Goal: Task Accomplishment & Management: Complete application form

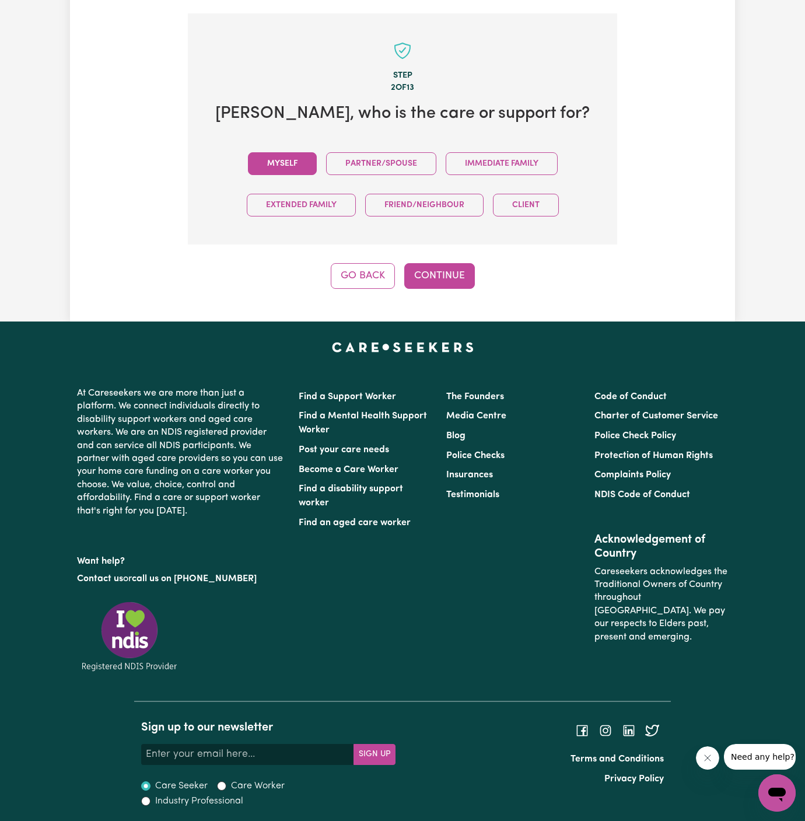
click at [307, 157] on button "Myself" at bounding box center [282, 163] width 69 height 23
click at [431, 268] on button "Continue" at bounding box center [439, 276] width 71 height 26
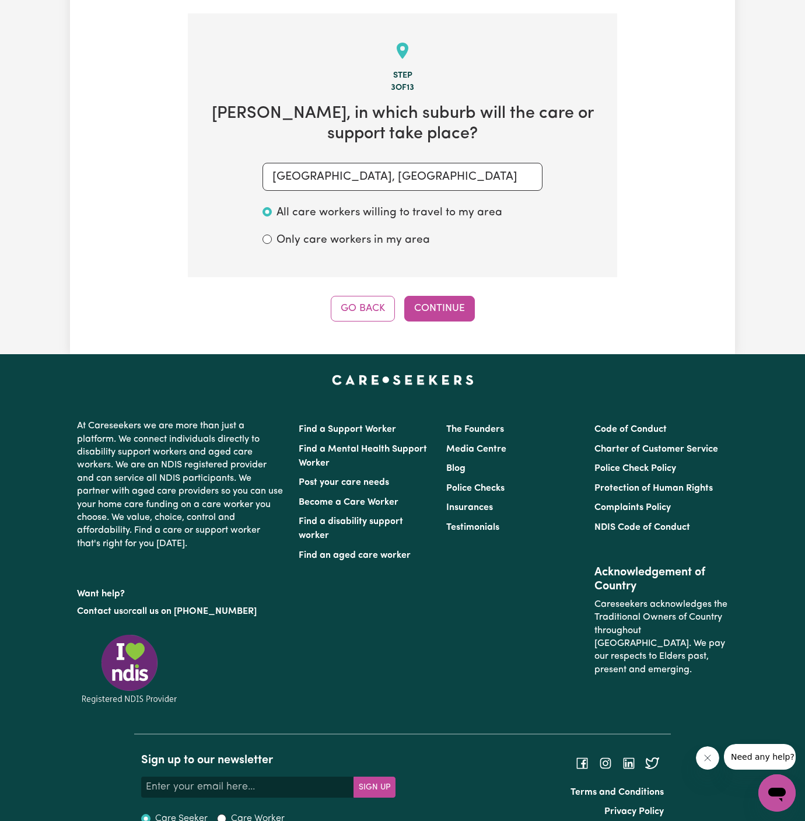
scroll to position [414, 0]
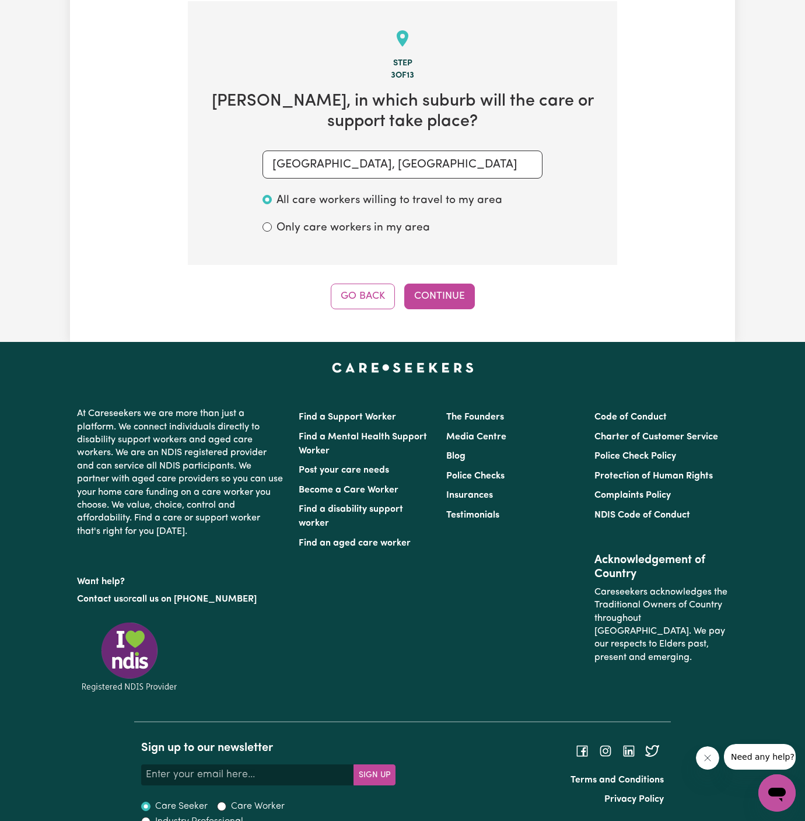
click at [453, 281] on div "Step 3 of 13 Patricia , in which suburb will the care or support take place? CH…" at bounding box center [402, 155] width 429 height 308
click at [431, 293] on button "Continue" at bounding box center [439, 297] width 71 height 26
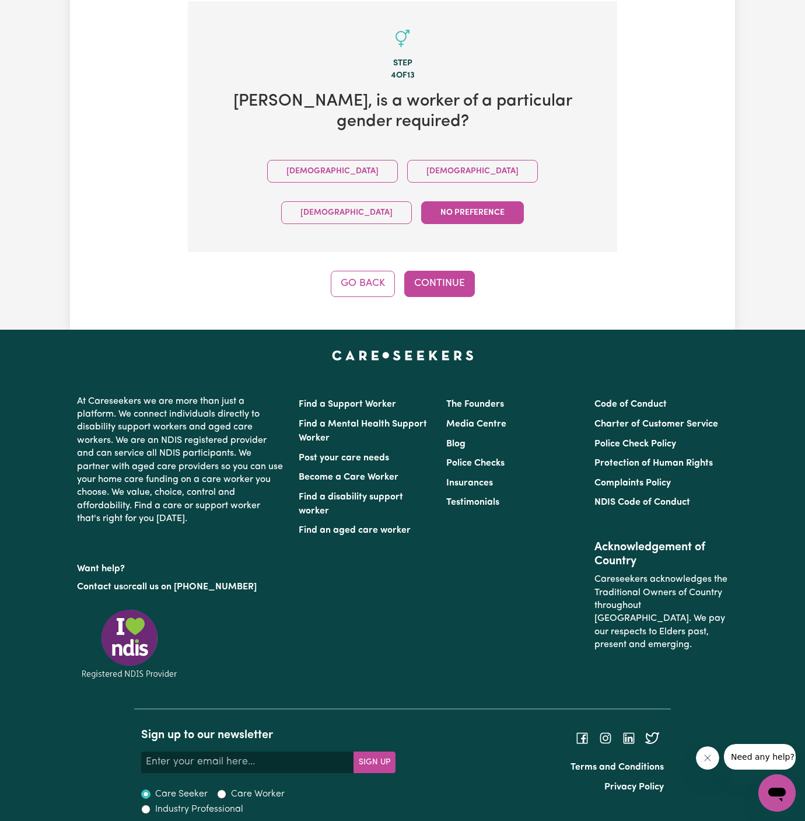
scroll to position [380, 0]
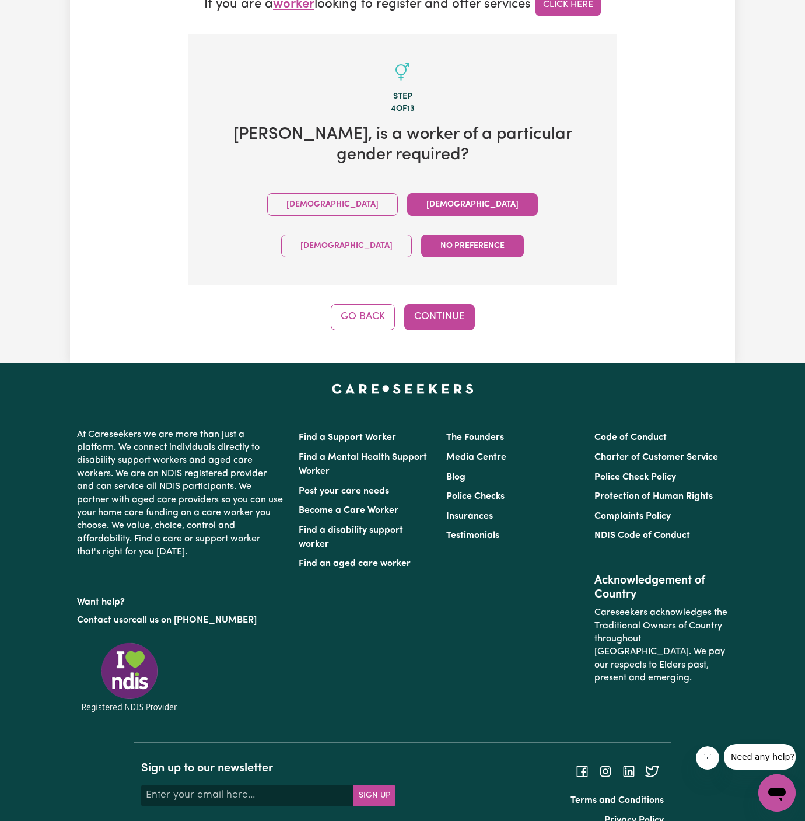
click at [407, 208] on button "Female" at bounding box center [472, 204] width 131 height 23
click at [445, 304] on button "Continue" at bounding box center [439, 317] width 71 height 26
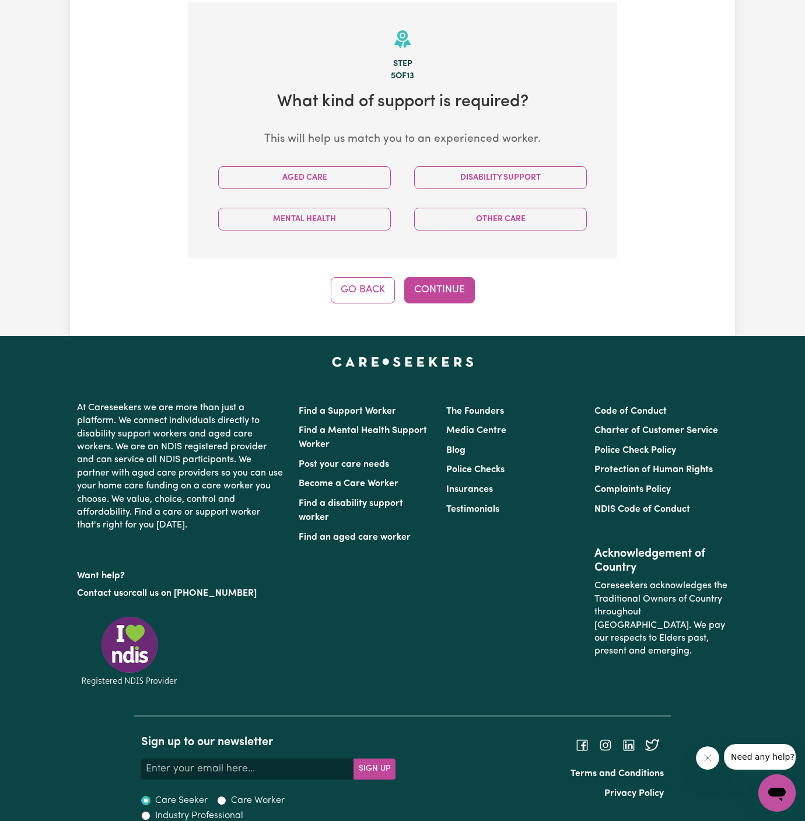
scroll to position [414, 0]
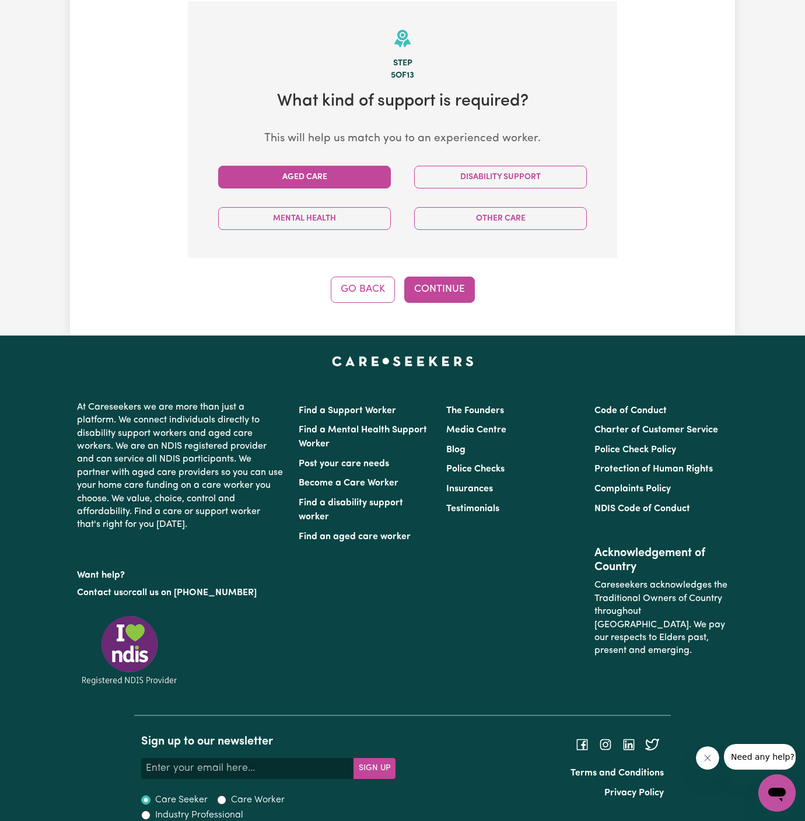
click at [332, 174] on button "Aged Care" at bounding box center [304, 177] width 173 height 23
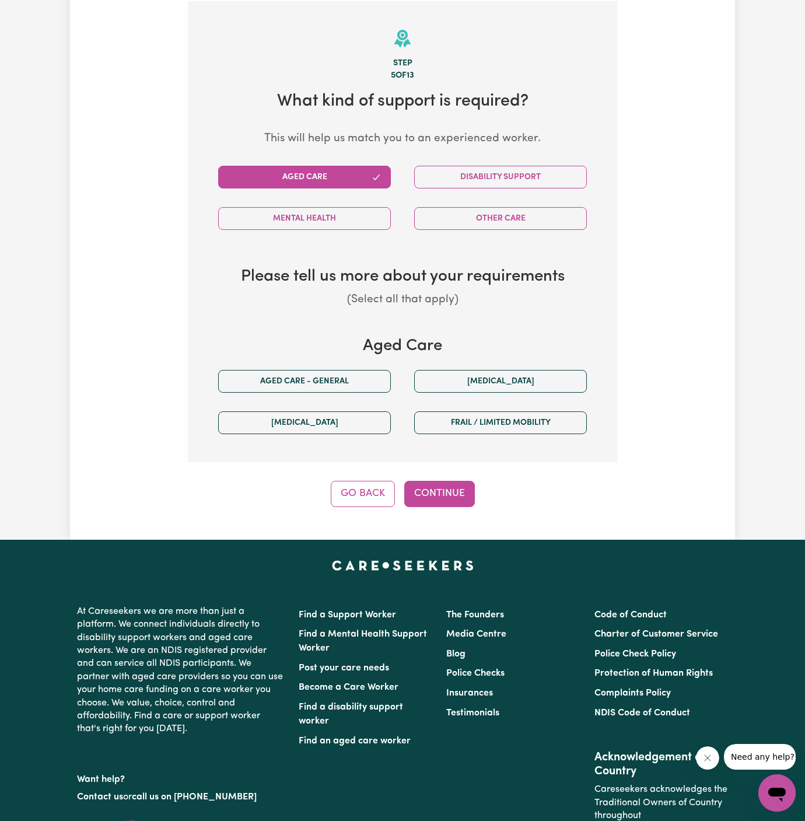
click at [327, 366] on div "Aged care - General" at bounding box center [305, 381] width 196 height 41
click at [330, 384] on button "Aged care - General" at bounding box center [304, 381] width 173 height 23
click at [425, 481] on button "Continue" at bounding box center [439, 494] width 71 height 26
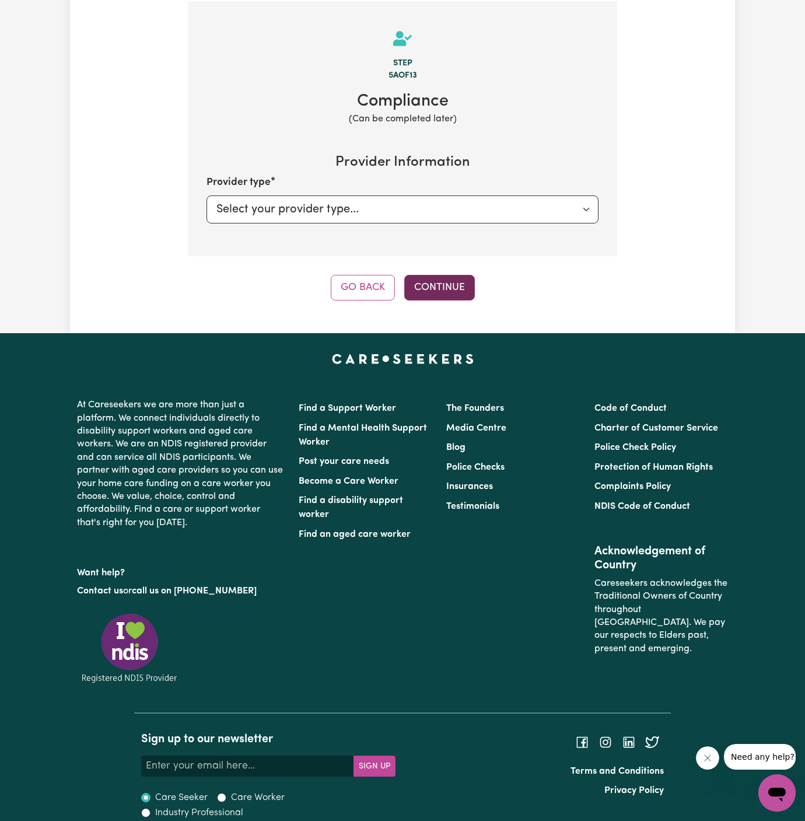
click at [452, 284] on button "Continue" at bounding box center [439, 288] width 71 height 26
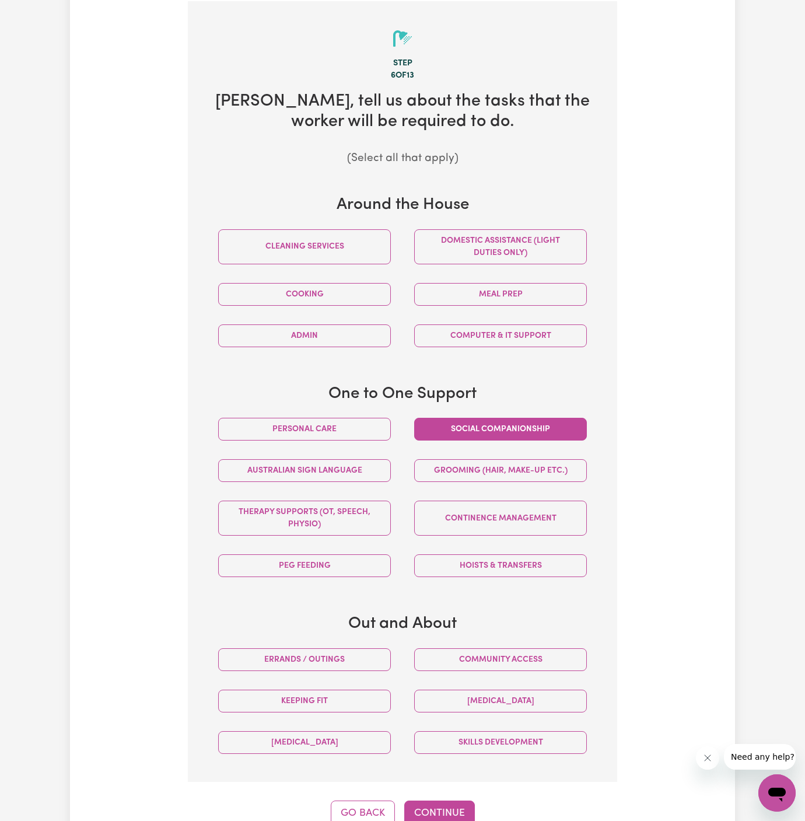
click at [490, 418] on button "Social companionship" at bounding box center [500, 429] width 173 height 23
click at [520, 655] on button "Community access" at bounding box center [500, 659] width 173 height 23
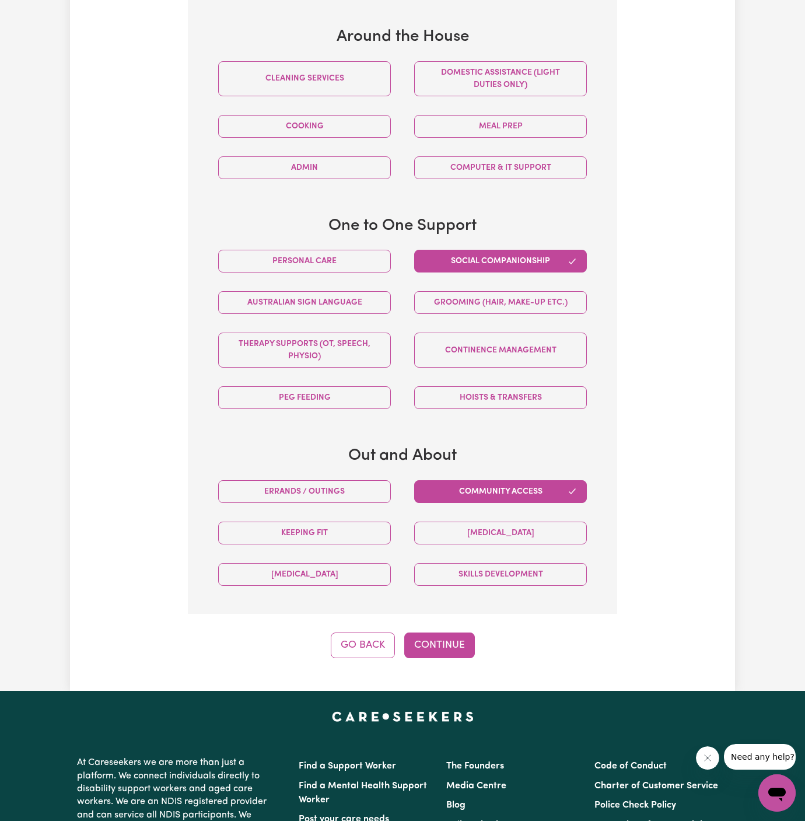
scroll to position [666, 0]
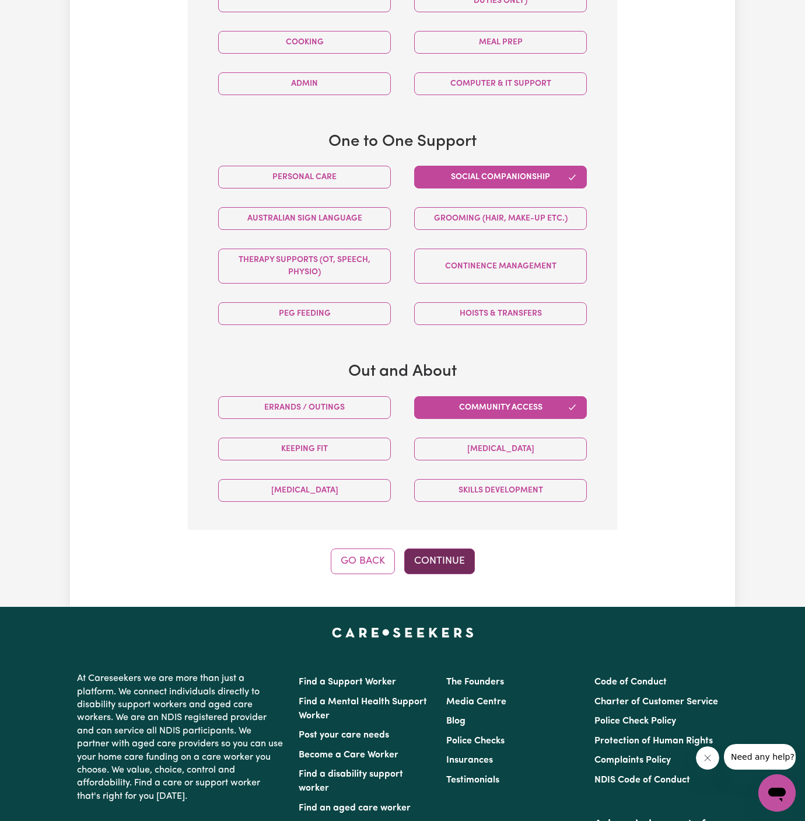
click at [432, 551] on button "Continue" at bounding box center [439, 561] width 71 height 26
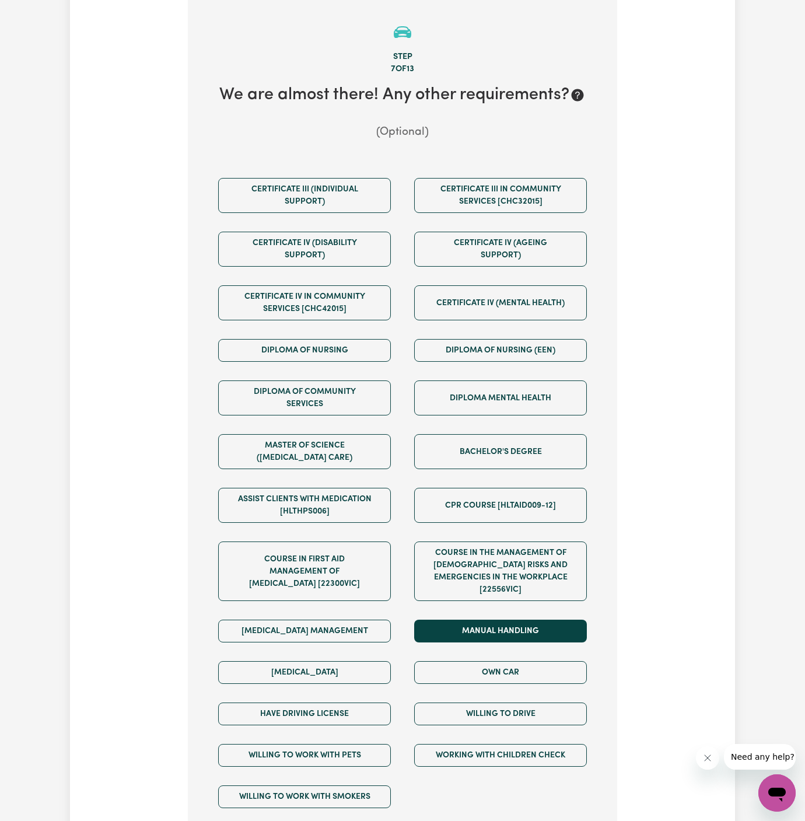
scroll to position [414, 0]
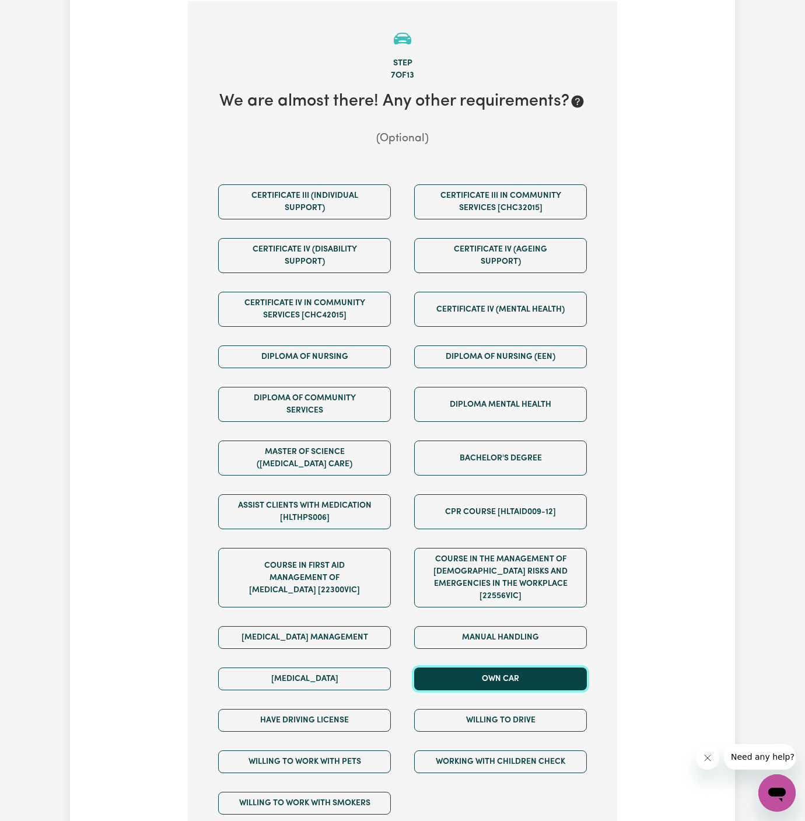
click at [510, 673] on button "Own Car" at bounding box center [500, 678] width 173 height 23
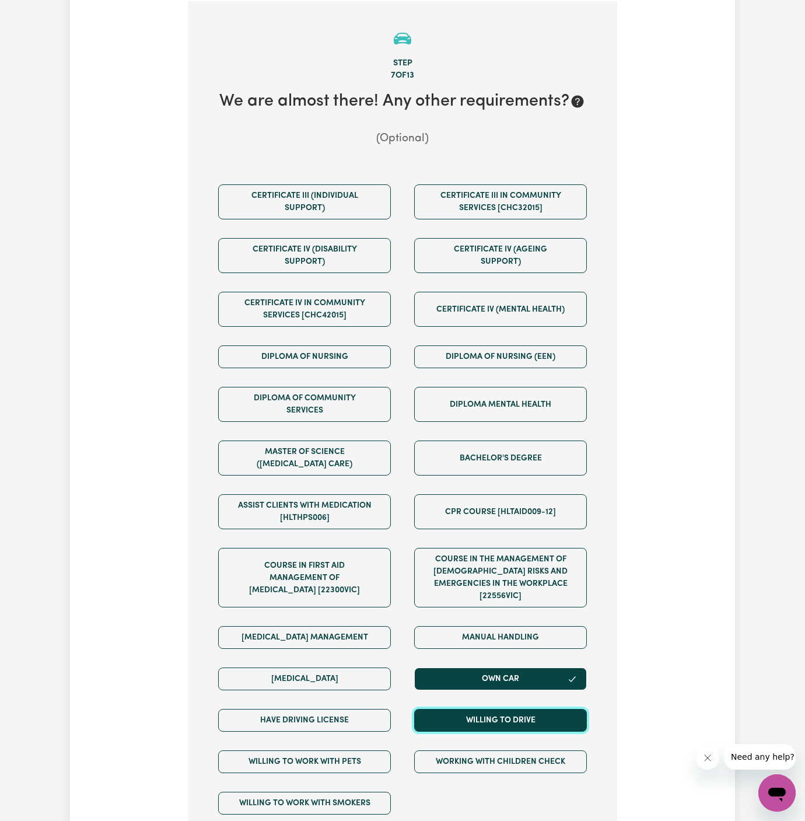
click at [512, 709] on button "Willing to drive" at bounding box center [500, 720] width 173 height 23
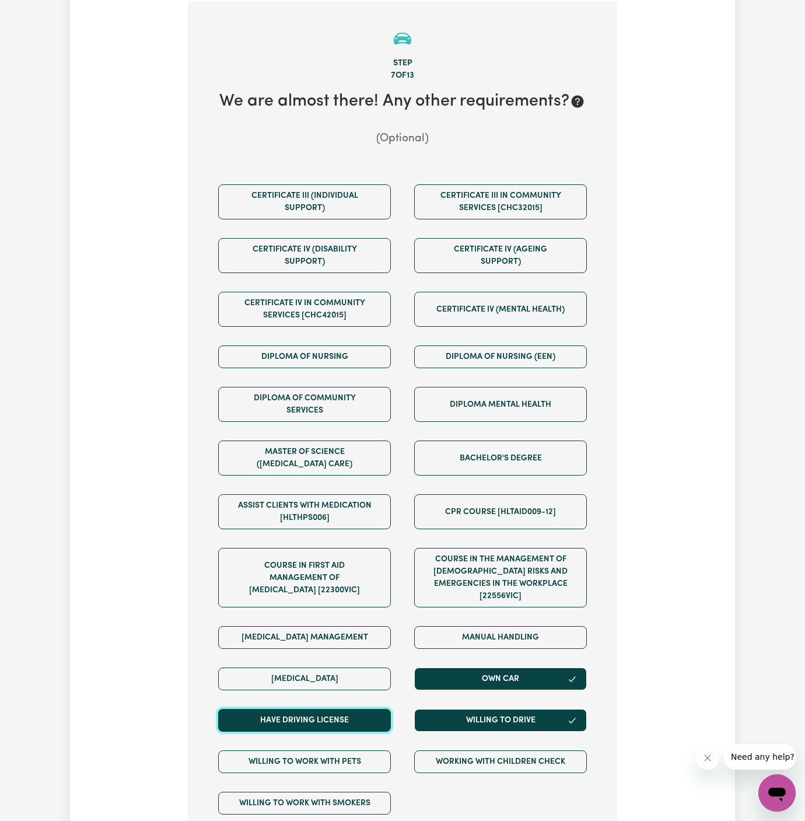
click at [336, 709] on button "Have driving license" at bounding box center [304, 720] width 173 height 23
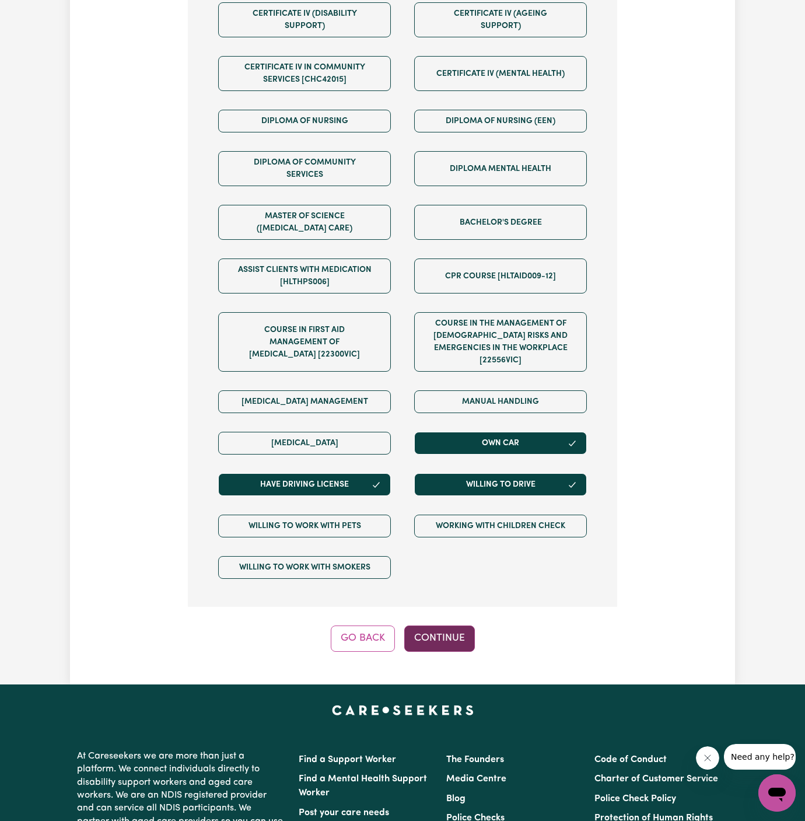
click at [441, 625] on button "Continue" at bounding box center [439, 638] width 71 height 26
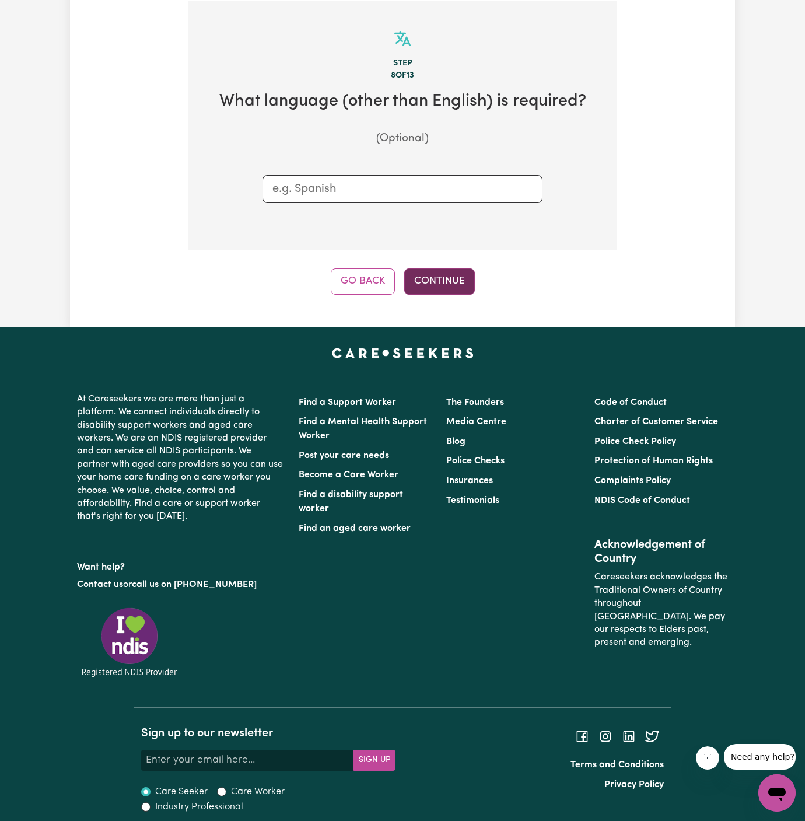
click at [437, 282] on button "Continue" at bounding box center [439, 281] width 71 height 26
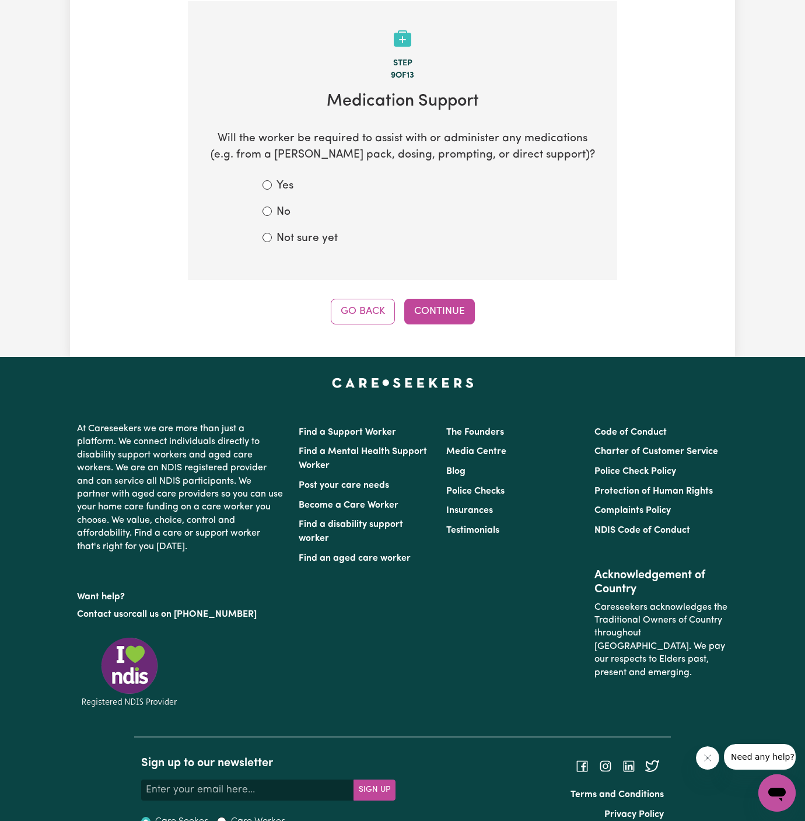
click at [290, 205] on div "No" at bounding box center [403, 212] width 280 height 17
click at [264, 208] on input "No" at bounding box center [267, 211] width 9 height 9
radio input "true"
click at [429, 286] on div "Step 9 of 13 Medication Support Will the worker be required to assist with or a…" at bounding box center [402, 162] width 429 height 323
click at [439, 306] on button "Continue" at bounding box center [439, 312] width 71 height 26
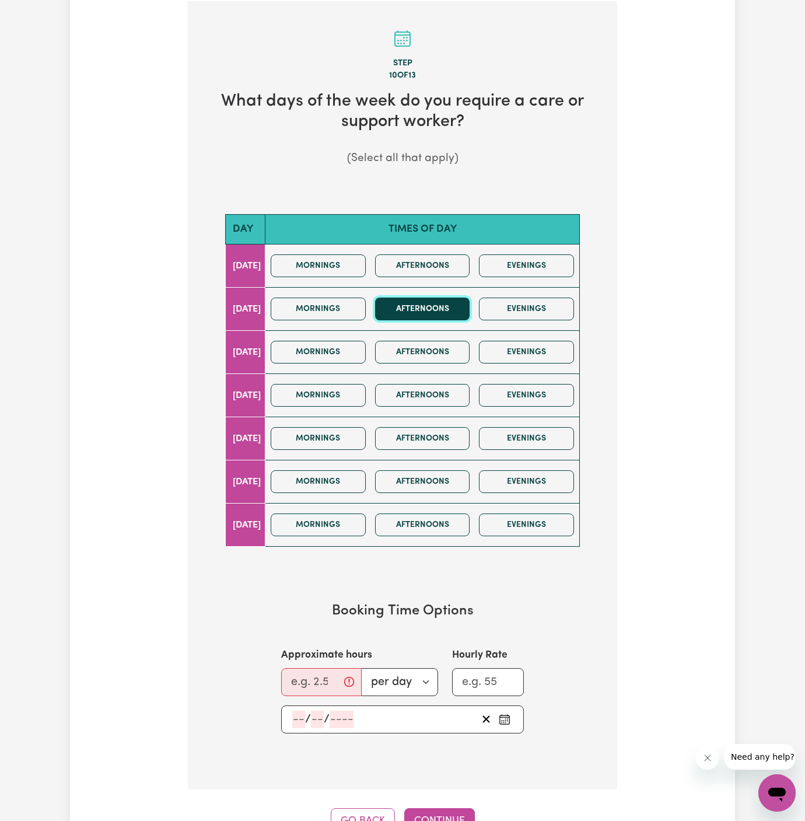
click at [439, 310] on button "Afternoons" at bounding box center [422, 309] width 95 height 23
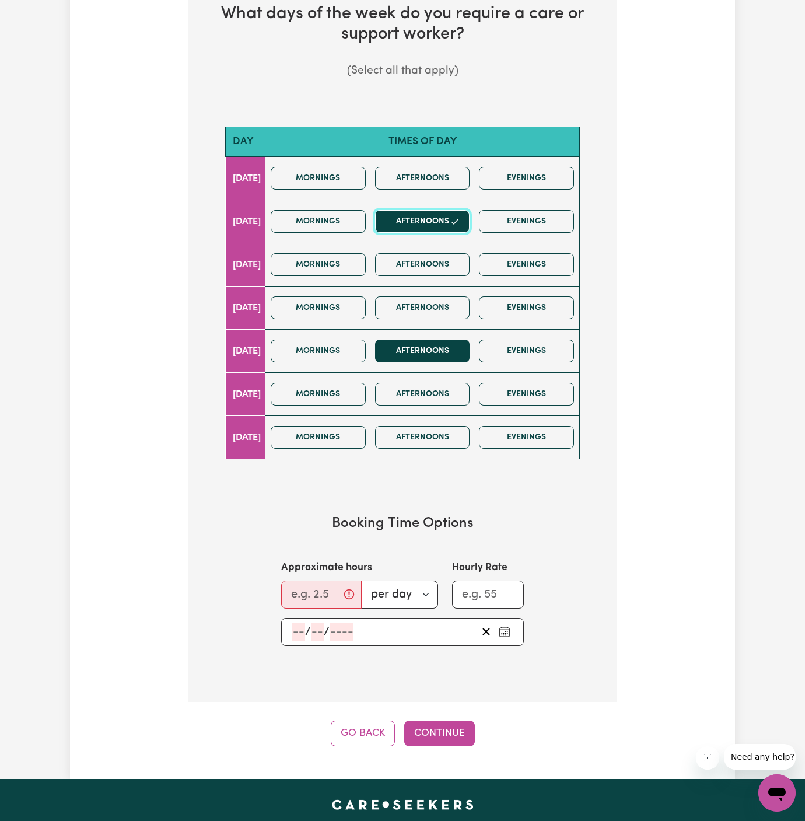
scroll to position [565, 0]
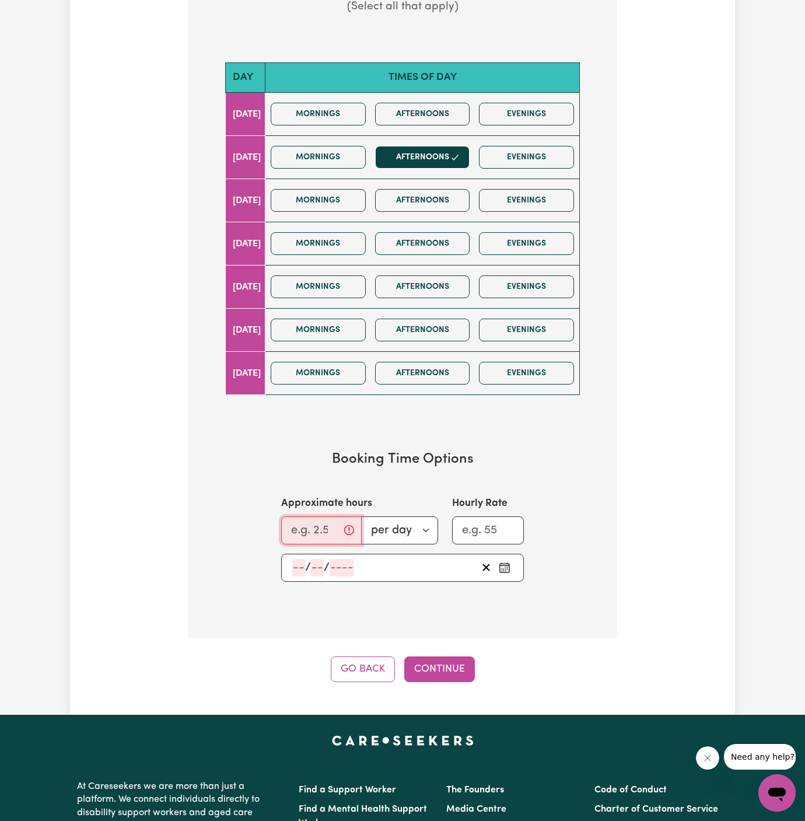
click at [309, 525] on input "Approximate hours" at bounding box center [321, 530] width 81 height 28
type input "2"
click at [292, 565] on input "number" at bounding box center [298, 568] width 13 height 18
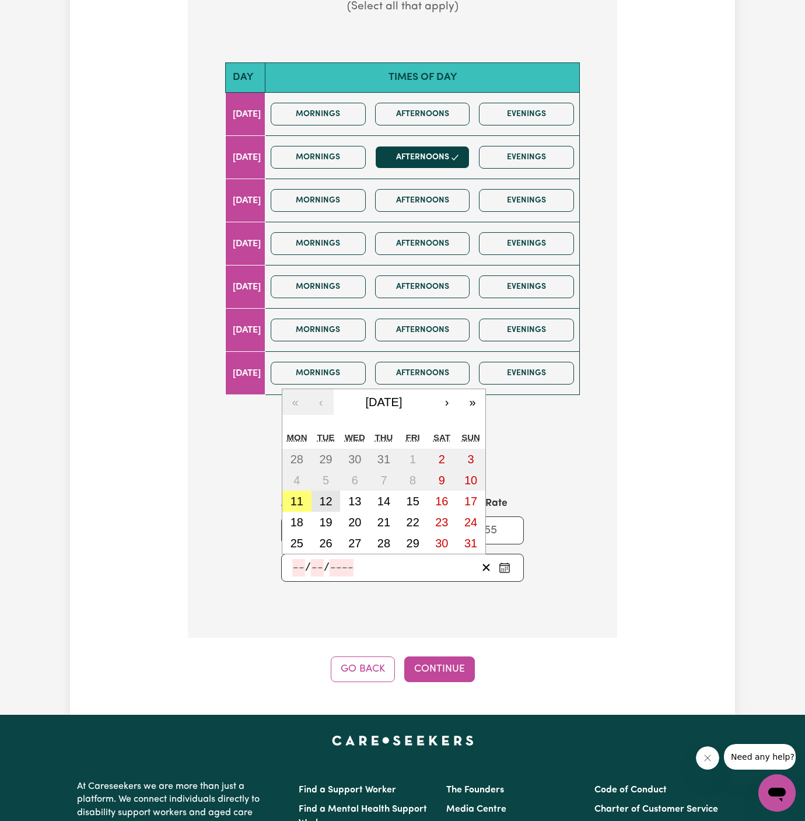
click at [332, 497] on button "12" at bounding box center [326, 501] width 29 height 21
type input "2025-08-12"
type input "12"
type input "8"
type input "2025"
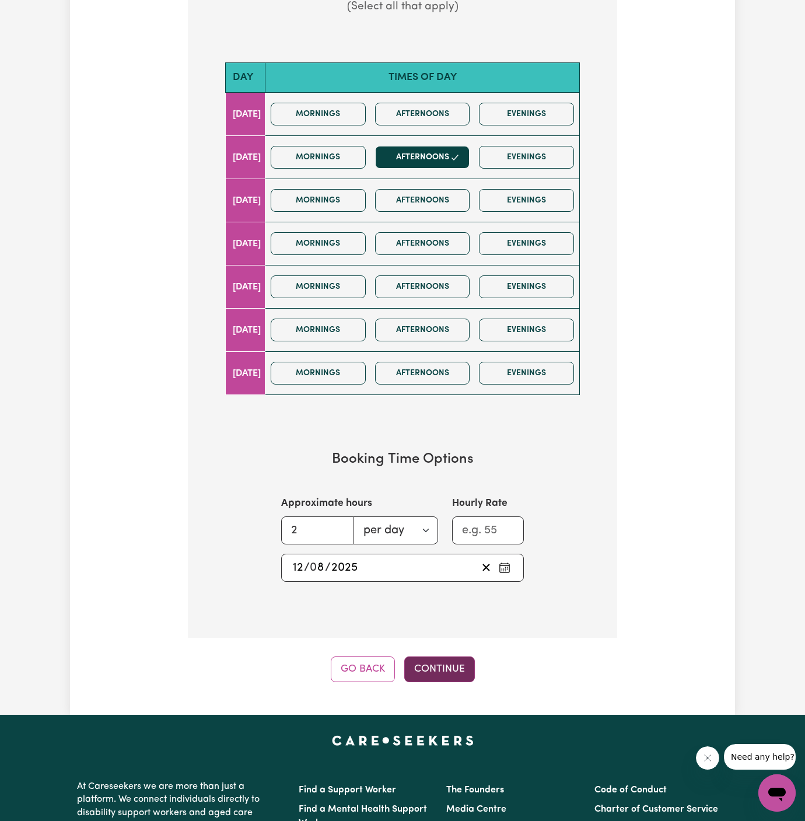
click at [439, 657] on button "Continue" at bounding box center [439, 669] width 71 height 26
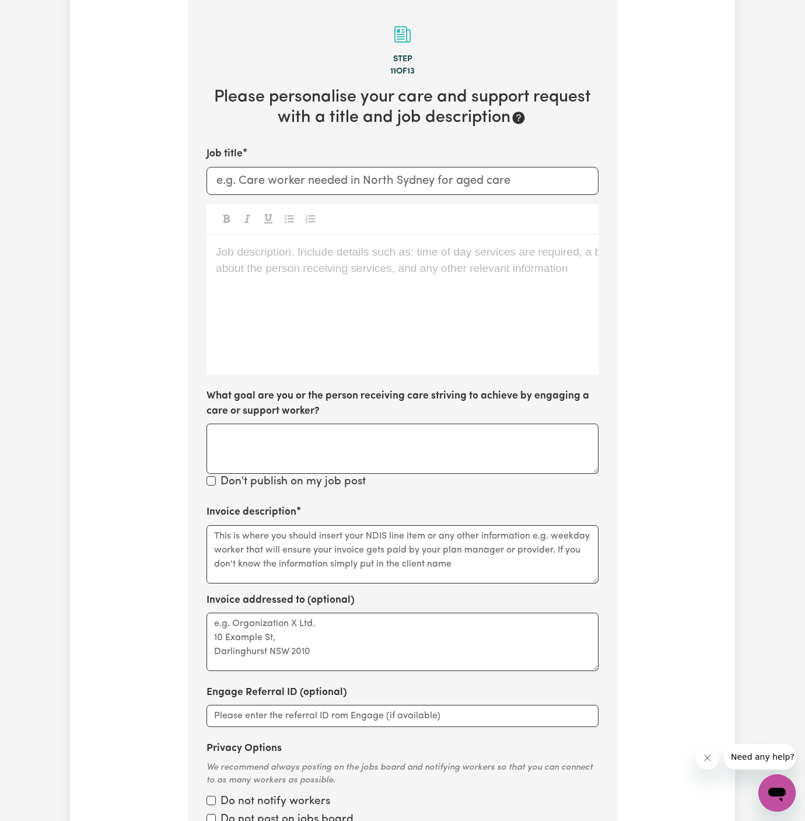
scroll to position [414, 0]
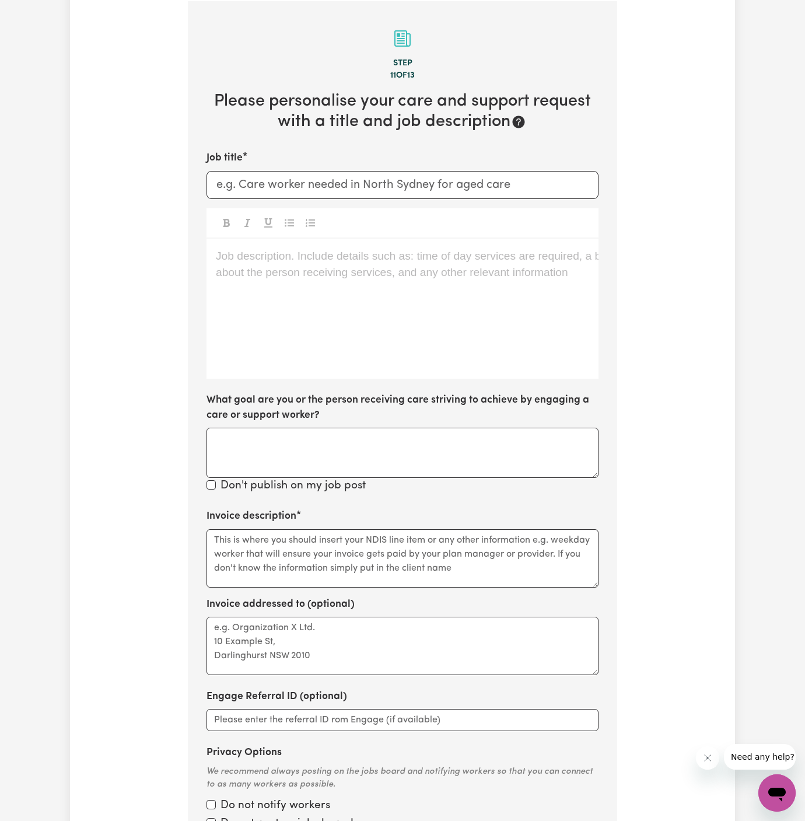
click at [394, 336] on div "Job description. Include details such as: time of day services are required, a …" at bounding box center [403, 309] width 392 height 140
click at [403, 316] on div "Job description. Include details such as: time of day services are required, a …" at bounding box center [403, 309] width 392 height 140
click at [393, 306] on div "Job description. Include details such as: time of day services are required, a …" at bounding box center [403, 309] width 392 height 140
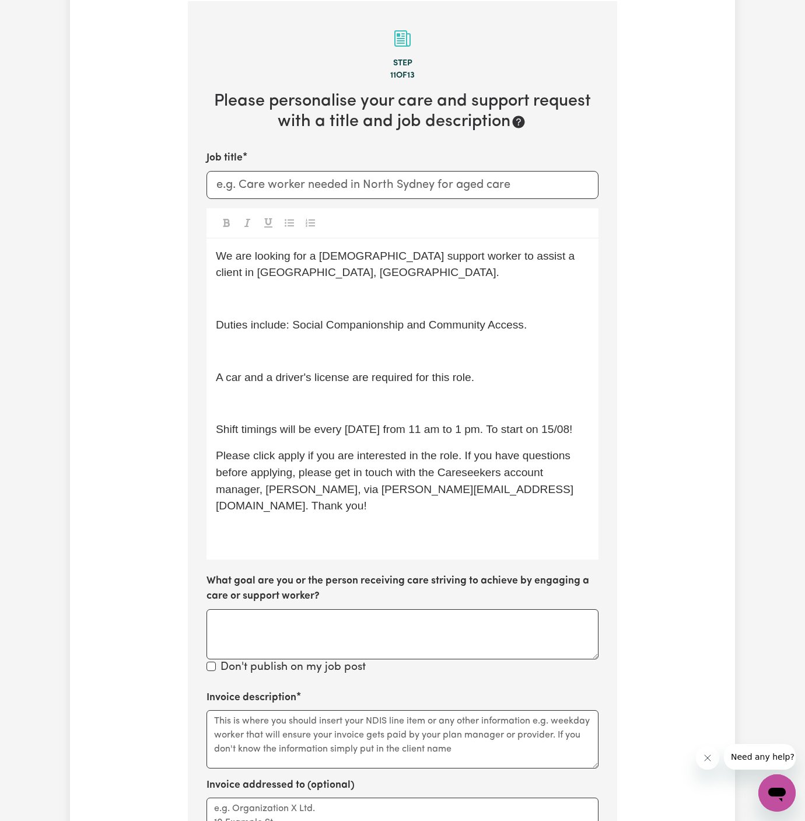
click at [330, 413] on div "We are looking for a female support worker to assist a client in Freshwater, NS…" at bounding box center [403, 399] width 392 height 321
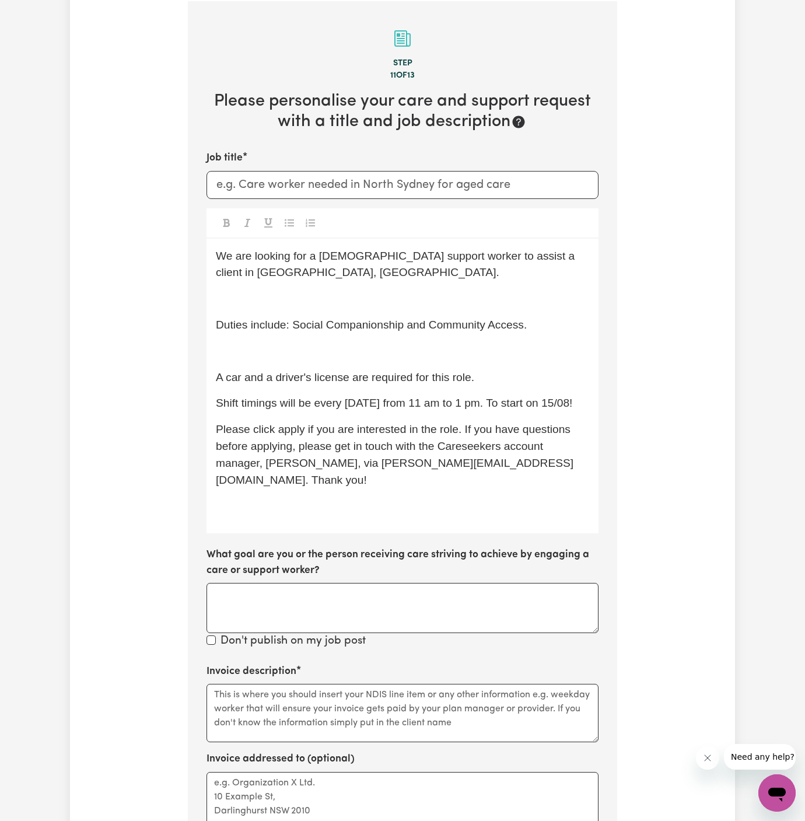
click at [324, 352] on p "﻿" at bounding box center [402, 351] width 373 height 17
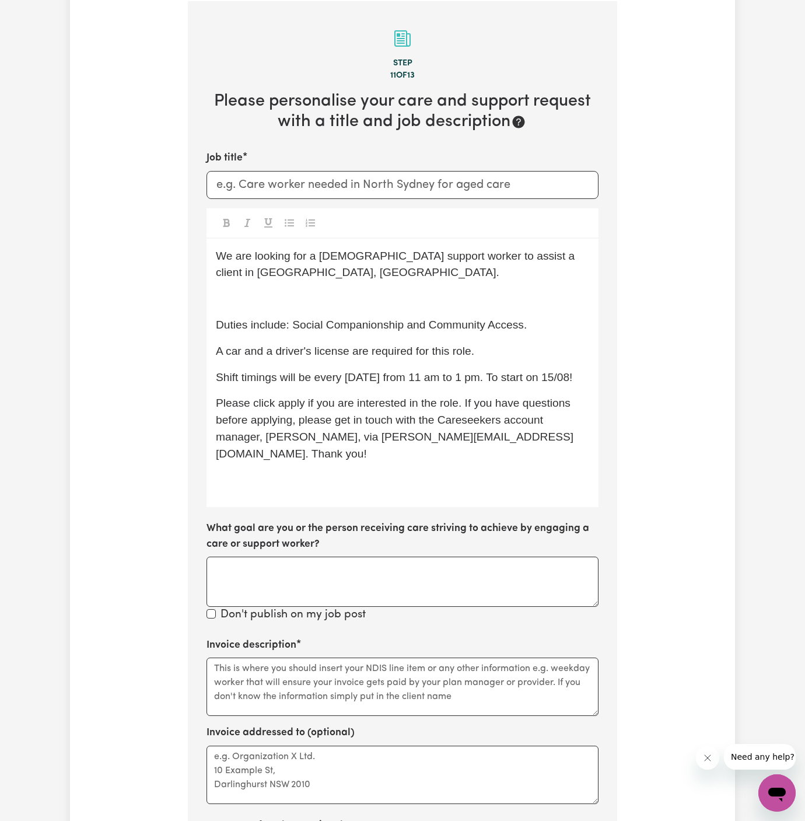
click at [313, 282] on div "We are looking for a female support worker to assist a client in Freshwater, NS…" at bounding box center [403, 373] width 392 height 269
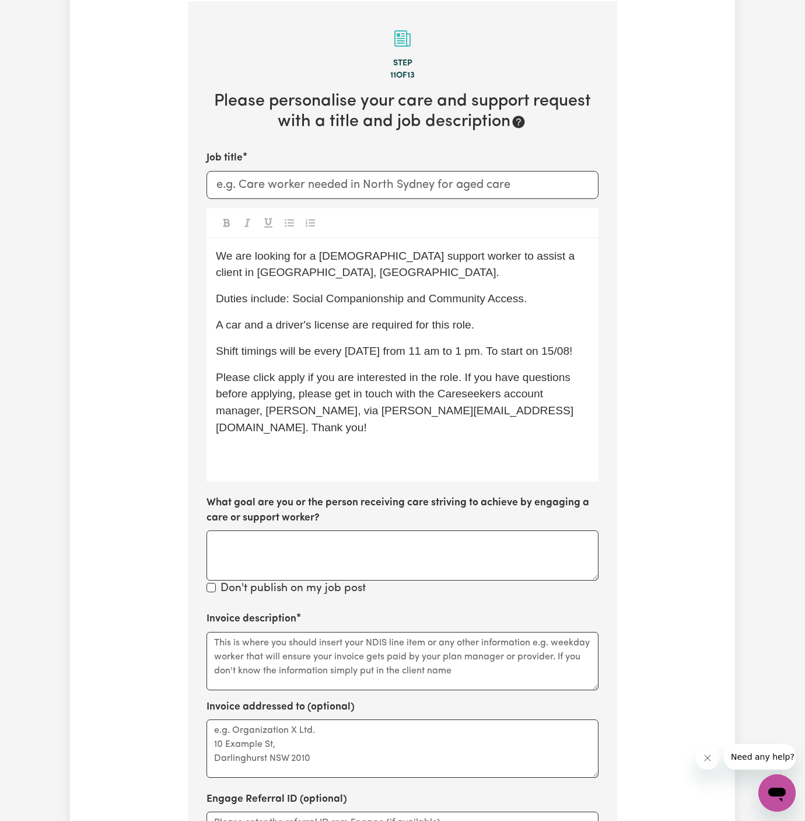
click at [322, 282] on div "We are looking for a female support worker to assist a client in Freshwater, NS…" at bounding box center [403, 360] width 392 height 243
click at [251, 252] on span "We are looking for a female support worker to assist a client in Freshwater, NS…" at bounding box center [397, 264] width 362 height 29
click at [250, 250] on span "We areURGNETLY looking for a female support worker to assist a client in Freshw…" at bounding box center [402, 264] width 372 height 29
click at [285, 262] on p "We are URGNETLY looking for a female support worker to assist a client in Fresh…" at bounding box center [402, 265] width 373 height 34
click at [282, 254] on span "We are URGNETLY looking for a female support worker to assist a client in Fresh…" at bounding box center [403, 264] width 375 height 29
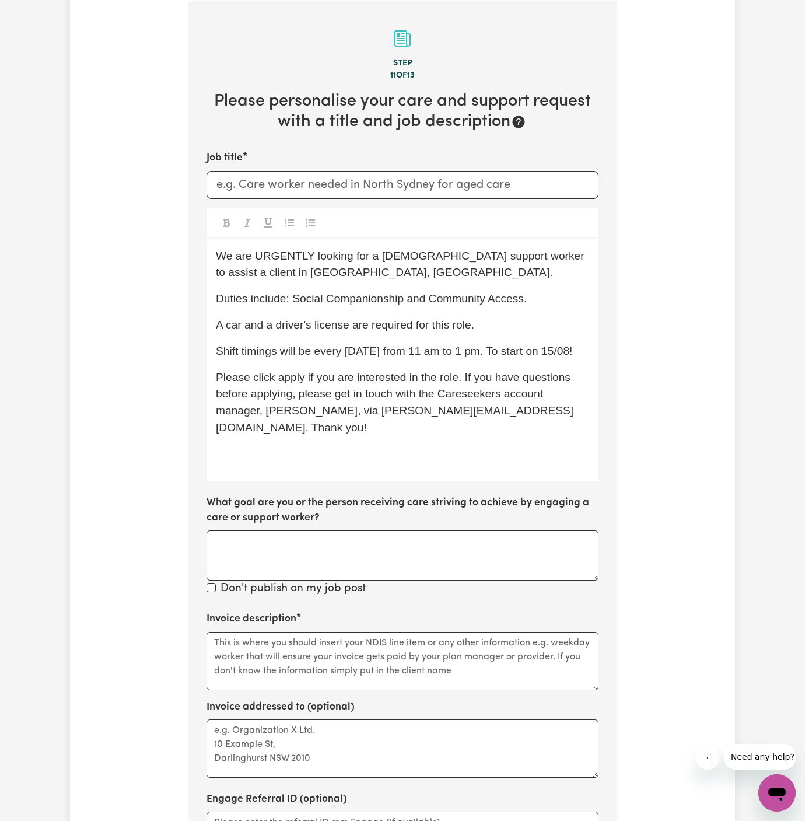
click at [328, 274] on p "We are URGENTLY looking for a female support worker to assist a client in Fresh…" at bounding box center [402, 265] width 373 height 34
drag, startPoint x: 298, startPoint y: 281, endPoint x: 241, endPoint y: 267, distance: 58.7
click at [241, 267] on div "We are URGENTLY looking for a female support worker to assist a client in Fresh…" at bounding box center [403, 360] width 392 height 243
click at [248, 267] on span "We are URGENTLY looking for a female support worker to assist a client in Fresh…" at bounding box center [402, 264] width 372 height 29
drag, startPoint x: 298, startPoint y: 272, endPoint x: 187, endPoint y: 276, distance: 110.9
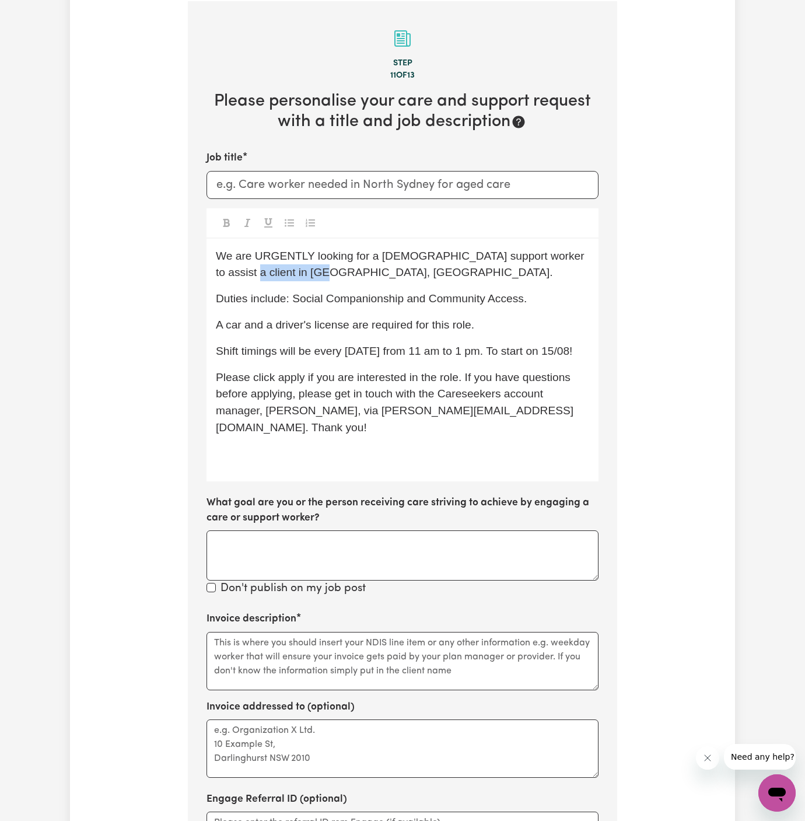
click at [187, 276] on div "Tell us your care and support requirements Welcome to Careseekers. We are excit…" at bounding box center [402, 334] width 443 height 1348
click at [453, 286] on div "We are URGENTLY looking for a female support worker to assist a client in Chelt…" at bounding box center [403, 360] width 392 height 243
click at [497, 293] on span "Duties include: Social Companionship and Community Access." at bounding box center [371, 298] width 311 height 12
click at [429, 331] on p "A car and a driver's license are required for this role." at bounding box center [402, 325] width 373 height 17
click at [476, 331] on p "A car and a driver's license are required for this role." at bounding box center [402, 325] width 373 height 17
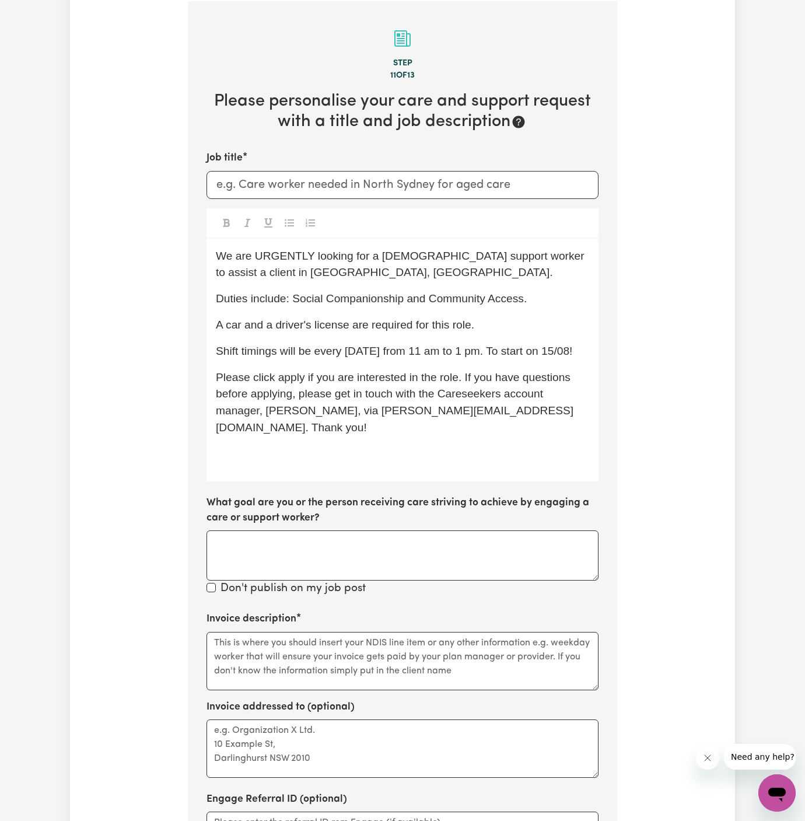
click at [488, 352] on span "Shift timings will be every Friday from 11 am to 1 pm. To start on 15/08!" at bounding box center [394, 351] width 356 height 12
click at [347, 351] on span "Shift timings will be every Friday from 11 am to 1 pm. To start on 15/08!" at bounding box center [394, 351] width 356 height 12
click at [425, 351] on span "Shift timings will be every Tuesday from 11 am to 1 pm. To start on 15/08!" at bounding box center [394, 351] width 356 height 12
click at [420, 351] on span "Shift timings will be every Tuesday from 11 am to 1 pm. To start on 15/08!" at bounding box center [394, 351] width 356 height 12
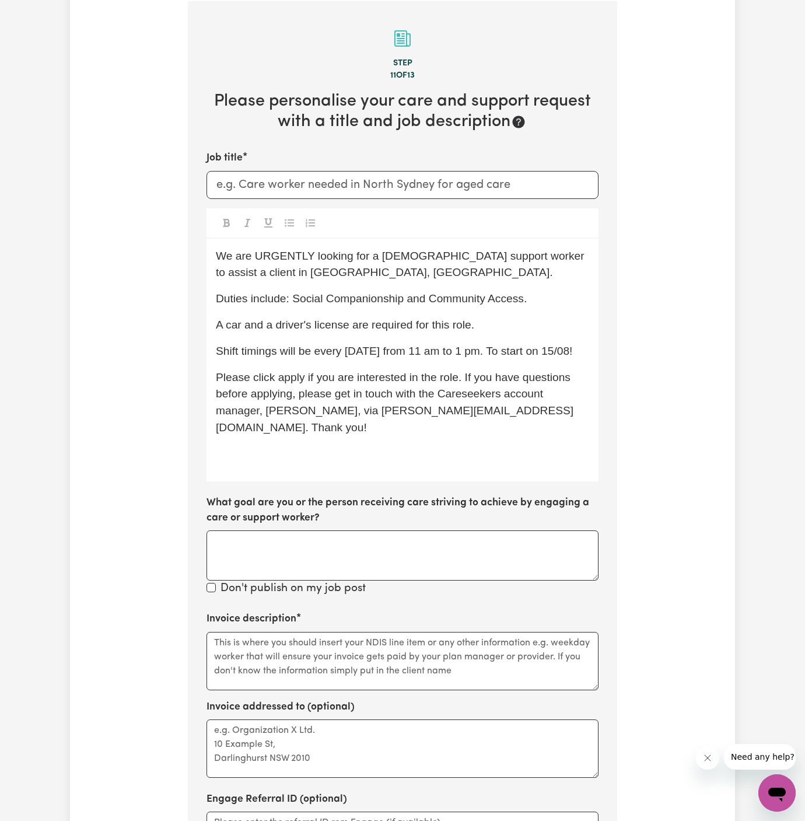
click at [449, 351] on span "Shift timings will be every Tuesday from 11 am to 1 pm. To start on 15/08!" at bounding box center [394, 351] width 356 height 12
drag, startPoint x: 455, startPoint y: 352, endPoint x: 413, endPoint y: 352, distance: 42.0
click at [412, 352] on span "Shift timings will be every Tuesday from 11 am to 1 pm. To start on 15/08!" at bounding box center [394, 351] width 356 height 12
click at [421, 350] on span "Shift timings will be every Tuesday from 1 pm. To start on 15/08!" at bounding box center [371, 351] width 310 height 12
click at [521, 350] on span "Shift timings will be every Tuesday from 130 pm. To start on 15/08!" at bounding box center [377, 351] width 323 height 12
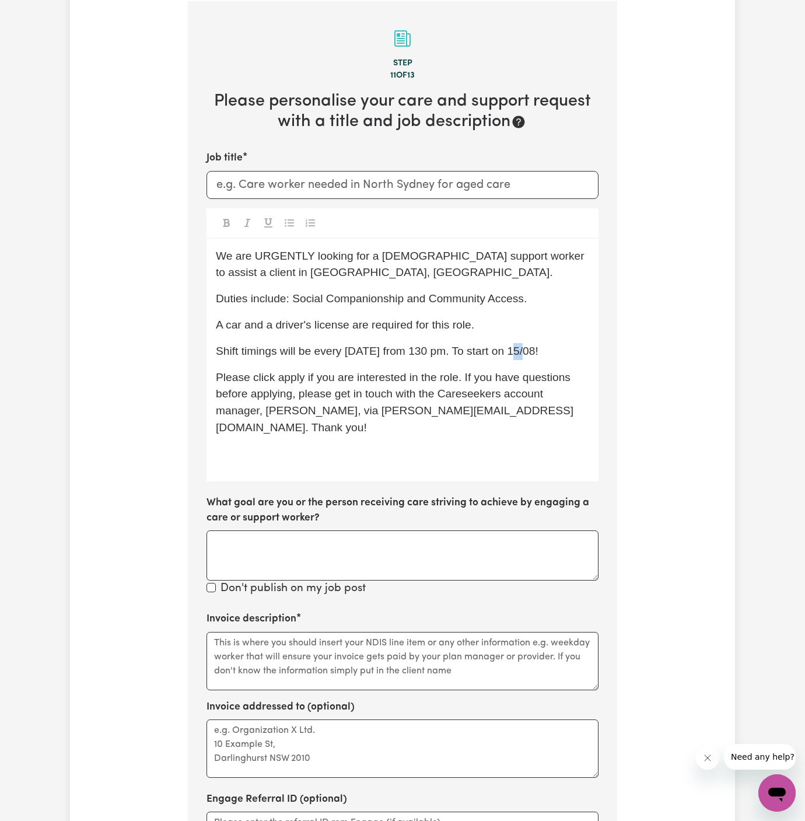
click at [521, 350] on span "Shift timings will be every Tuesday from 130 pm. To start on 15/08!" at bounding box center [377, 351] width 323 height 12
click at [467, 353] on span "Shift timings will be every Tuesday from 130 pm. To start on 12/08!" at bounding box center [377, 351] width 323 height 12
click at [432, 351] on span "Shift timings will be every Tuesday from 130 pm. To start on 12/08!" at bounding box center [377, 351] width 323 height 12
click at [452, 351] on span "Shift timings will be every Tuesday from 130 pm. To start on 12/08!" at bounding box center [377, 351] width 323 height 12
click at [439, 394] on span "Please click apply if you are interested in the role. If you have questions bef…" at bounding box center [395, 402] width 358 height 62
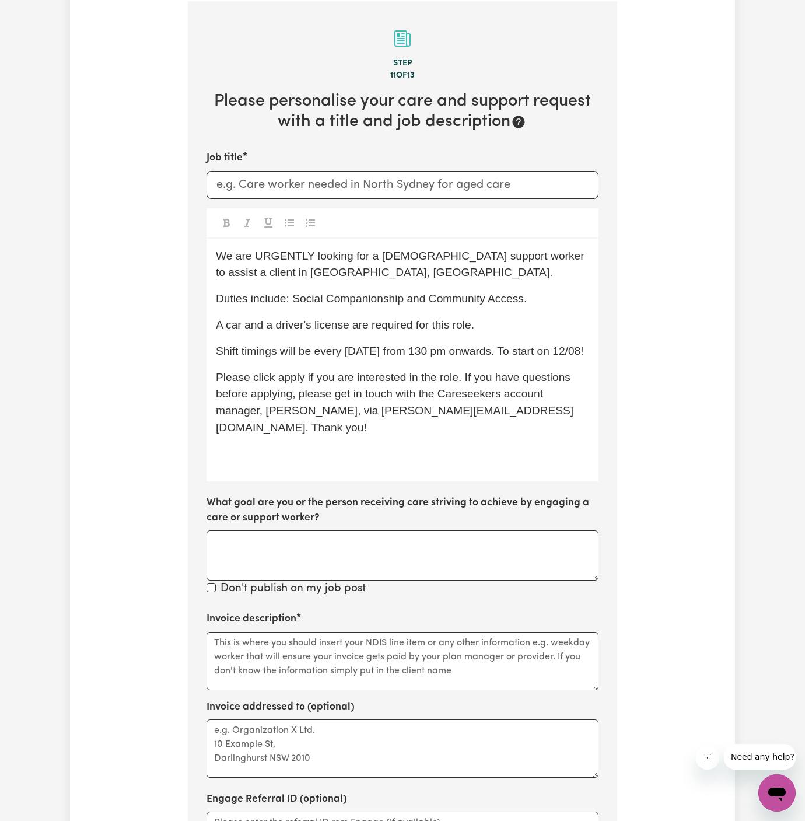
click at [442, 360] on p "Shift timings will be every Tuesday from 130 pm onwards. To start on 12/08!" at bounding box center [402, 351] width 373 height 17
click at [463, 508] on label "What goal are you or the person receiving care striving to achieve by engaging …" at bounding box center [403, 510] width 392 height 31
click at [463, 530] on textarea "What goal are you or the person receiving care striving to achieve by engaging …" at bounding box center [403, 555] width 392 height 50
click at [457, 475] on div "We are URGENTLY looking for a female support worker to assist a client in Chelt…" at bounding box center [403, 360] width 392 height 243
click at [466, 471] on div "We are URGENTLY looking for a female support worker to assist a client in Chelt…" at bounding box center [403, 360] width 392 height 243
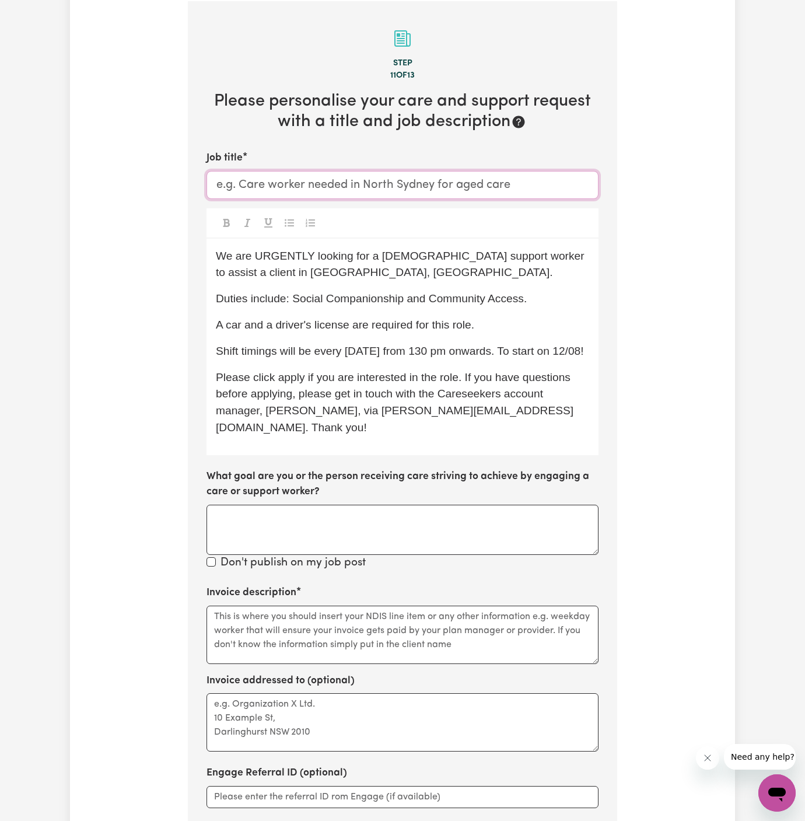
click at [419, 180] on input "Job title" at bounding box center [403, 185] width 392 height 28
click at [386, 320] on span "A car and a driver's license are required for this role." at bounding box center [345, 325] width 258 height 12
drag, startPoint x: 307, startPoint y: 272, endPoint x: 211, endPoint y: 272, distance: 95.7
click at [211, 272] on div "We are URGENTLY looking for a female support worker to assist a client in Chelt…" at bounding box center [403, 347] width 392 height 216
copy span "Cheltenham, NSW."
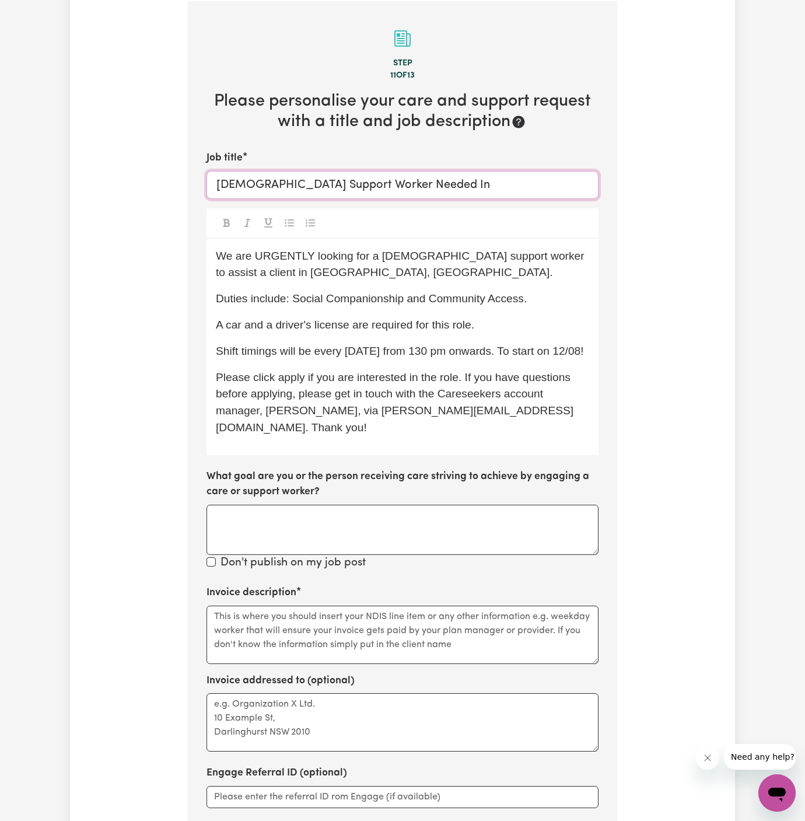
click at [433, 177] on input "Female Support Worker Needed In" at bounding box center [403, 185] width 392 height 28
paste input "Cheltenham, NSW."
type input "Female Support Worker Needed In Cheltenham, NSW."
click at [393, 285] on div "We are URGENTLY looking for a female support worker to assist a client in Chelt…" at bounding box center [403, 347] width 392 height 216
click at [392, 274] on p "We are URGENTLY looking for a female support worker to assist a client in Chelt…" at bounding box center [402, 265] width 373 height 34
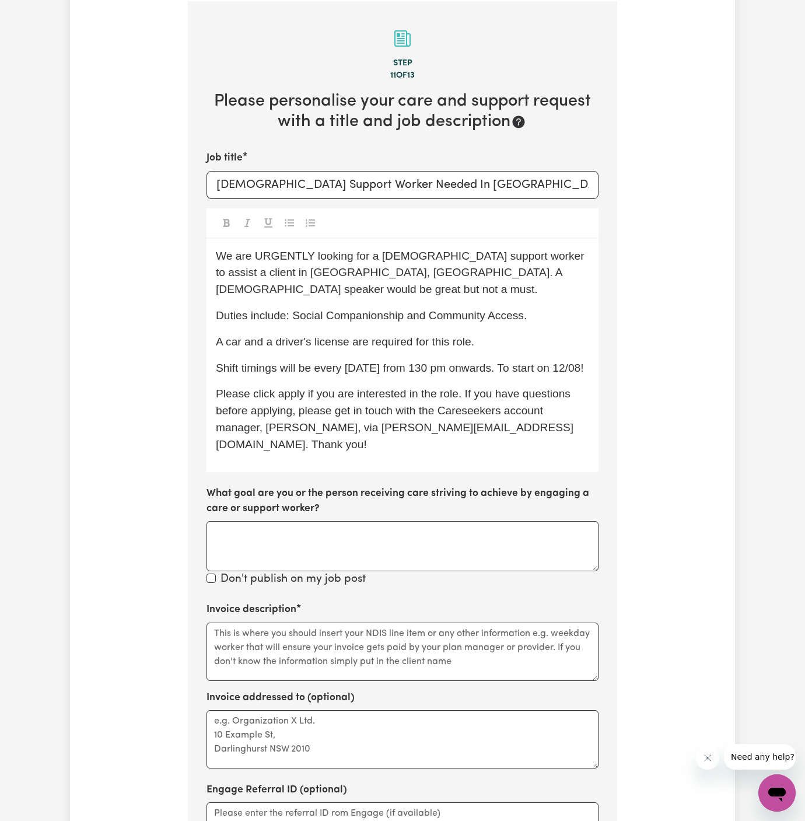
click at [438, 274] on span "We are URGENTLY looking for a female support worker to assist a client in Chelt…" at bounding box center [402, 273] width 372 height 46
click at [551, 308] on div "We are URGENTLY looking for a female support worker to assist a client in Chelt…" at bounding box center [403, 355] width 392 height 233
click at [557, 307] on p "Duties include: Social Companionship and Community Access." at bounding box center [402, 315] width 373 height 17
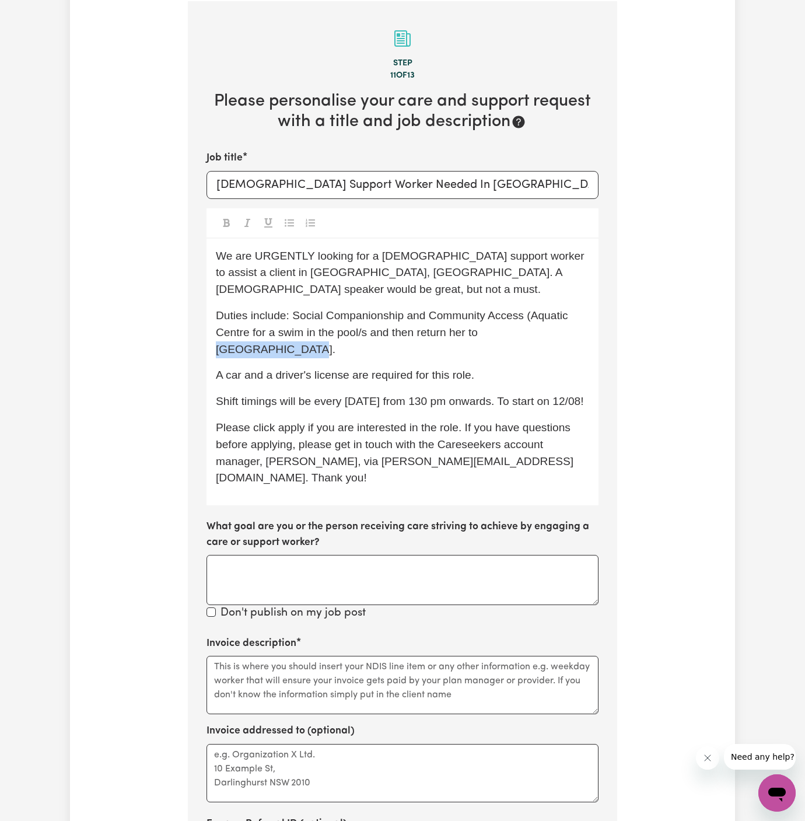
drag, startPoint x: 482, startPoint y: 315, endPoint x: 572, endPoint y: 314, distance: 89.3
click at [571, 314] on span "Duties include: Social Companionship and Community Access (Aquatic Centre for a…" at bounding box center [393, 332] width 355 height 46
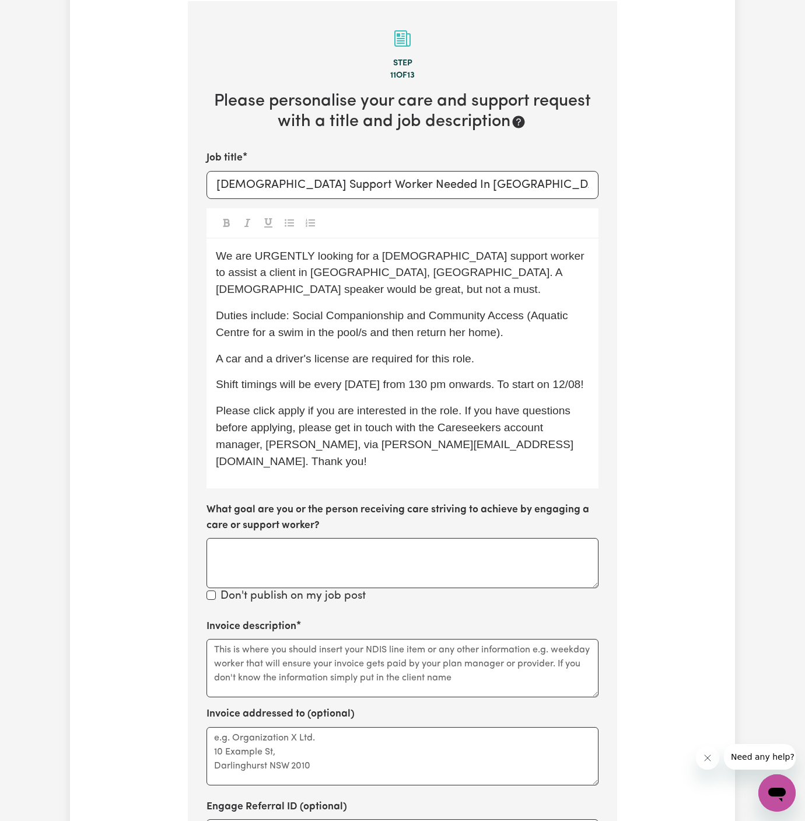
click at [534, 309] on span "Duties include: Social Companionship and Community Access (Aquatic Centre for a…" at bounding box center [393, 323] width 355 height 29
click at [530, 309] on span "Duties include: Social Companionship and Community Access (Aquatic Centre for a…" at bounding box center [393, 323] width 355 height 29
click at [576, 274] on p "We are URGENTLY looking for a female support worker to assist a client in Chelt…" at bounding box center [402, 273] width 373 height 50
click at [582, 310] on p "Duties include: Social Companionship and Community Access (drive her to an Aqua…" at bounding box center [402, 324] width 373 height 34
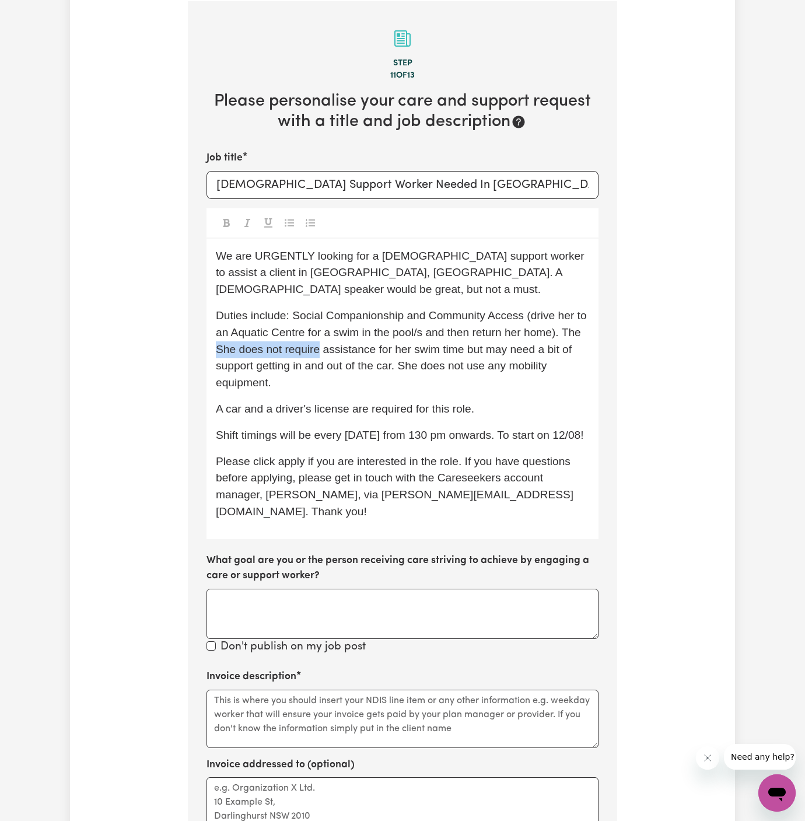
drag, startPoint x: 316, startPoint y: 335, endPoint x: 208, endPoint y: 334, distance: 107.9
click at [208, 334] on div "We are URGENTLY looking for a female support worker to assist a client in Chelt…" at bounding box center [403, 389] width 392 height 300
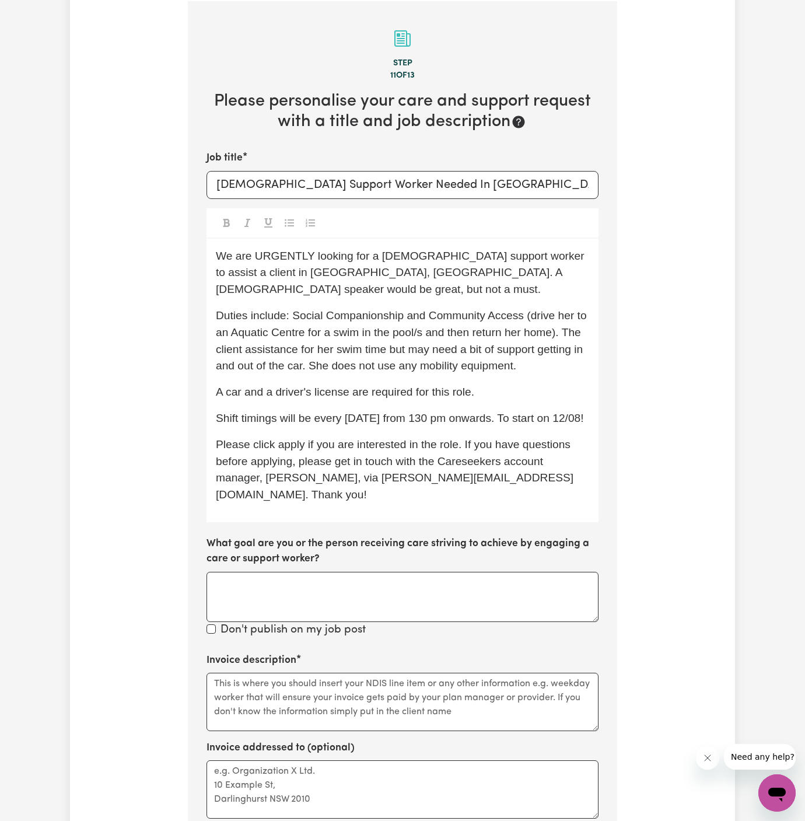
click at [565, 316] on span "Duties include: Social Companionship and Community Access (drive her to an Aqua…" at bounding box center [403, 340] width 374 height 62
click at [540, 354] on p "Duties include: Social Companionship and Community Access (drive her to an Aqua…" at bounding box center [402, 340] width 373 height 67
click at [329, 349] on span "Duties include: Social Companionship and Community Access (drive her to an Aqua…" at bounding box center [403, 340] width 374 height 62
click at [365, 349] on span "Duties include: Social Companionship and Community Access (drive her to an Aqua…" at bounding box center [403, 340] width 374 height 62
click at [433, 386] on span "A car and a driver's license are required for this role." at bounding box center [345, 392] width 258 height 12
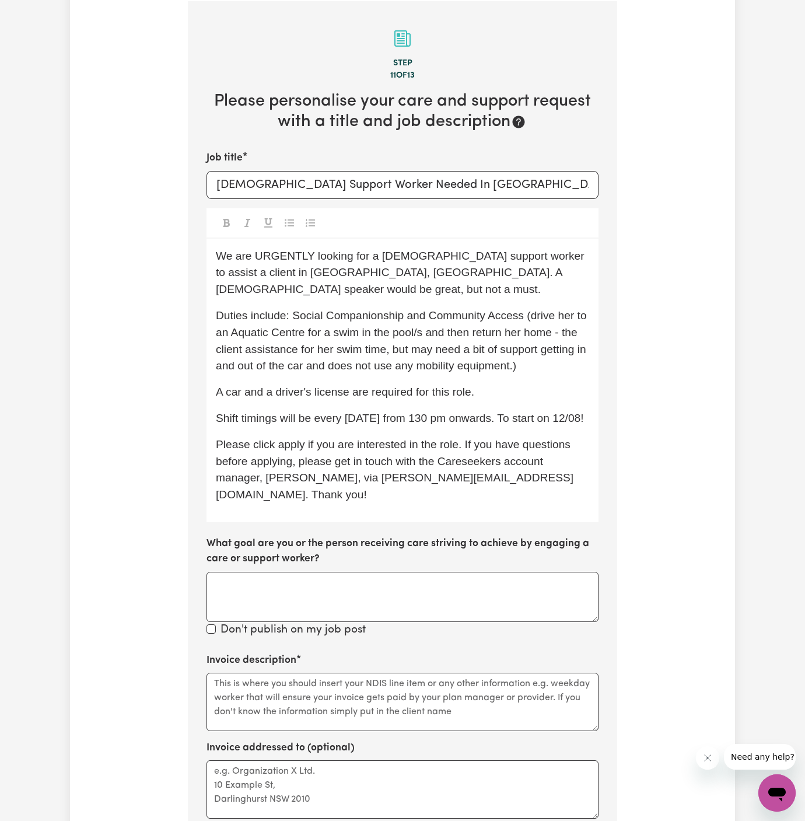
click at [437, 326] on span "Duties include: Social Companionship and Community Access (drive her to an Aqua…" at bounding box center [403, 340] width 374 height 62
click at [366, 359] on div "We are URGENTLY looking for a female support worker to assist a client in Chelt…" at bounding box center [403, 381] width 392 height 284
click at [464, 673] on textarea "Invoice description" at bounding box center [403, 702] width 392 height 58
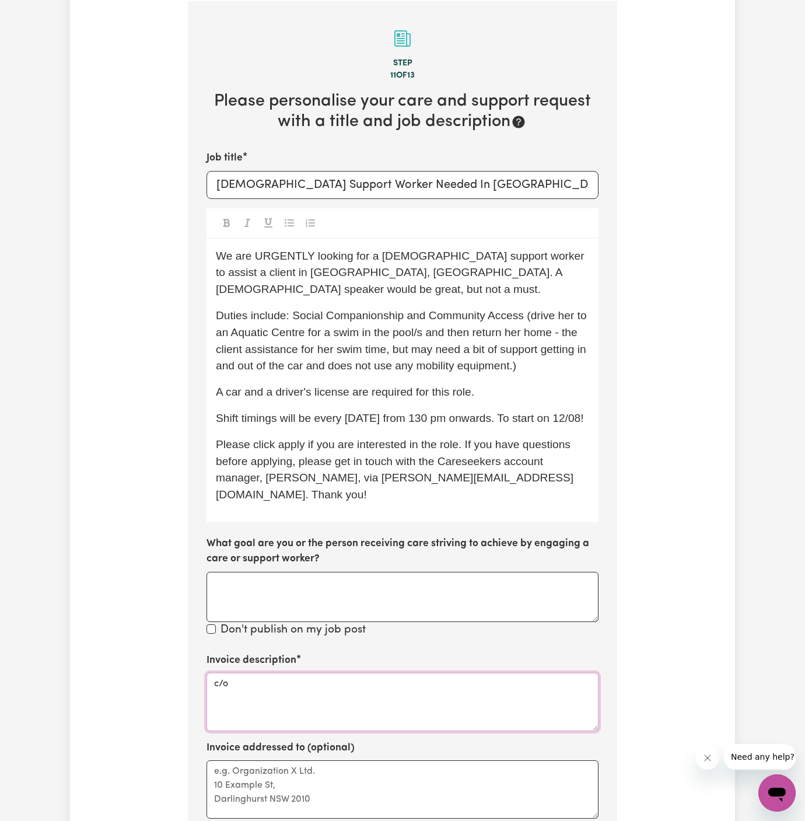
paste textarea "Vitality Club"
click at [268, 673] on textarea "c/o Vitality Club" at bounding box center [403, 702] width 392 height 58
type textarea "c/o Vitality Club"
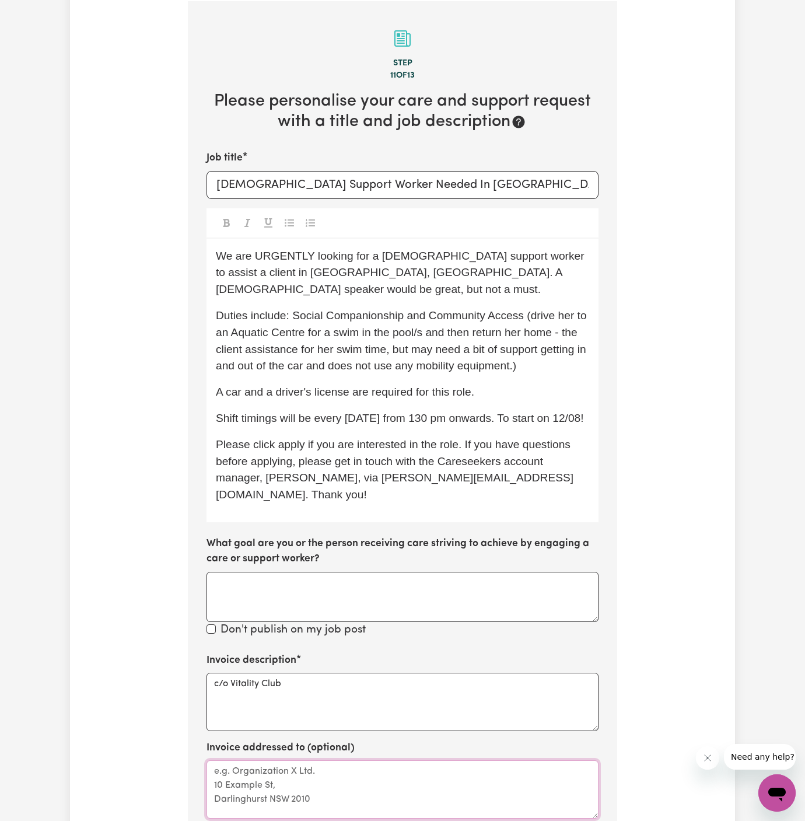
click at [278, 769] on textarea "Invoice addressed to (optional)" at bounding box center [403, 789] width 392 height 58
paste textarea "c/o Vitality Club"
type textarea "c/o Vitality Club"
click at [496, 172] on input "Female Support Worker Needed In Cheltenham, NSW." at bounding box center [403, 185] width 392 height 28
click at [532, 185] on input "Female Support Worker Needed In Cheltenham, NSW." at bounding box center [403, 185] width 392 height 28
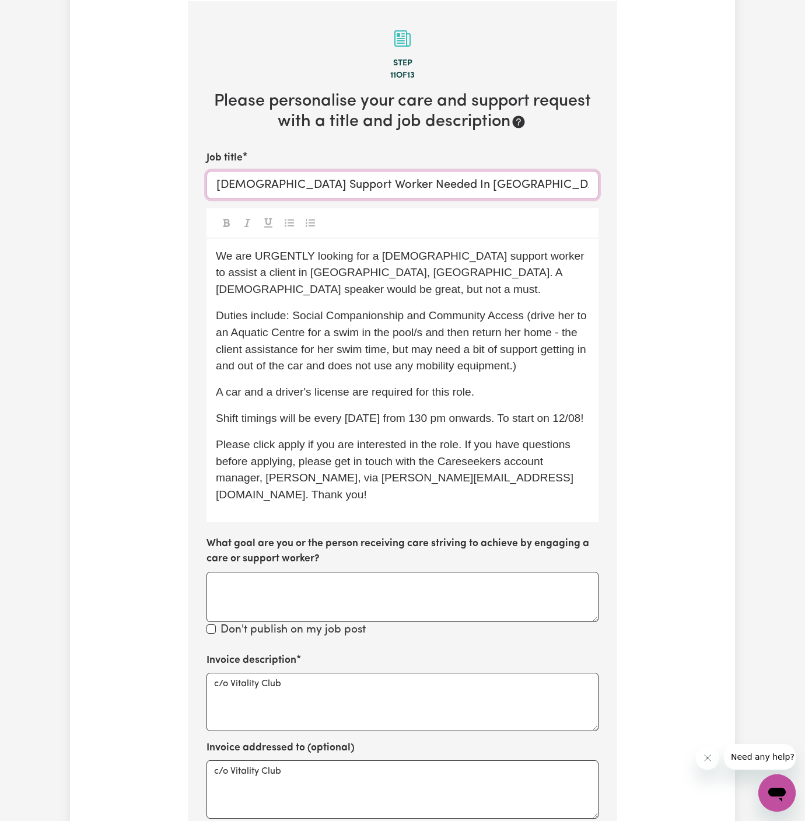
click at [468, 183] on input "Female Support Worker Needed In Cheltenham, NSW." at bounding box center [403, 185] width 392 height 28
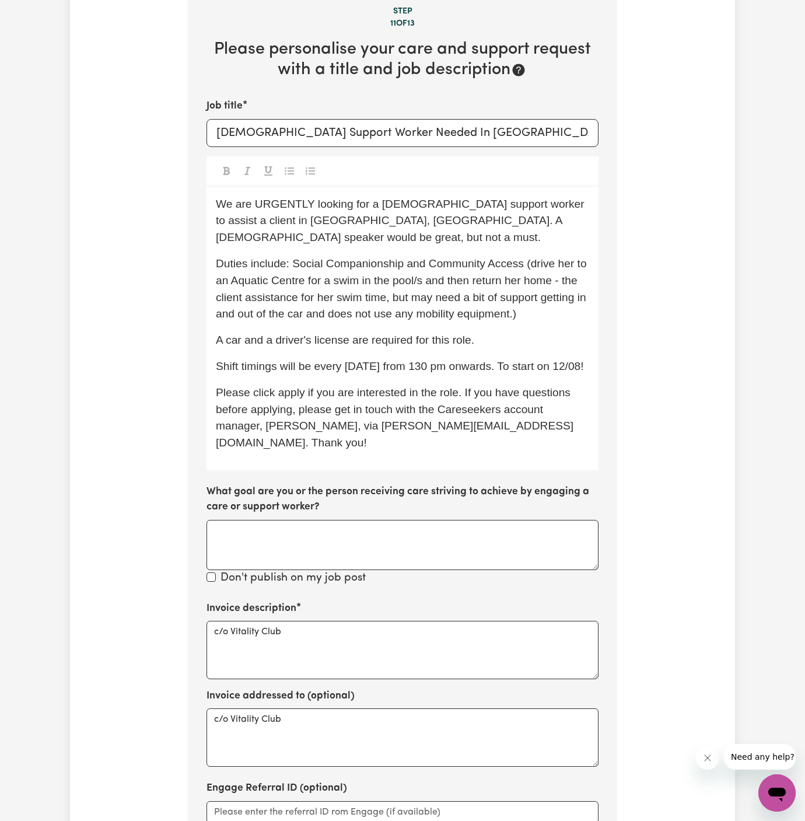
click at [244, 280] on span "Duties include: Social Companionship and Community Access (drive her to an Aqua…" at bounding box center [403, 288] width 374 height 62
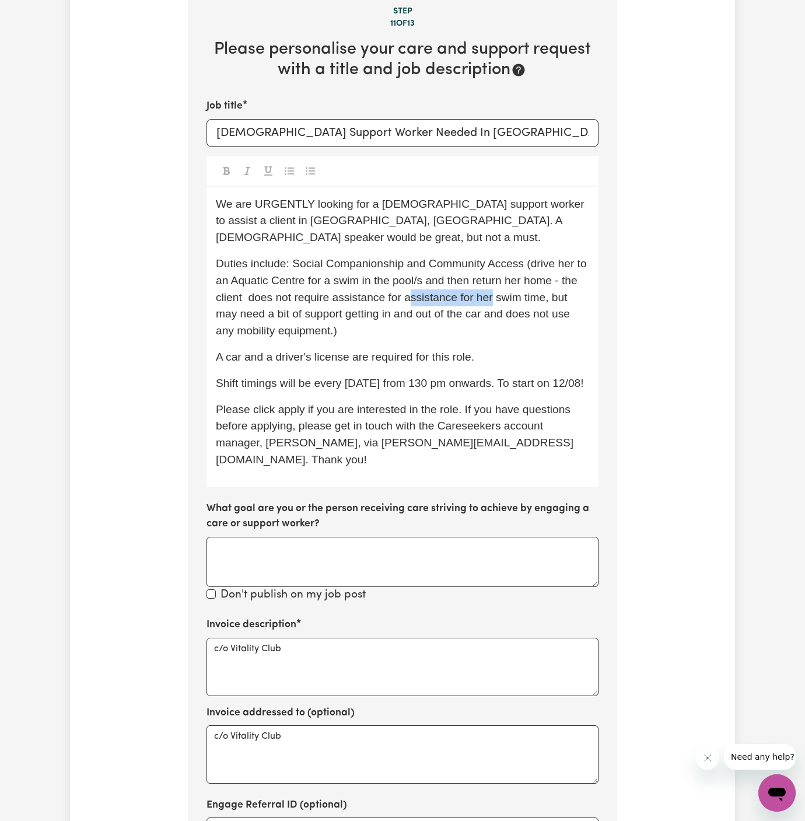
drag, startPoint x: 492, startPoint y: 282, endPoint x: 410, endPoint y: 277, distance: 81.8
click at [410, 277] on span "Duties include: Social Companionship and Community Access (drive her to an Aqua…" at bounding box center [403, 296] width 374 height 79
click at [520, 279] on span "Duties include: Social Companionship and Community Access (drive her to an Aqua…" at bounding box center [403, 296] width 374 height 79
click at [571, 312] on p "Duties include: Social Companionship and Community Access (drive her to an Aqua…" at bounding box center [402, 298] width 373 height 84
click at [312, 322] on div "We are URGENTLY looking for a female support worker to assist a client in Chelt…" at bounding box center [403, 337] width 392 height 300
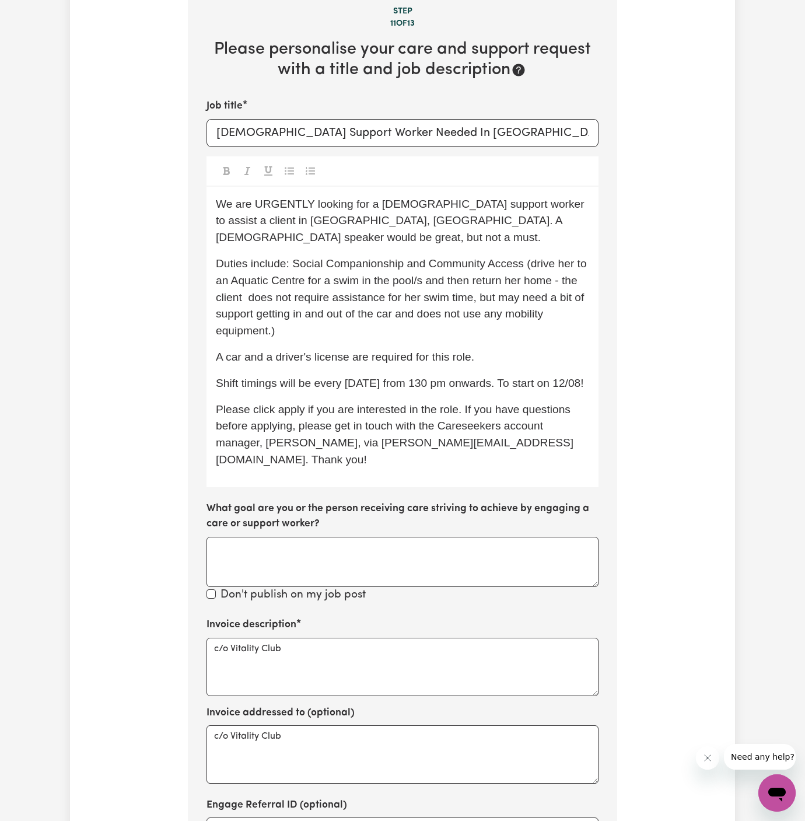
click at [273, 315] on span "Duties include: Social Companionship and Community Access (drive her to an Aqua…" at bounding box center [403, 296] width 374 height 79
click at [330, 324] on div "We are URGENTLY looking for a female support worker to assist a client in Chelt…" at bounding box center [403, 337] width 392 height 300
click at [359, 327] on div "We are URGENTLY looking for a female support worker to assist a client in Chelt…" at bounding box center [403, 337] width 392 height 300
click at [393, 314] on p "Duties include: Social Companionship and Community Access (drive her to an Aqua…" at bounding box center [402, 298] width 373 height 84
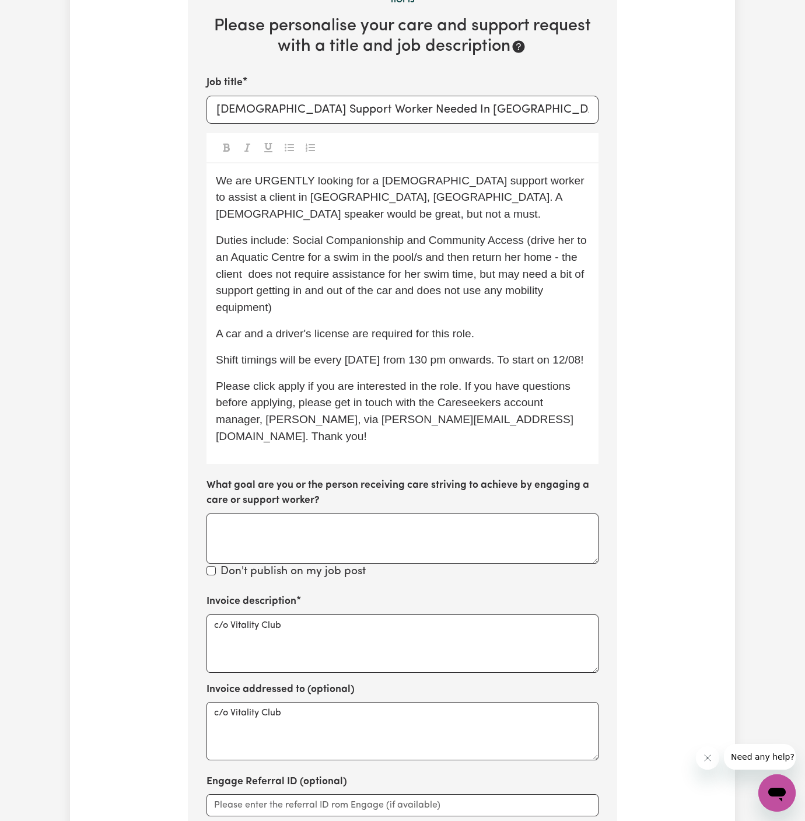
click at [497, 354] on span "Shift timings will be every Tuesday from 130 pm onwards. To start on 12/08!" at bounding box center [400, 360] width 368 height 12
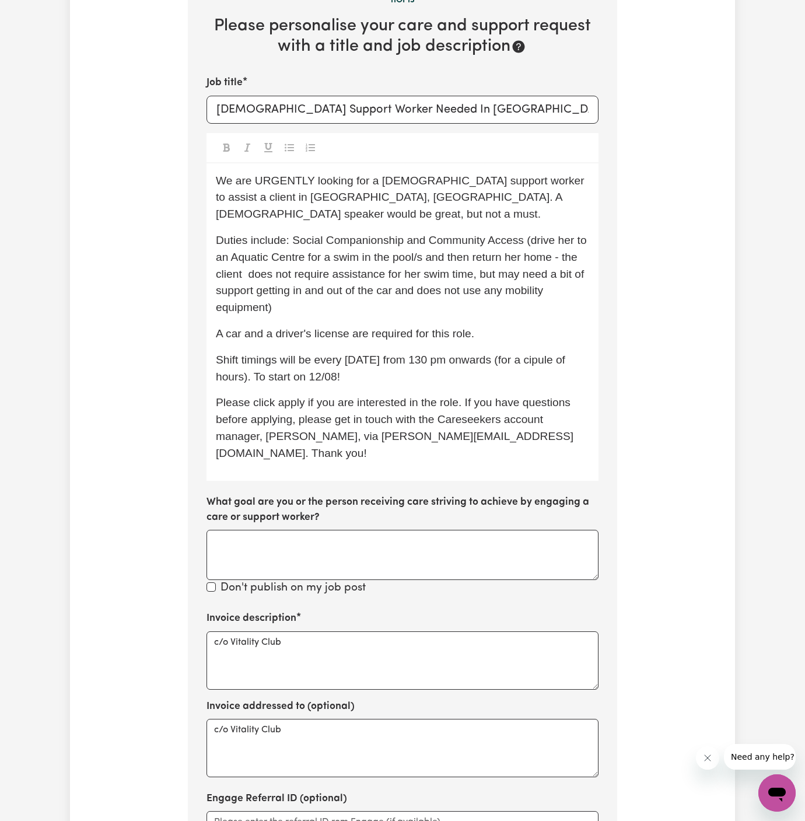
click at [541, 354] on span "Shift timings will be every Tuesday from 130 pm onwards (for a cipule of hours)…" at bounding box center [392, 368] width 352 height 29
click at [558, 369] on div "We are URGENTLY looking for a female support worker to assist a client in Chelt…" at bounding box center [403, 321] width 392 height 317
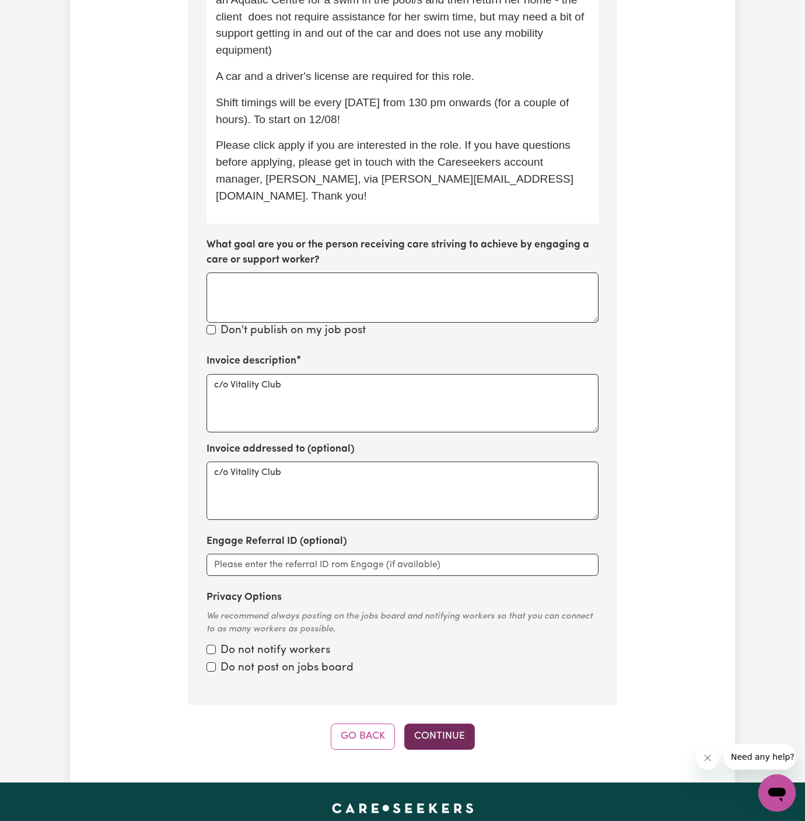
click at [458, 723] on button "Continue" at bounding box center [439, 736] width 71 height 26
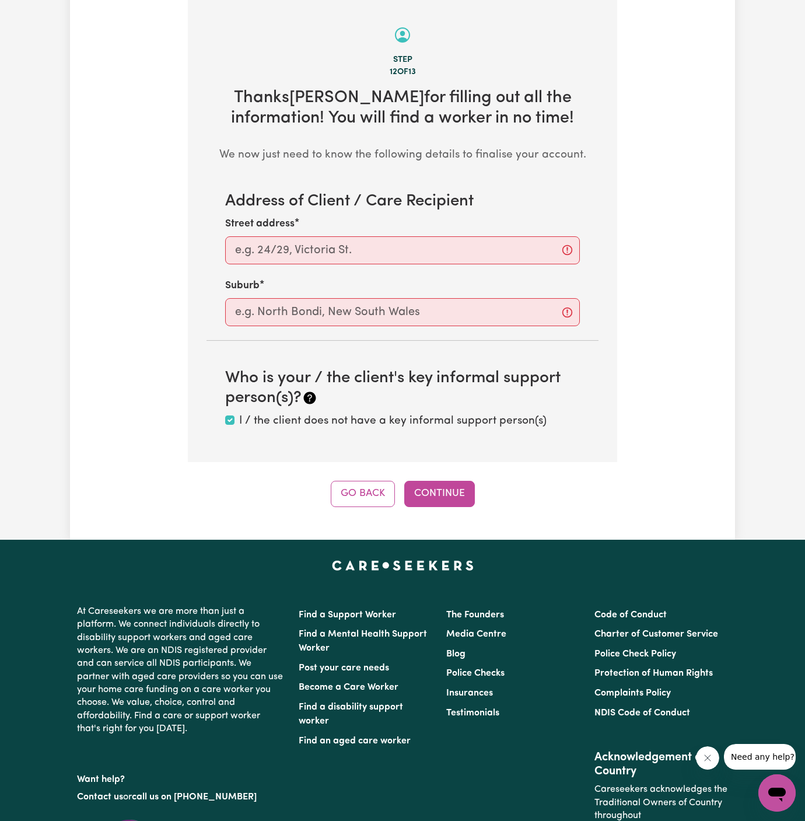
scroll to position [414, 0]
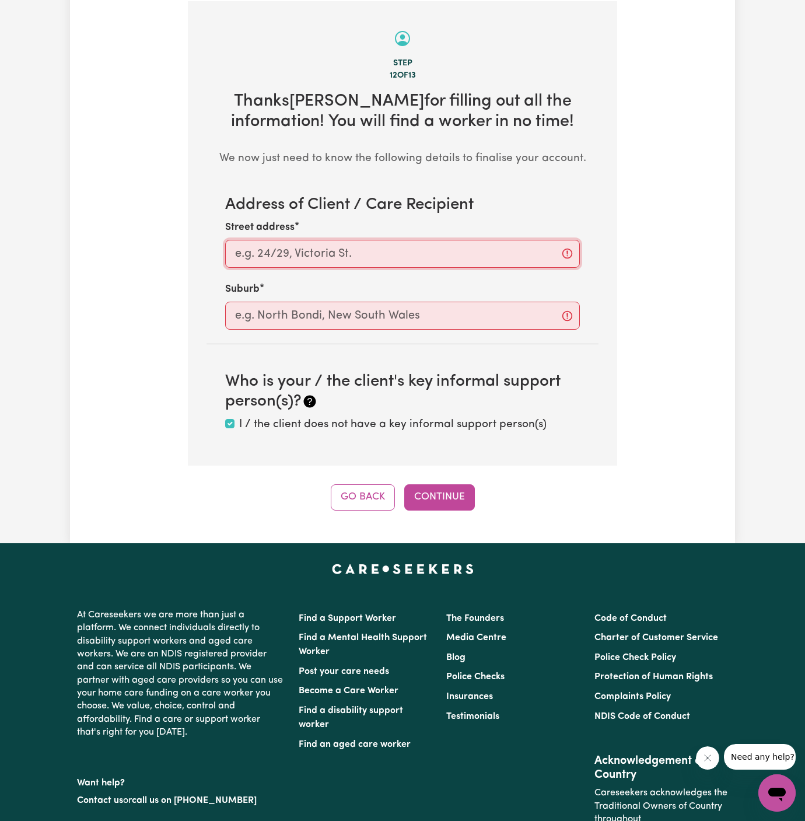
click at [310, 251] on input "Street address" at bounding box center [402, 254] width 355 height 28
paste input "Cheltenham"
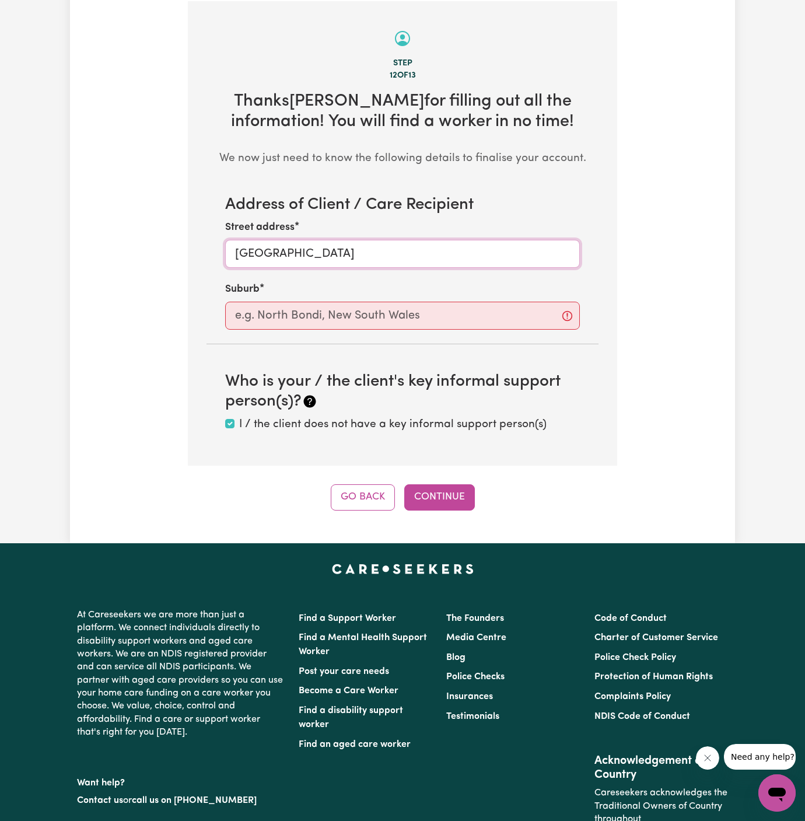
type input "Cheltenham"
click at [307, 307] on input "text" at bounding box center [402, 316] width 355 height 28
paste input "Cheltenham"
type input "Cheltenham"
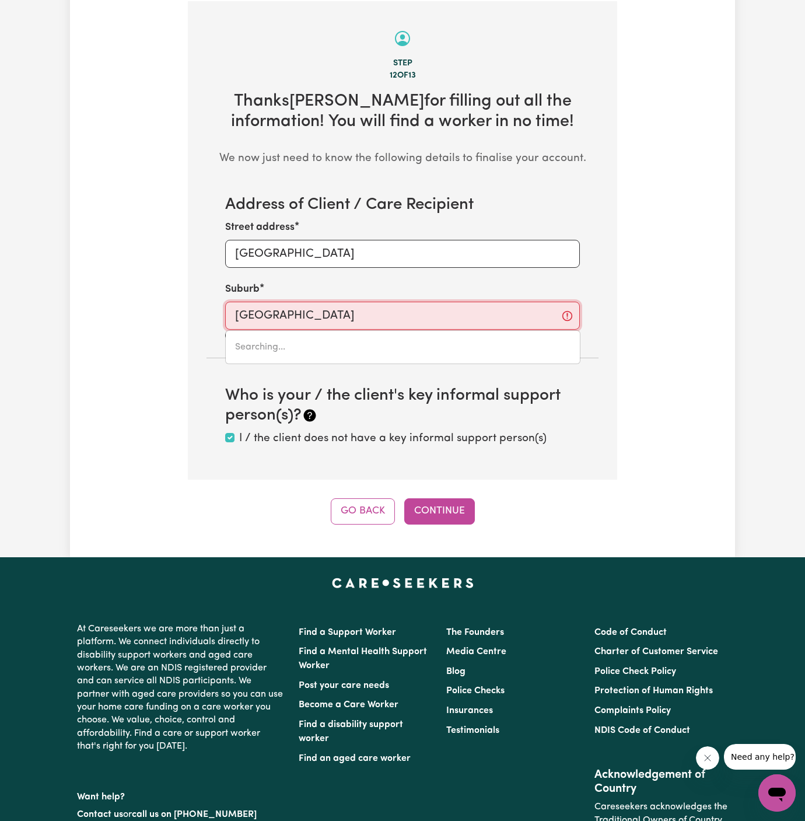
type input "Cheltenham, New South Wales, 2119"
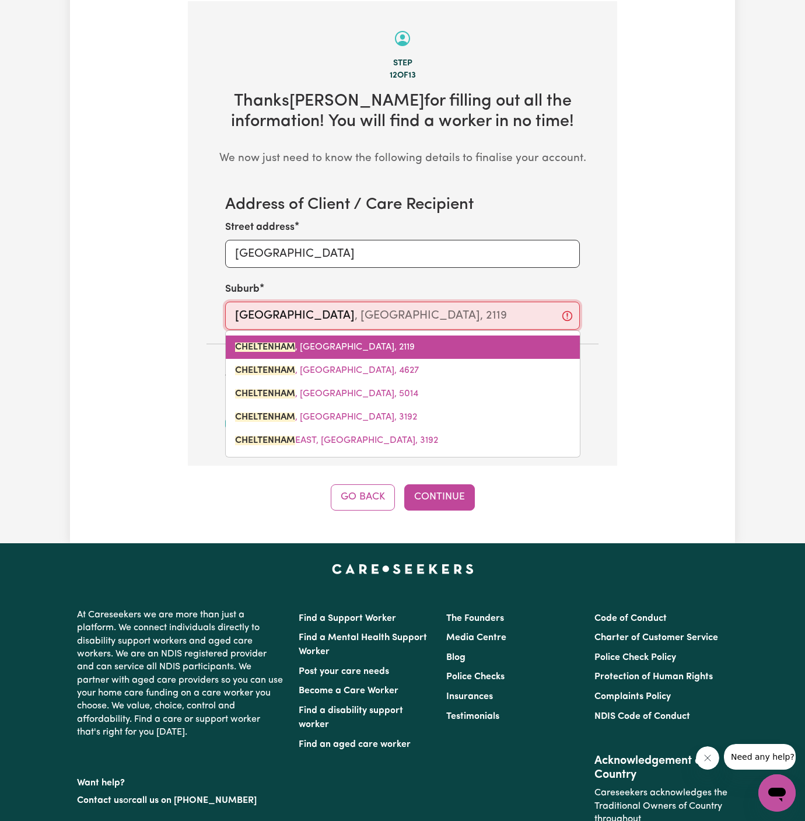
click at [390, 346] on span "CHELTENHAM , New South Wales, 2119" at bounding box center [325, 346] width 180 height 9
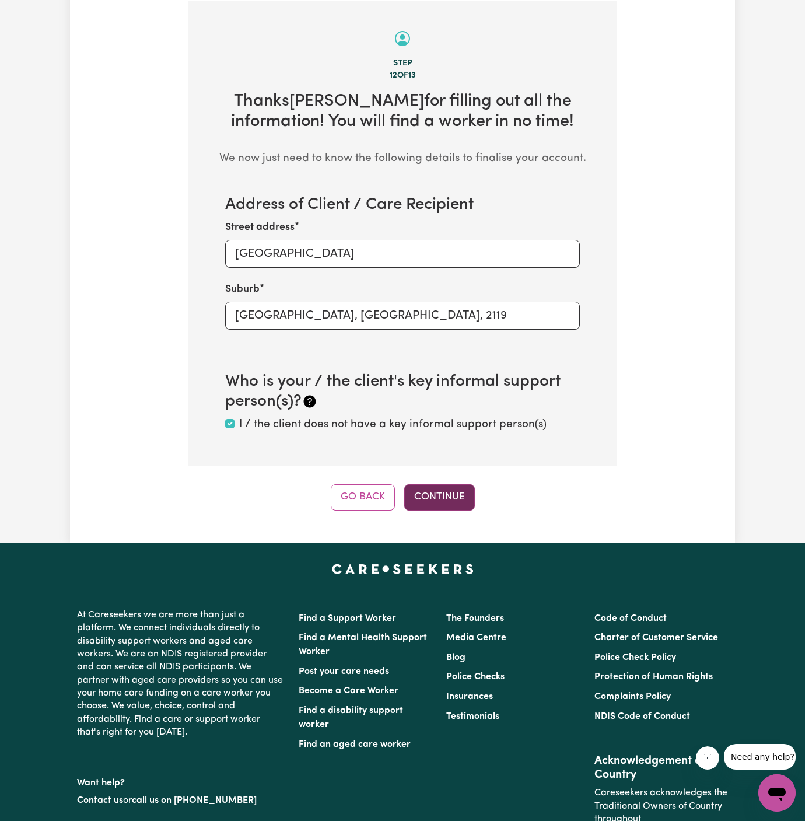
click at [459, 501] on button "Continue" at bounding box center [439, 497] width 71 height 26
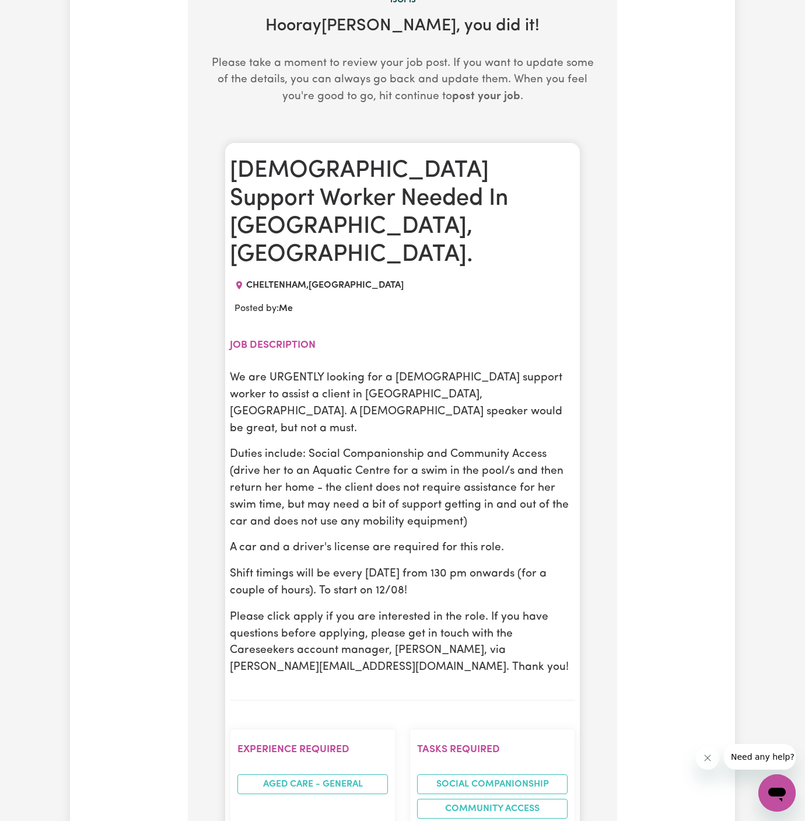
scroll to position [599, 0]
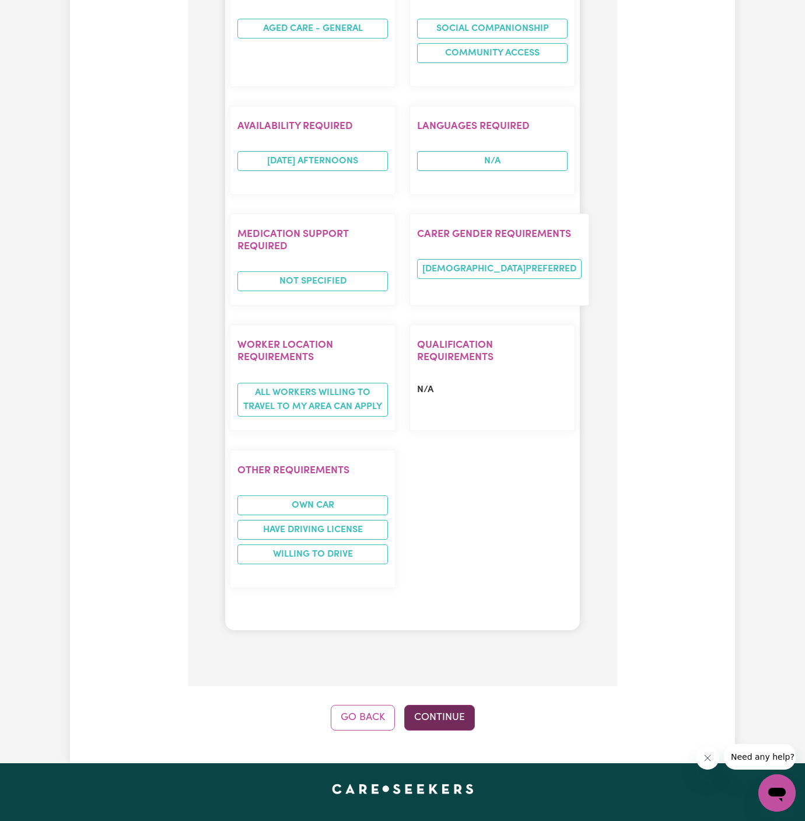
click at [442, 705] on button "Continue" at bounding box center [439, 718] width 71 height 26
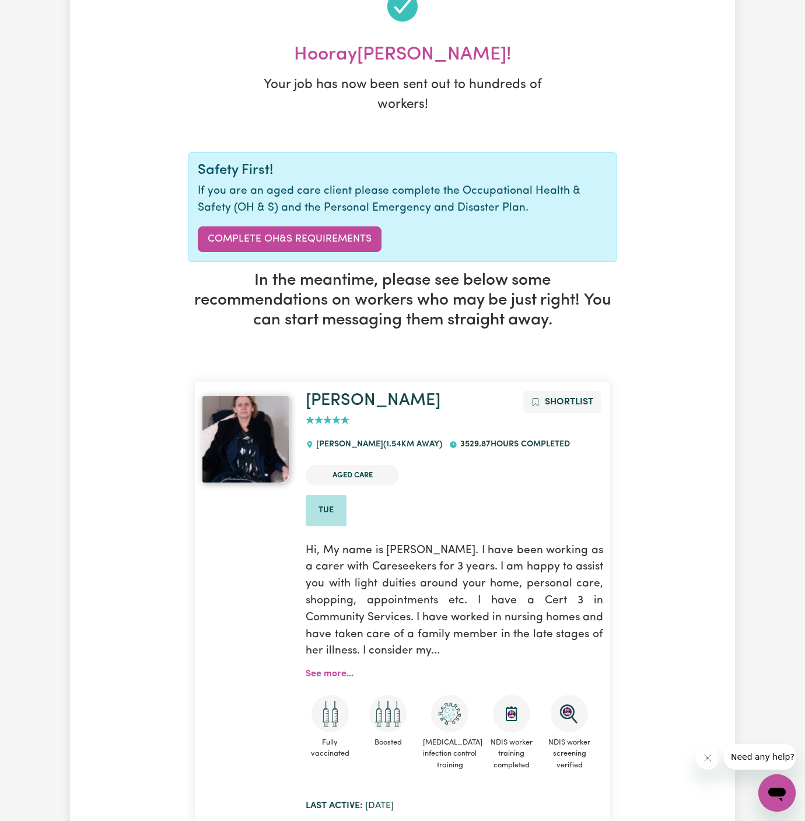
scroll to position [0, 0]
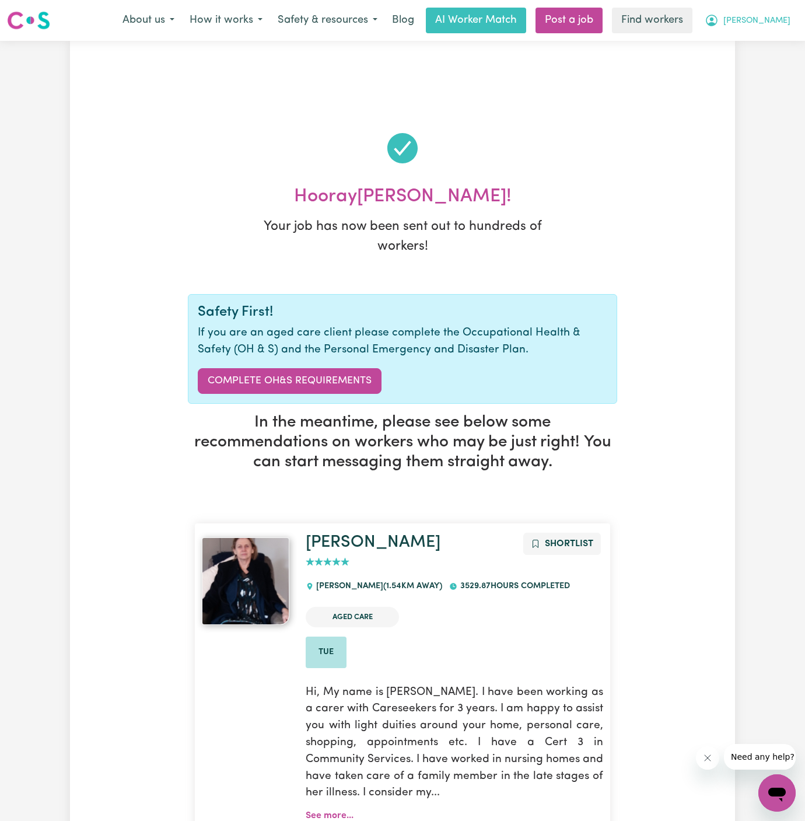
click at [771, 23] on span "[PERSON_NAME]" at bounding box center [756, 21] width 67 height 13
click at [774, 21] on span "[PERSON_NAME]" at bounding box center [756, 21] width 67 height 13
click at [774, 40] on link "My Dashboard" at bounding box center [751, 45] width 92 height 22
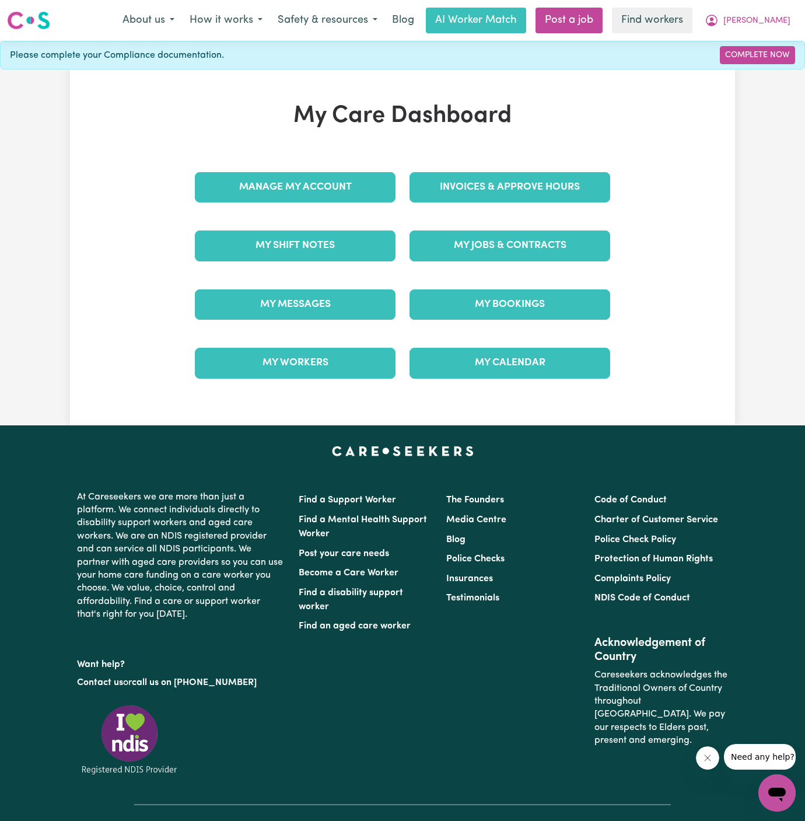
click at [300, 155] on div "My Care Dashboard Manage My Account Invoices & Approve Hours My Shift Notes My …" at bounding box center [402, 247] width 443 height 291
click at [300, 174] on link "Manage My Account" at bounding box center [295, 187] width 201 height 30
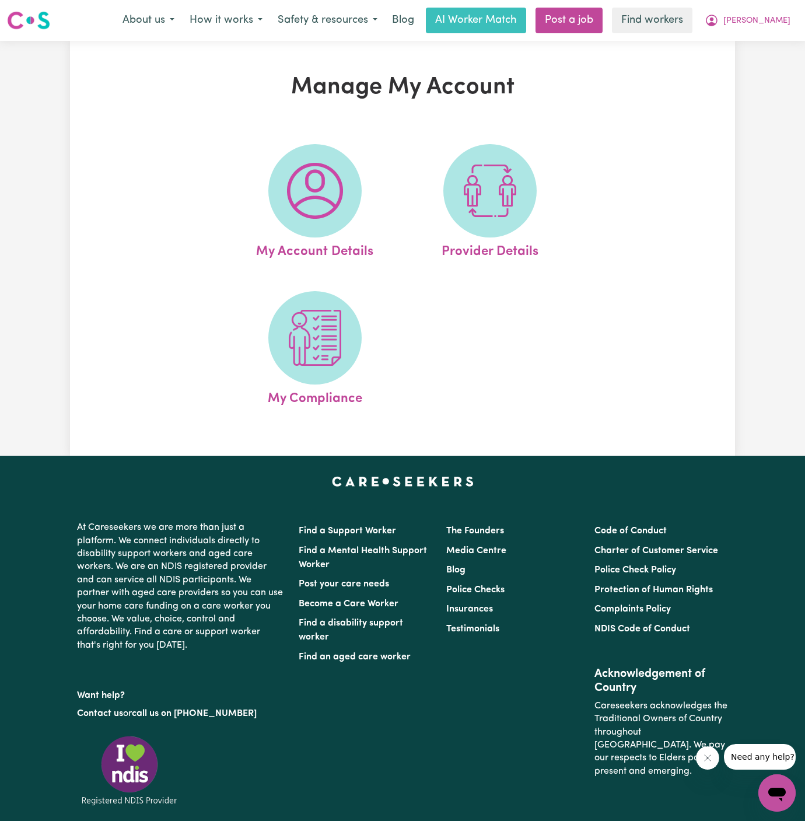
click at [300, 174] on img at bounding box center [315, 191] width 56 height 56
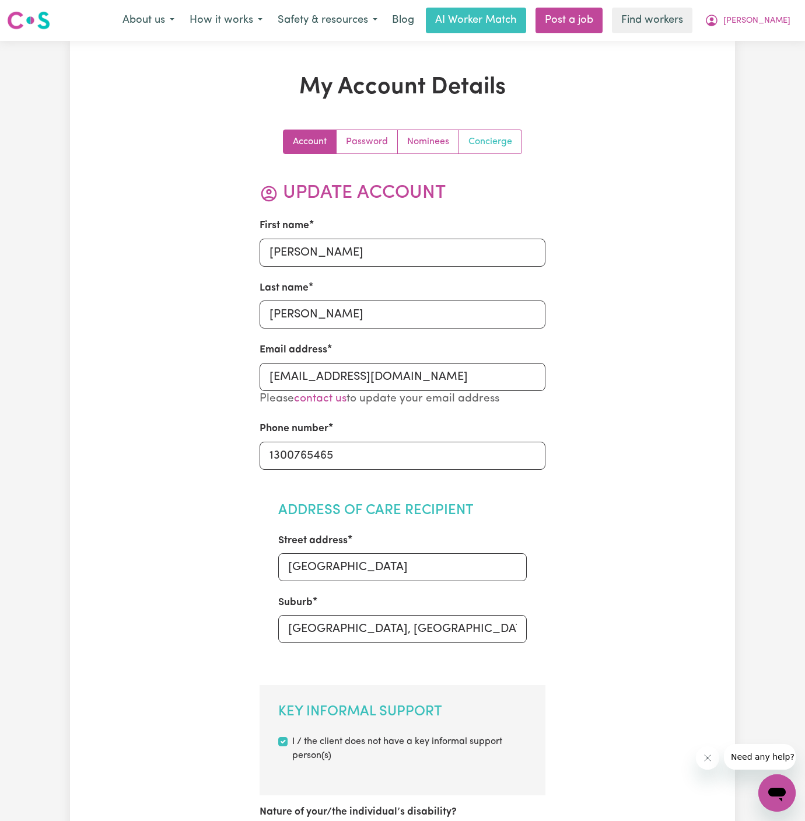
click at [495, 142] on link "Concierge" at bounding box center [490, 141] width 62 height 23
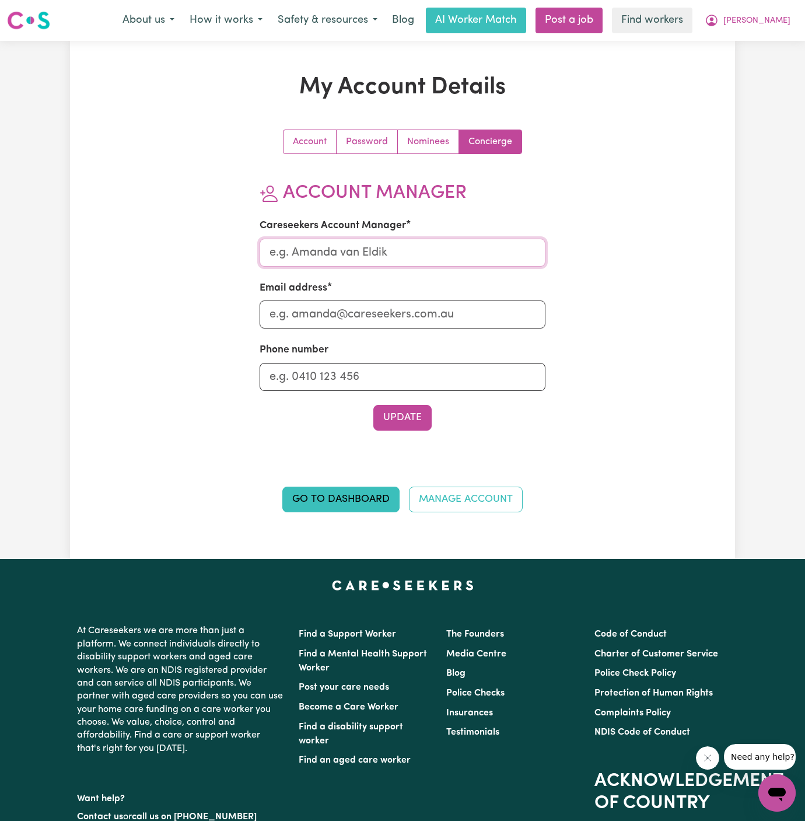
click at [457, 244] on input "Careseekers Account Manager" at bounding box center [403, 253] width 286 height 28
type input "Annie"
click at [444, 296] on div "Email address" at bounding box center [403, 305] width 286 height 48
click at [444, 310] on input "Email address" at bounding box center [403, 314] width 286 height 28
type input "annie@careseekers.com.au"
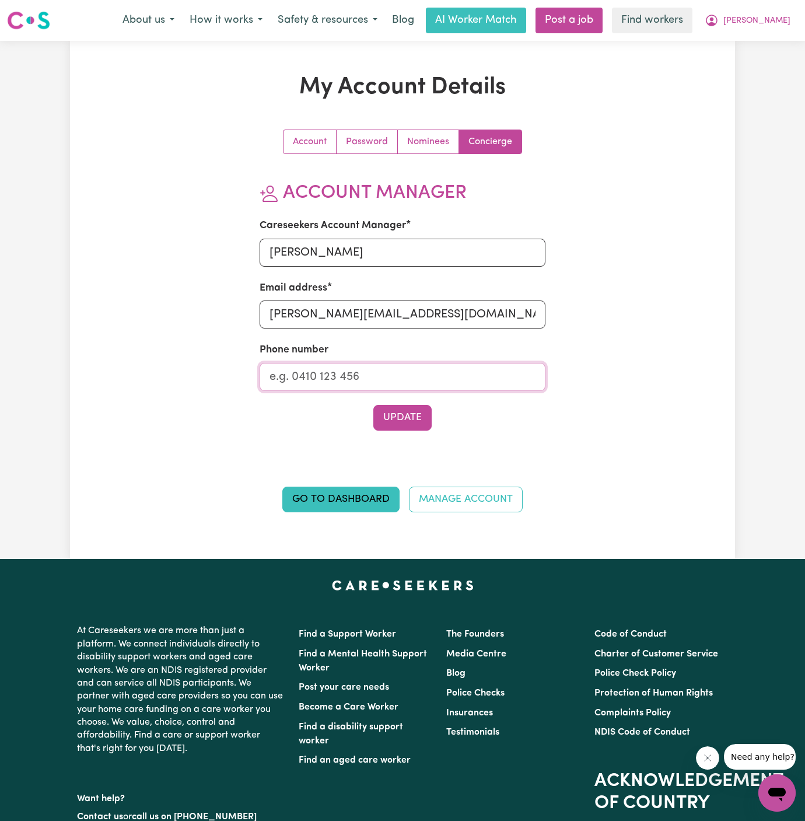
click at [443, 374] on input "Phone number" at bounding box center [403, 377] width 286 height 28
type input "1300765465"
click at [410, 417] on button "Update" at bounding box center [402, 418] width 58 height 26
click at [384, 133] on link "Password" at bounding box center [367, 141] width 61 height 23
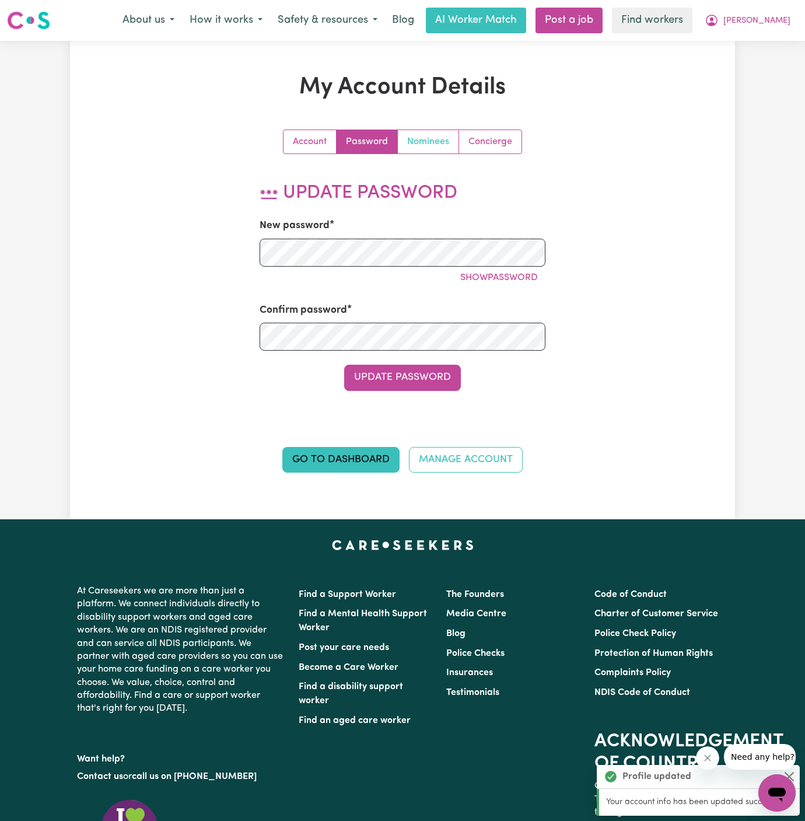
click at [440, 150] on link "Nominees" at bounding box center [428, 141] width 61 height 23
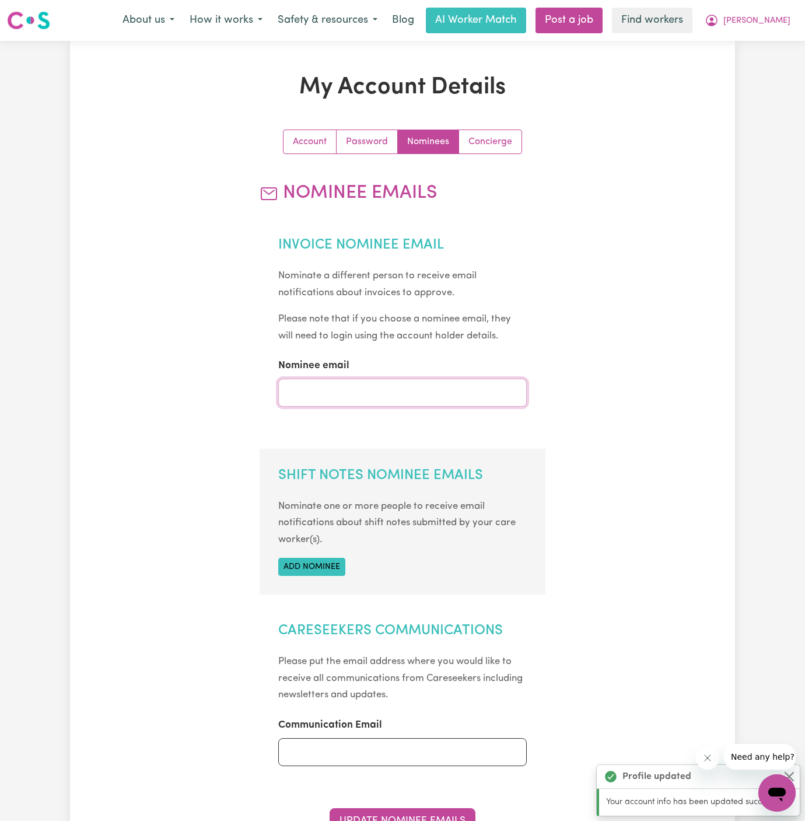
click at [365, 401] on input "Nominee email" at bounding box center [402, 393] width 249 height 28
click at [326, 575] on button "Add nominee" at bounding box center [311, 567] width 67 height 18
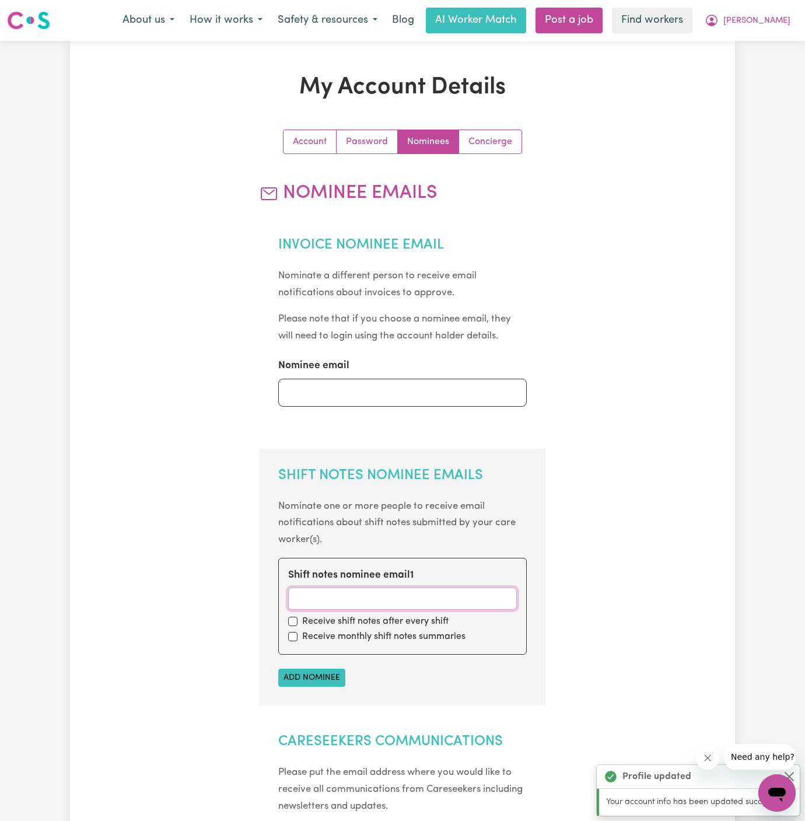
click at [333, 590] on input "Shift notes nominee email 1" at bounding box center [402, 598] width 229 height 22
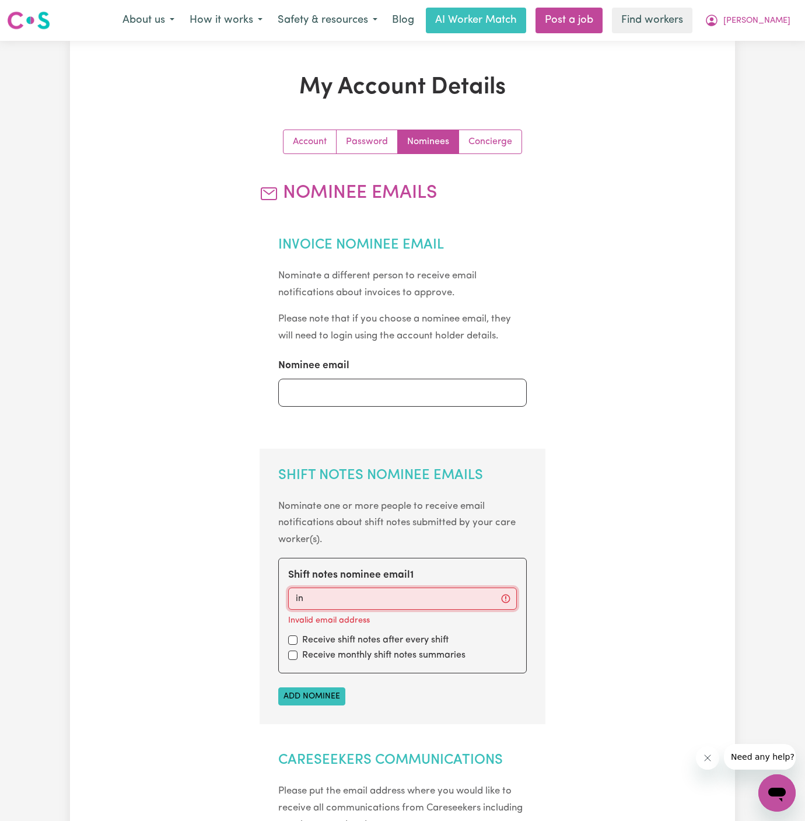
type input "in"
click at [288, 642] on input "checkbox" at bounding box center [292, 639] width 9 height 9
checkbox input "true"
click at [293, 659] on input "checkbox" at bounding box center [292, 654] width 9 height 9
checkbox input "true"
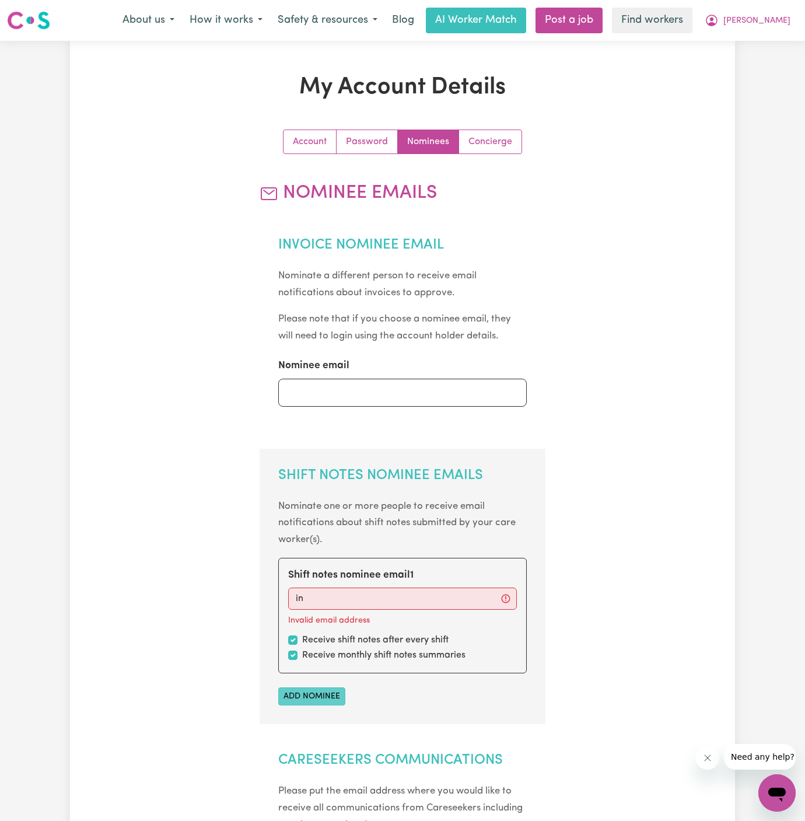
click at [303, 689] on button "Add nominee" at bounding box center [311, 696] width 67 height 18
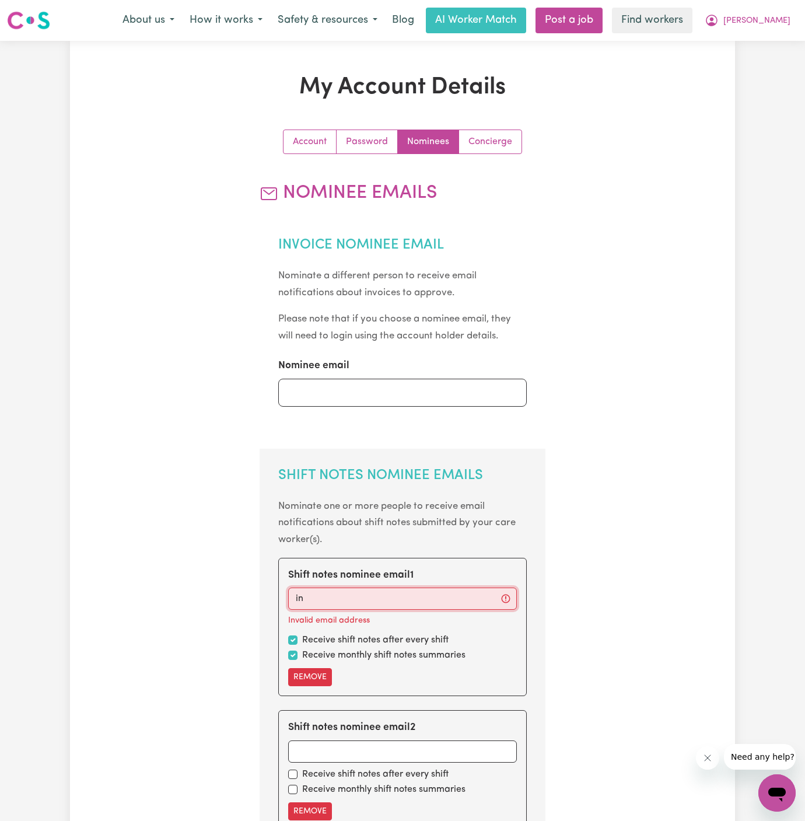
click at [355, 593] on input "in" at bounding box center [402, 598] width 229 height 22
type input "info@vitalityclub.com.au"
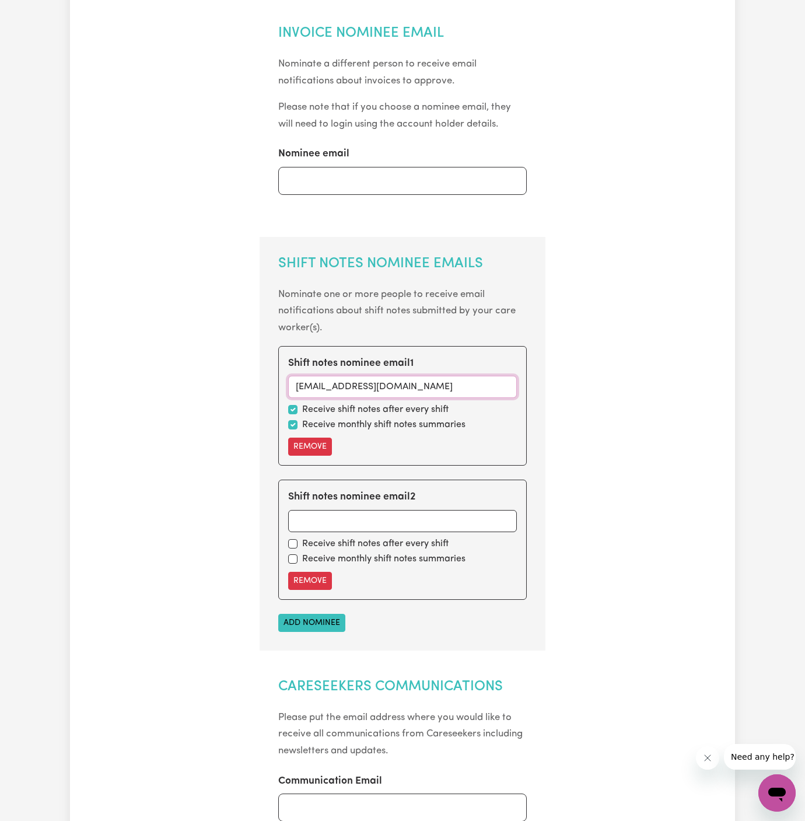
scroll to position [233, 0]
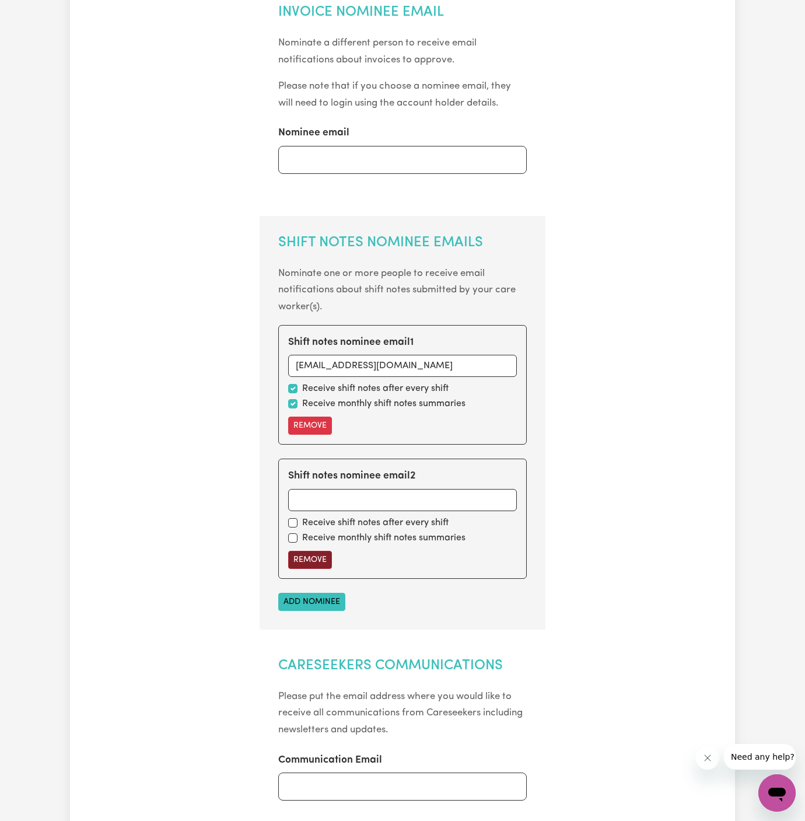
click at [319, 558] on button "Remove" at bounding box center [310, 560] width 44 height 18
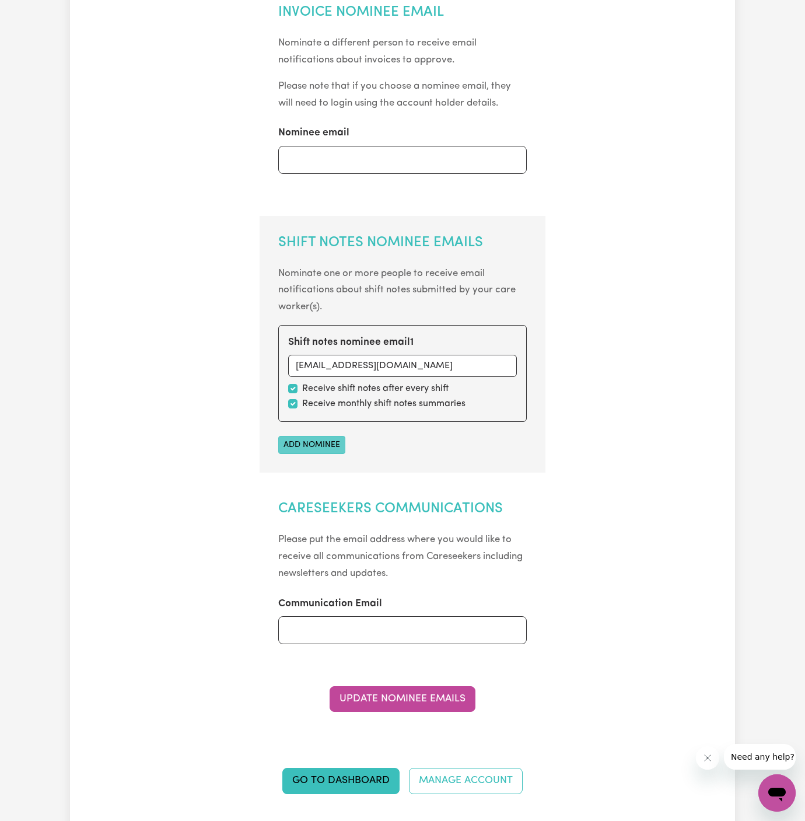
click at [333, 441] on button "Add nominee" at bounding box center [311, 445] width 67 height 18
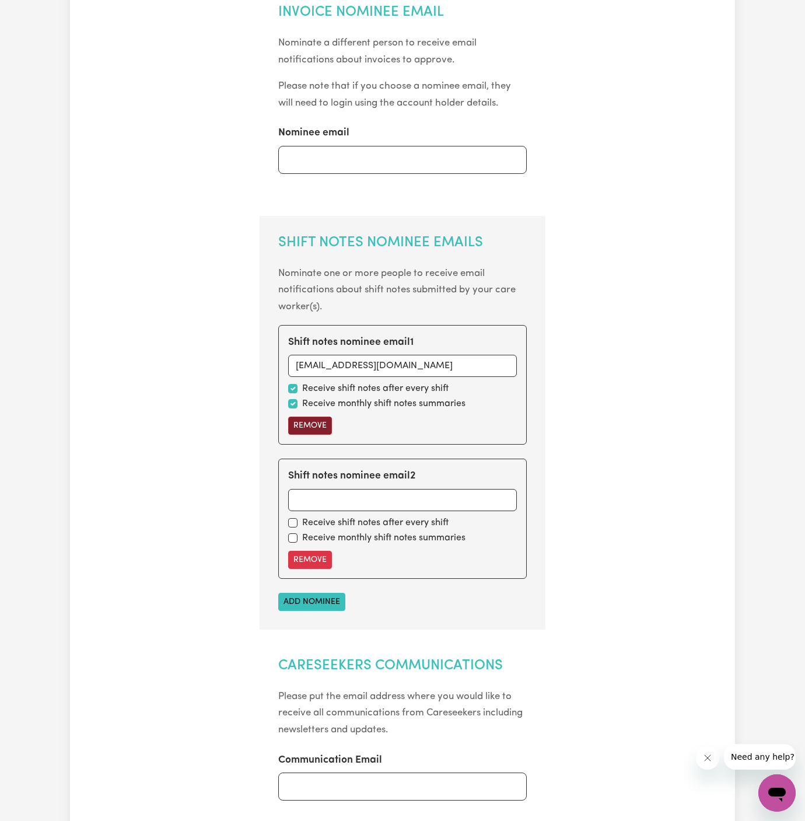
click at [314, 423] on button "Remove" at bounding box center [310, 426] width 44 height 18
checkbox input "false"
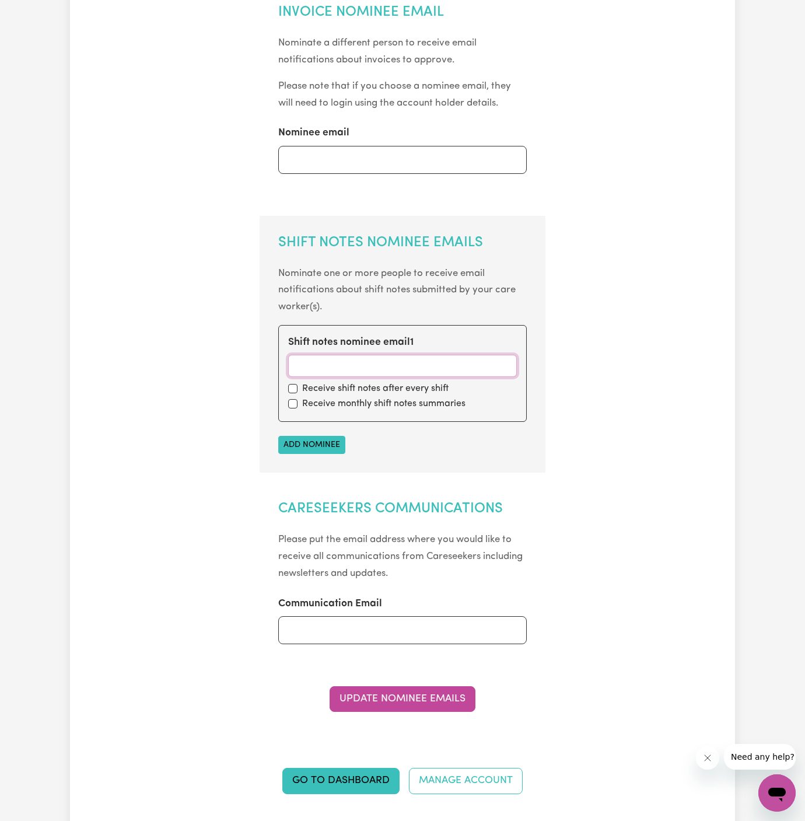
click at [343, 366] on input "Shift notes nominee email 1" at bounding box center [402, 366] width 229 height 22
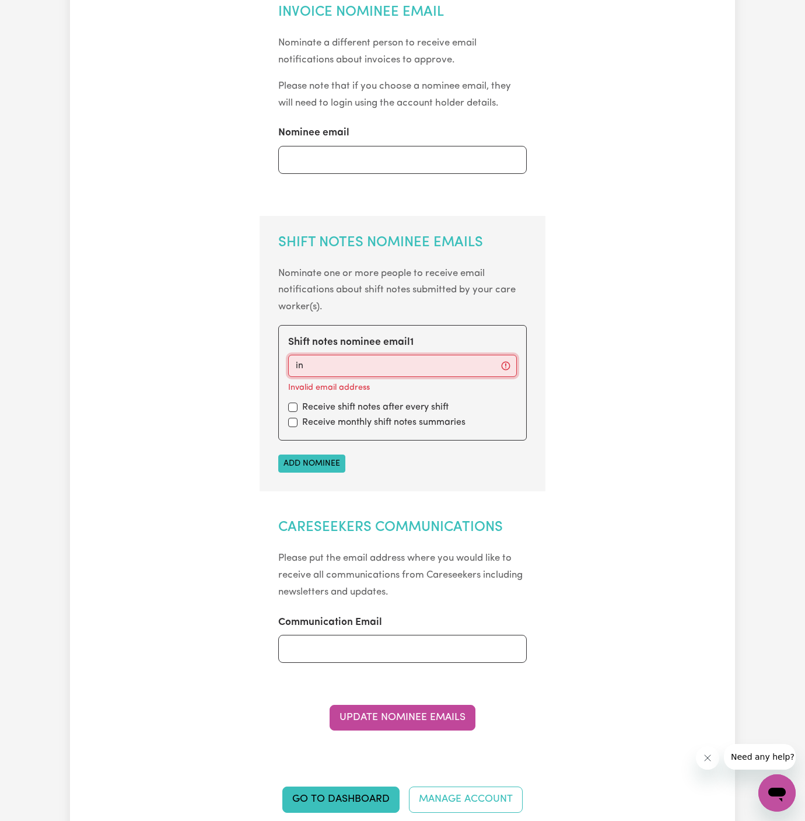
type input "info@vitalityclub.com.au"
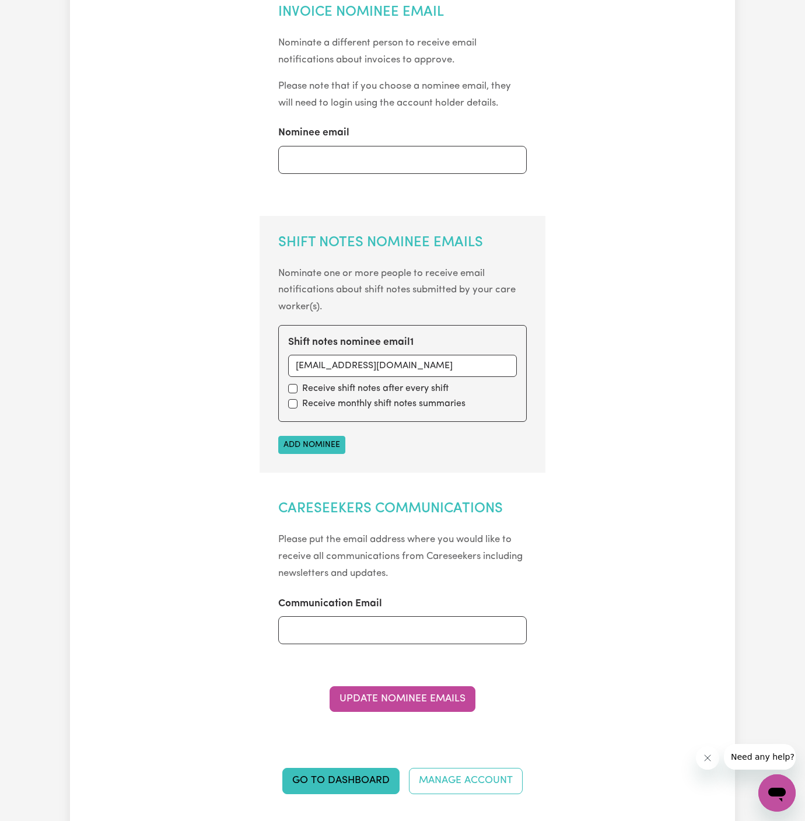
click at [482, 466] on section "Shift Notes Nominee Emails Nominate one or more people to receive email notific…" at bounding box center [403, 344] width 286 height 257
click at [291, 385] on input "checkbox" at bounding box center [292, 388] width 9 height 9
checkbox input "true"
click at [291, 404] on input "checkbox" at bounding box center [292, 403] width 9 height 9
checkbox input "true"
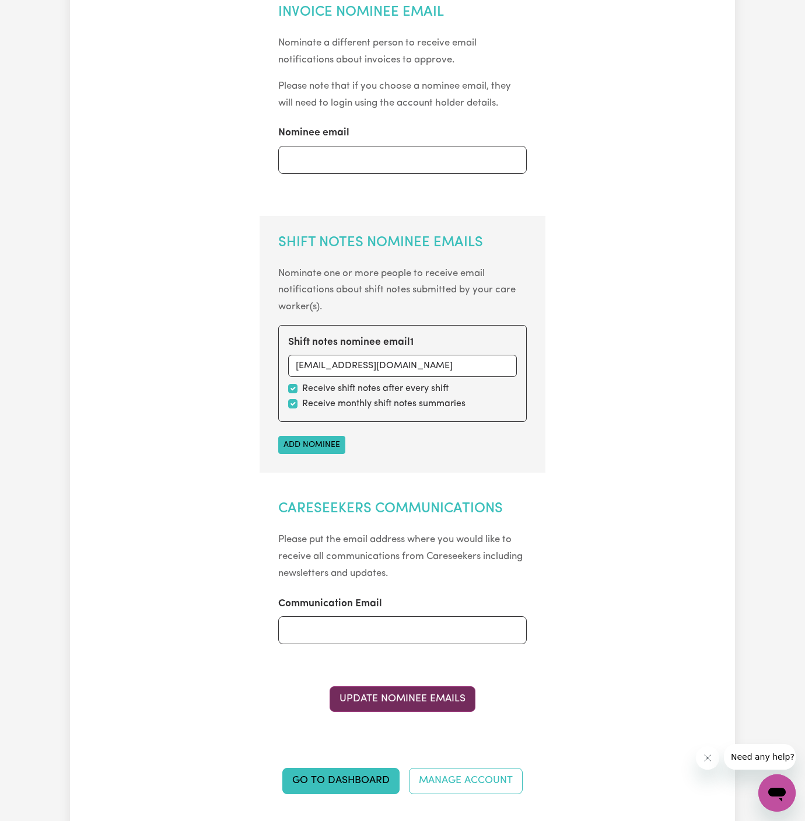
click at [439, 688] on button "Update Nominee Emails" at bounding box center [403, 699] width 146 height 26
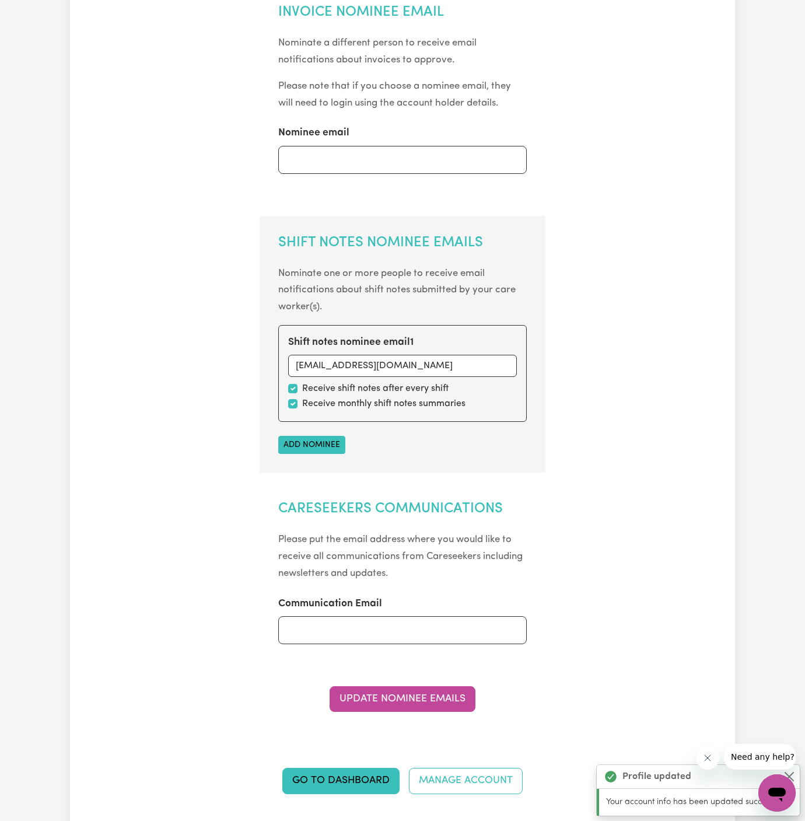
scroll to position [0, 0]
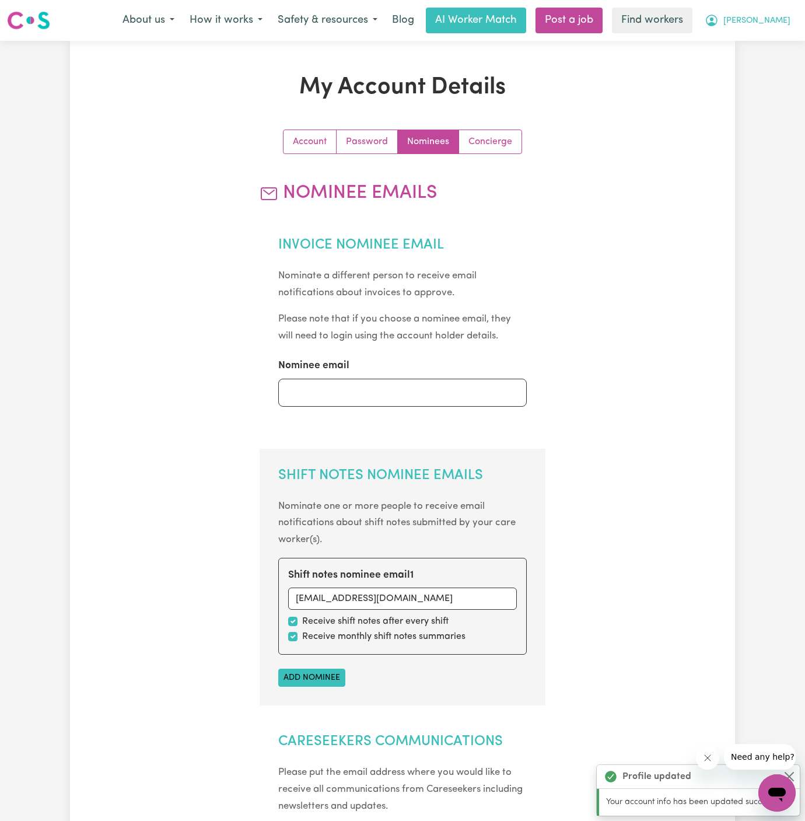
click at [776, 17] on span "[PERSON_NAME]" at bounding box center [756, 21] width 67 height 13
click at [776, 38] on link "My Dashboard" at bounding box center [751, 45] width 92 height 22
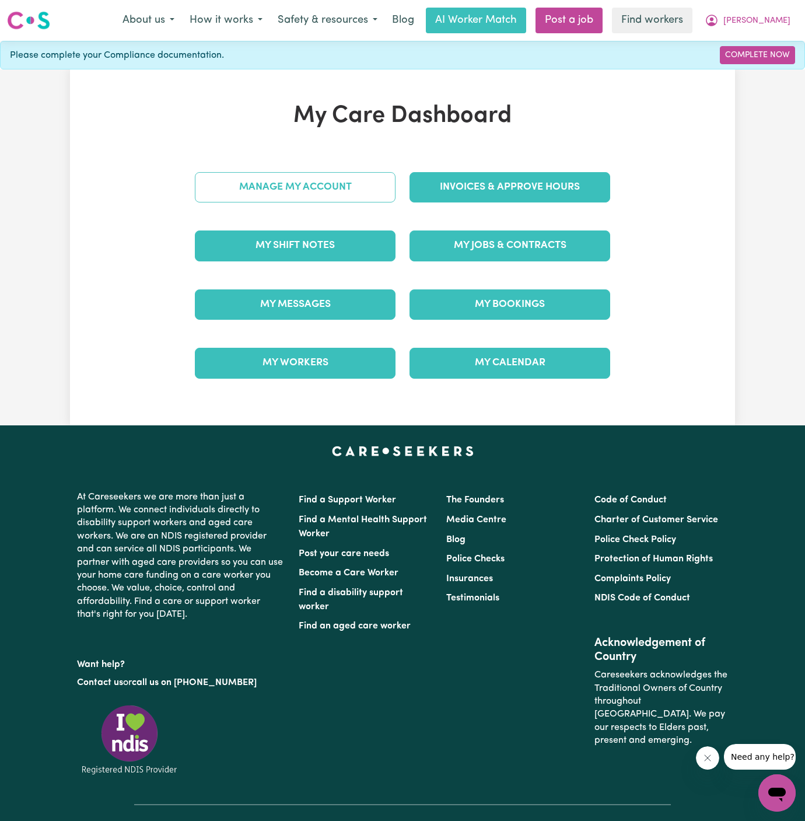
click at [338, 179] on link "Manage My Account" at bounding box center [295, 187] width 201 height 30
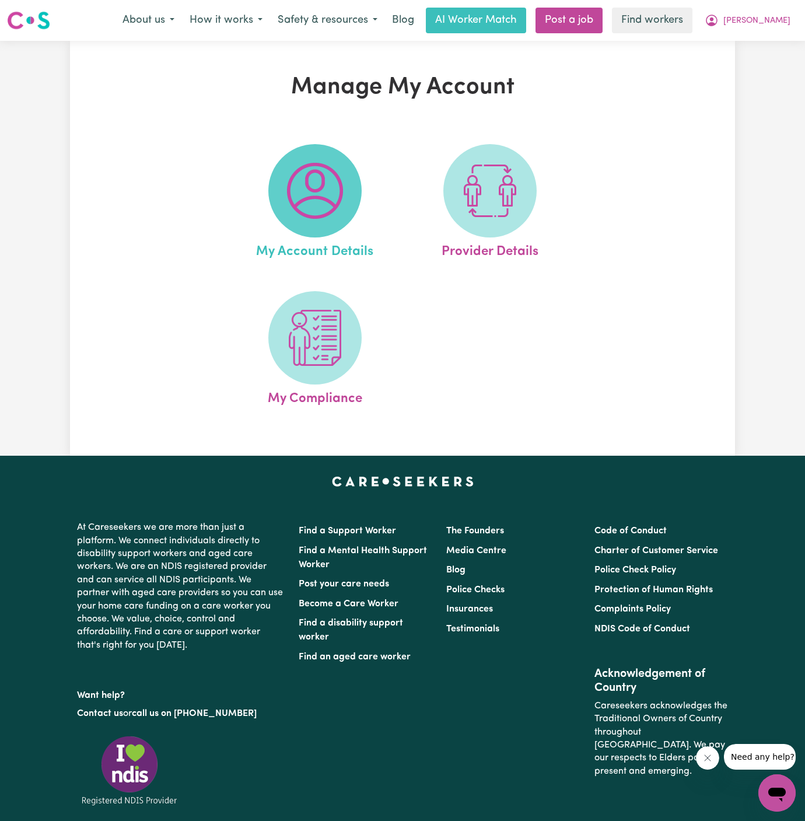
click at [338, 193] on img at bounding box center [315, 191] width 56 height 56
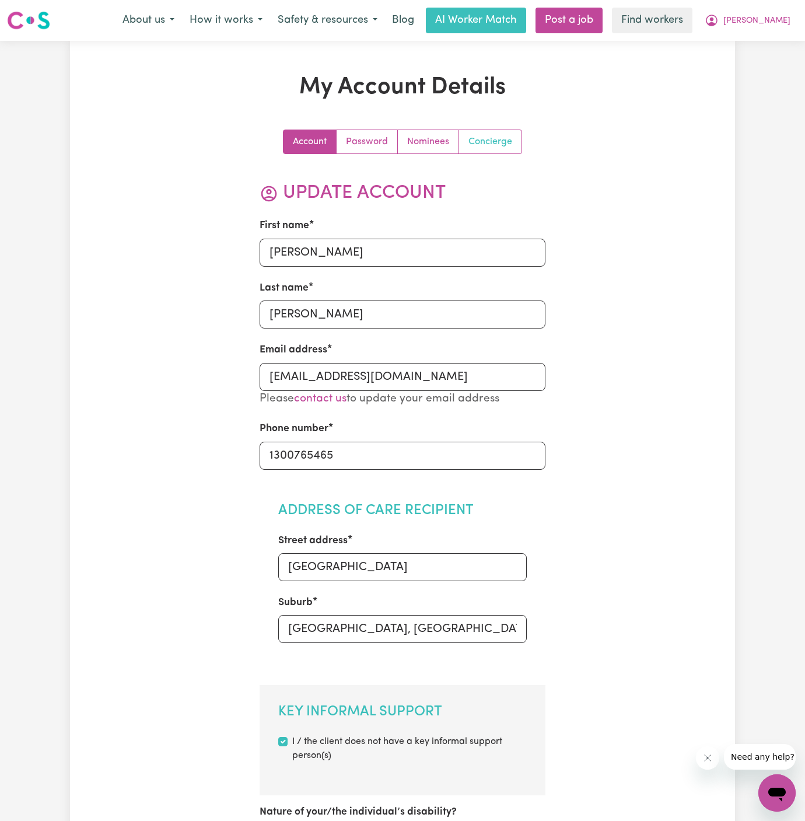
click at [506, 151] on link "Concierge" at bounding box center [490, 141] width 62 height 23
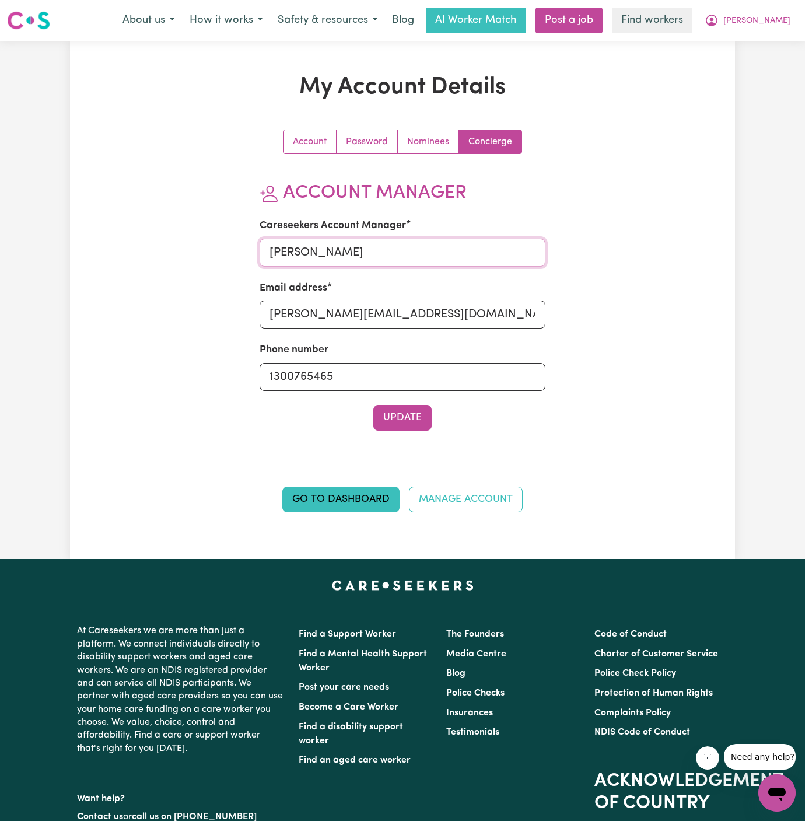
click at [407, 249] on input "Annie" at bounding box center [403, 253] width 286 height 28
click at [781, 22] on span "[PERSON_NAME]" at bounding box center [756, 21] width 67 height 13
click at [780, 49] on link "My Dashboard" at bounding box center [751, 45] width 92 height 22
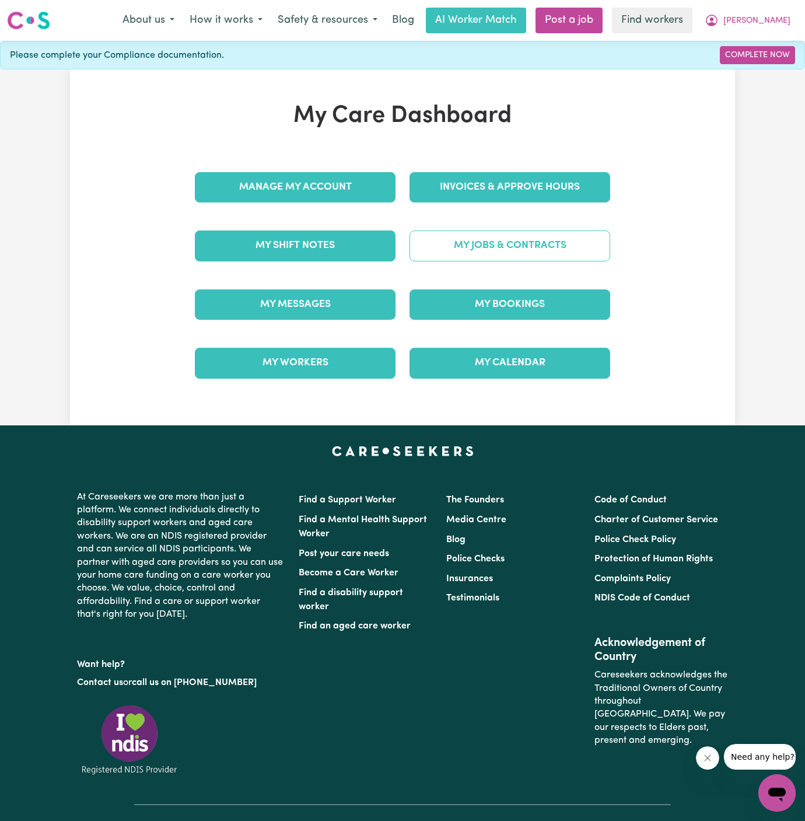
click at [564, 243] on link "My Jobs & Contracts" at bounding box center [510, 245] width 201 height 30
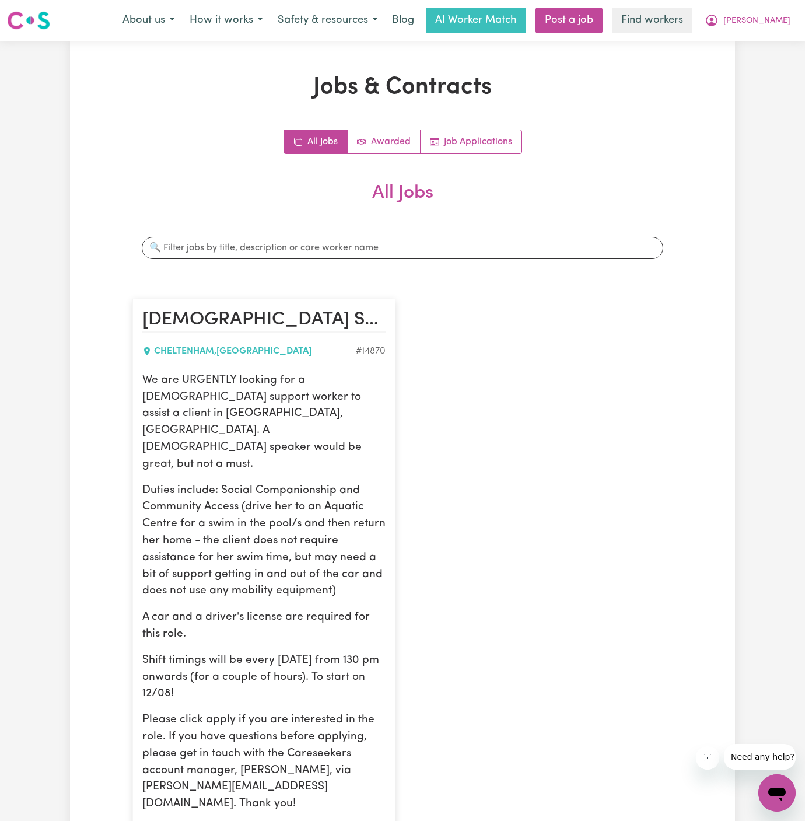
click at [282, 373] on p "We are URGENTLY looking for a female support worker to assist a client in Chelt…" at bounding box center [263, 422] width 243 height 101
drag, startPoint x: 144, startPoint y: 377, endPoint x: 289, endPoint y: 659, distance: 316.2
click at [289, 659] on div "We are URGENTLY looking for a female support worker to assist a client in Chelt…" at bounding box center [263, 592] width 243 height 440
copy div "We are URGENTLY looking for a female support worker to assist a client in Chelt…"
click at [734, 111] on div "Jobs & Contracts All Jobs Awarded Job Applications All Jobs Search jobs Female …" at bounding box center [402, 512] width 665 height 876
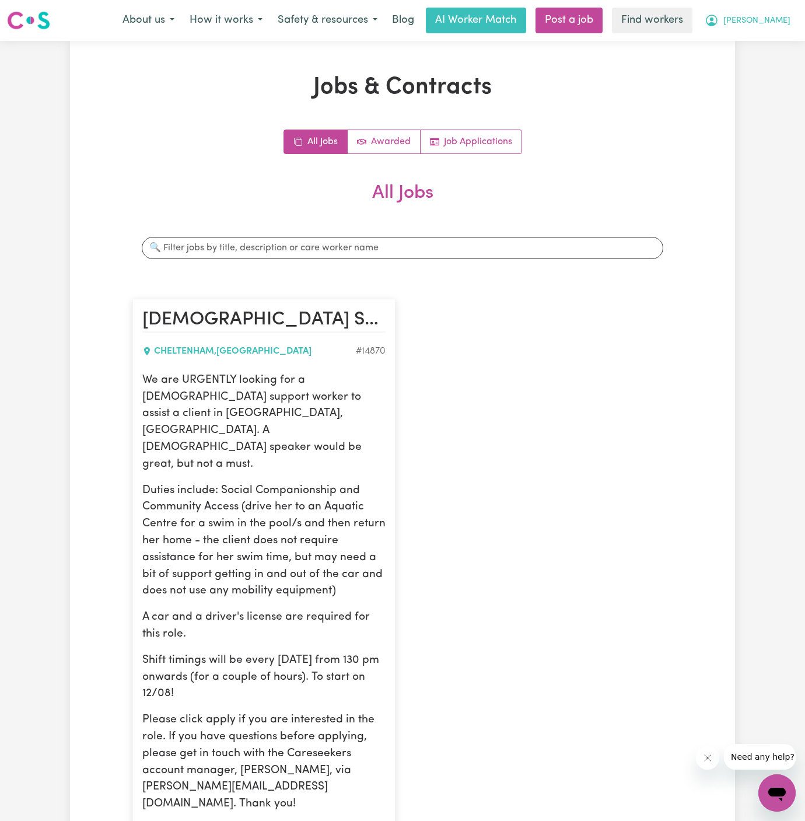
click at [775, 21] on span "[PERSON_NAME]" at bounding box center [756, 21] width 67 height 13
click at [775, 43] on link "My Dashboard" at bounding box center [751, 45] width 92 height 22
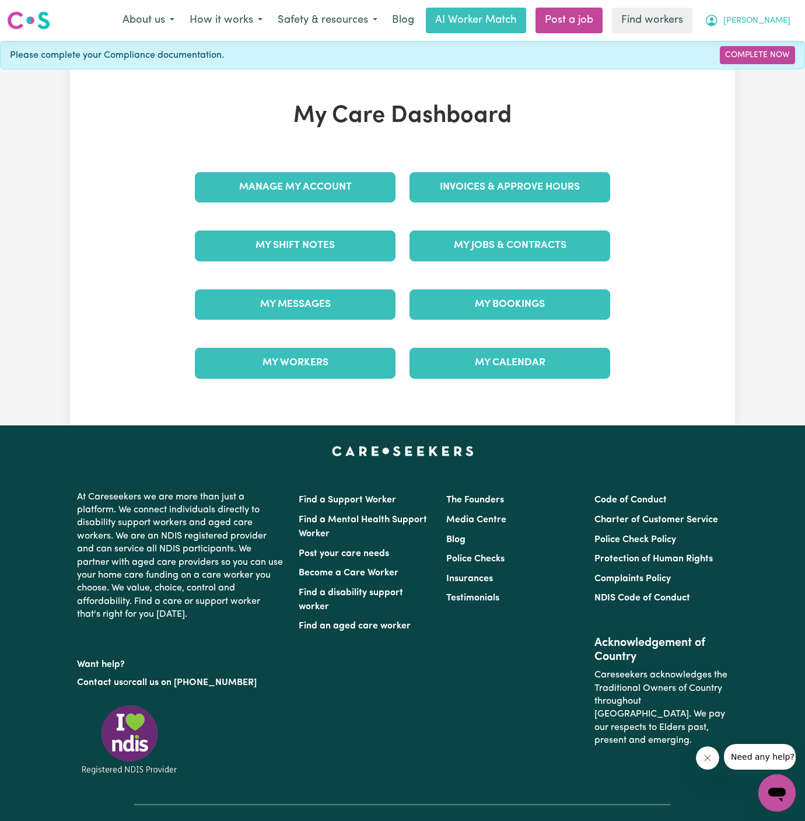
click at [776, 26] on span "[PERSON_NAME]" at bounding box center [756, 21] width 67 height 13
click at [765, 68] on link "Logout" at bounding box center [751, 67] width 92 height 22
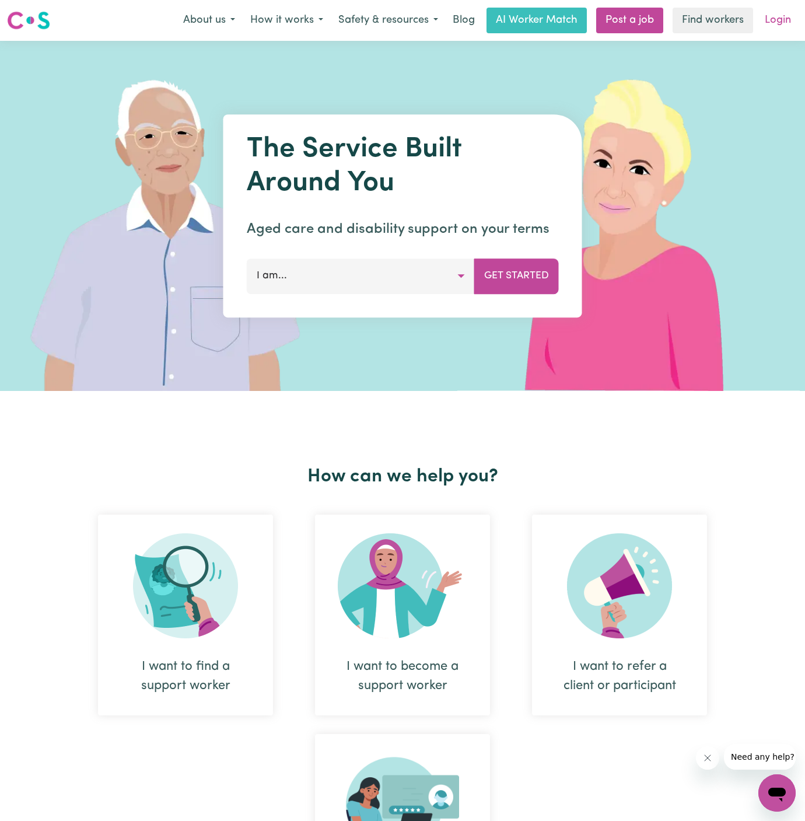
click at [773, 15] on link "Login" at bounding box center [778, 21] width 40 height 26
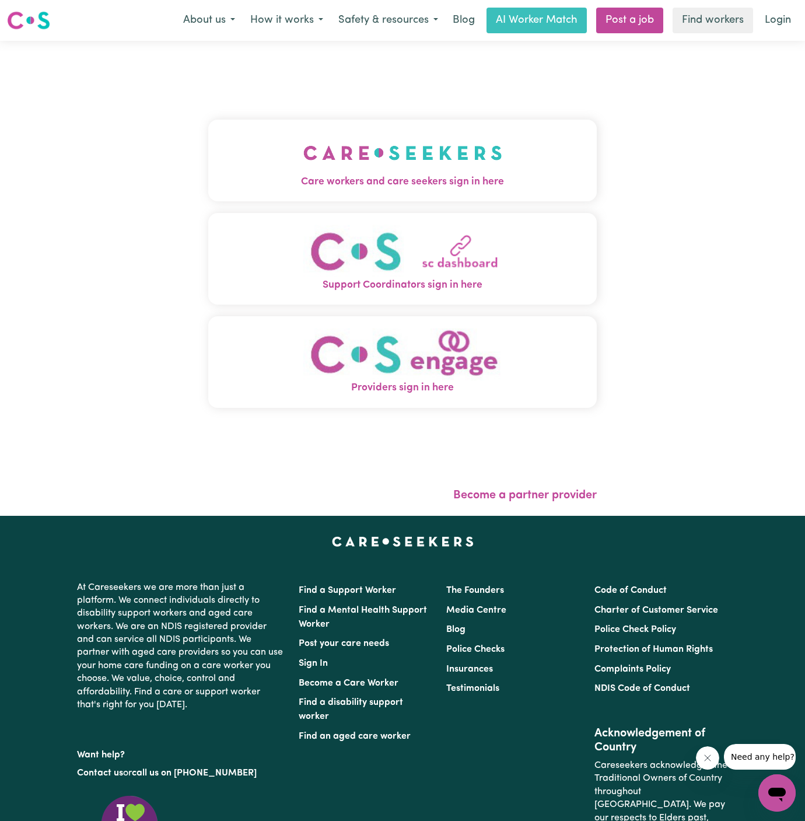
click at [411, 142] on img "Care workers and care seekers sign in here" at bounding box center [402, 152] width 199 height 43
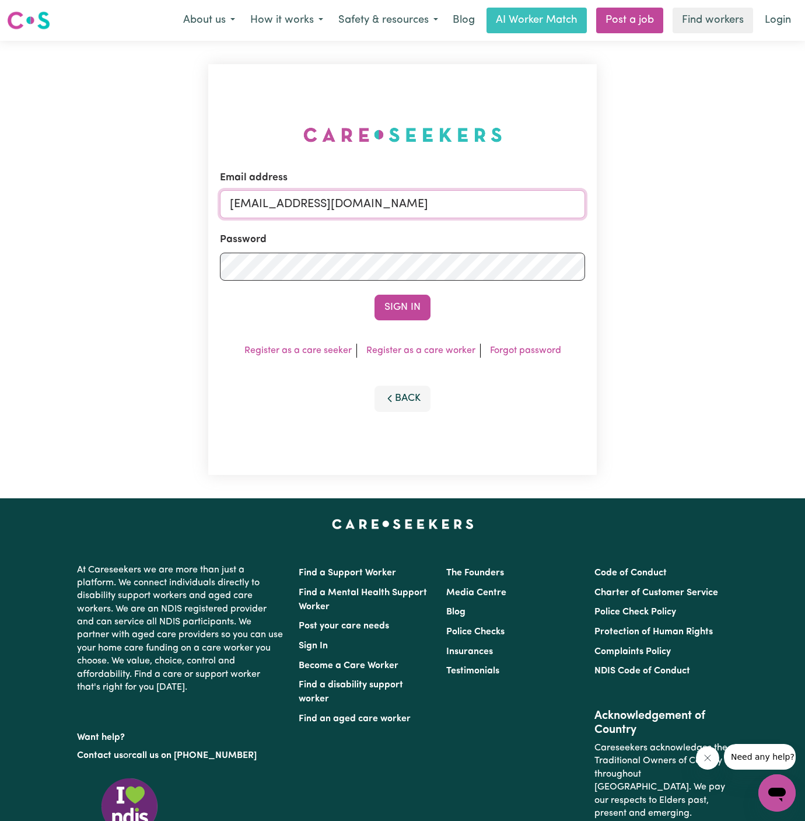
click at [535, 214] on input "superuser~JoanStIvesKNC@careseekers.com.au" at bounding box center [402, 204] width 365 height 28
drag, startPoint x: 286, startPoint y: 203, endPoint x: 674, endPoint y: 204, distance: 388.5
click at [674, 204] on div "Email address superuser~JoanStIvesKNC@careseekers.com.au Password Sign In Regis…" at bounding box center [402, 269] width 805 height 457
paste input "CientSouthCoogeeNSWMCA"
type input "superuser~CientSouthCoogeeNSWMCA@careseekers.com.au"
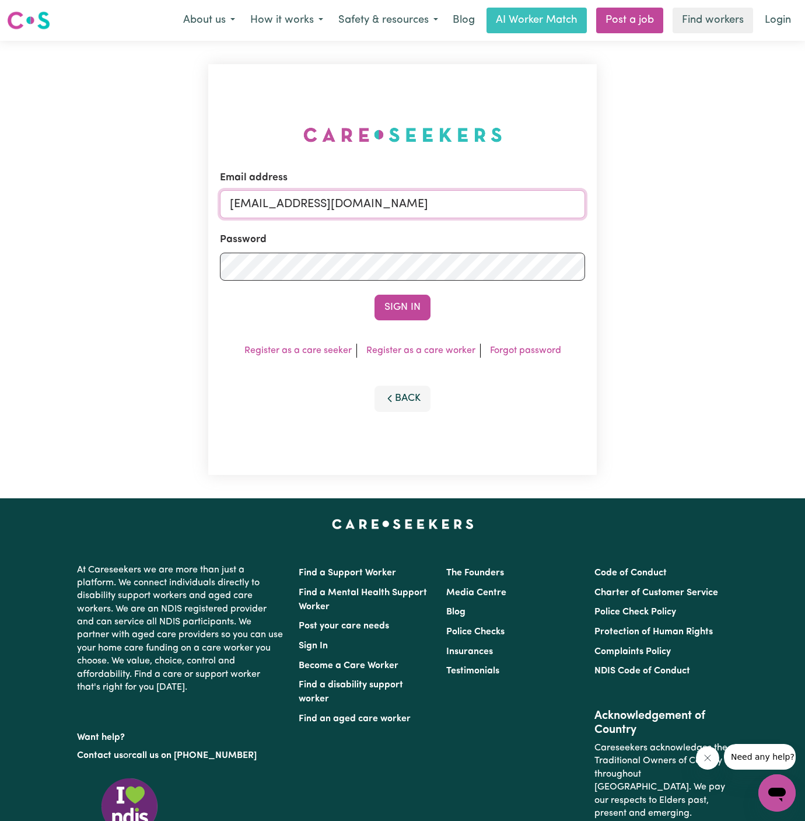
click at [375, 295] on button "Sign In" at bounding box center [403, 308] width 56 height 26
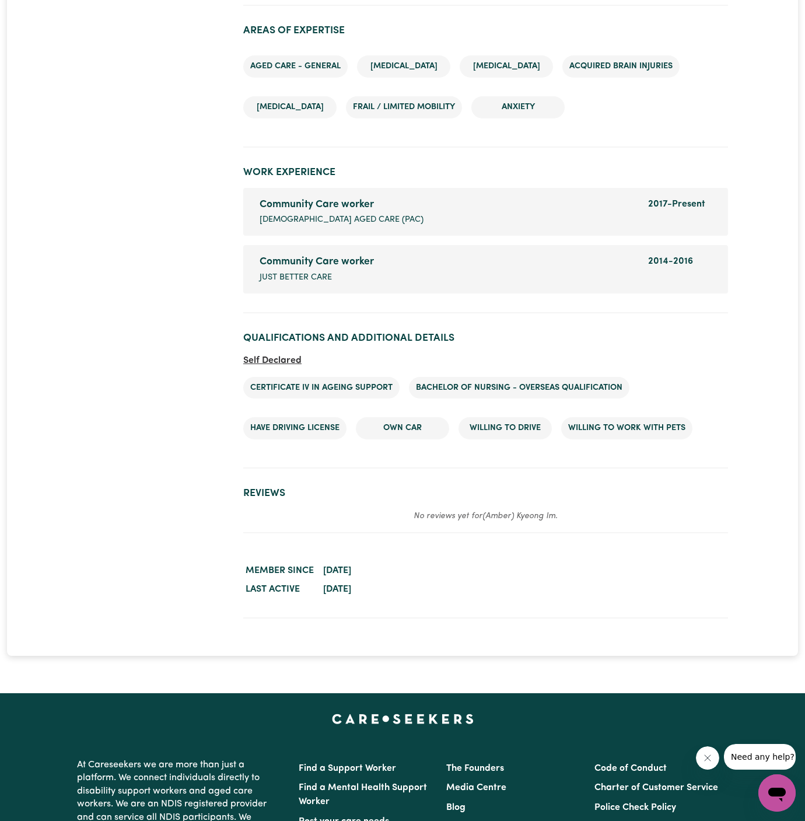
scroll to position [1755, 0]
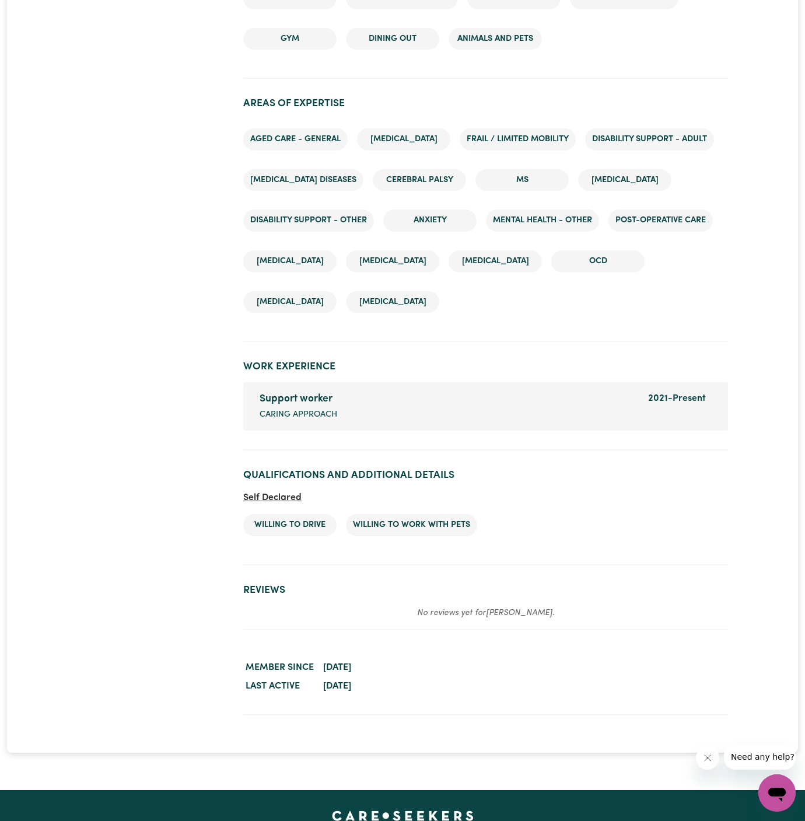
scroll to position [1495, 0]
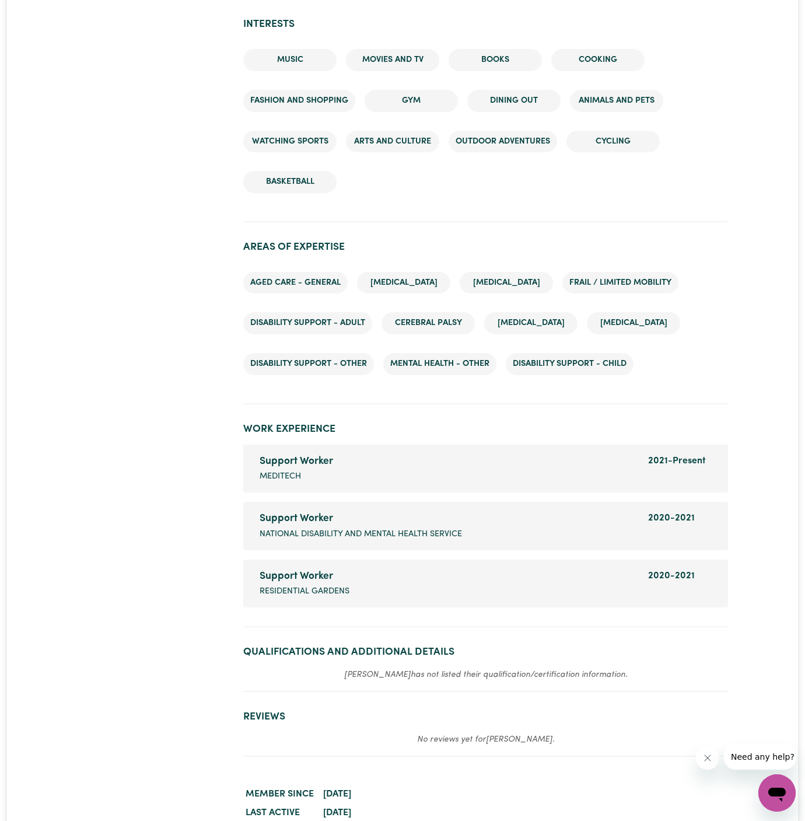
scroll to position [1460, 0]
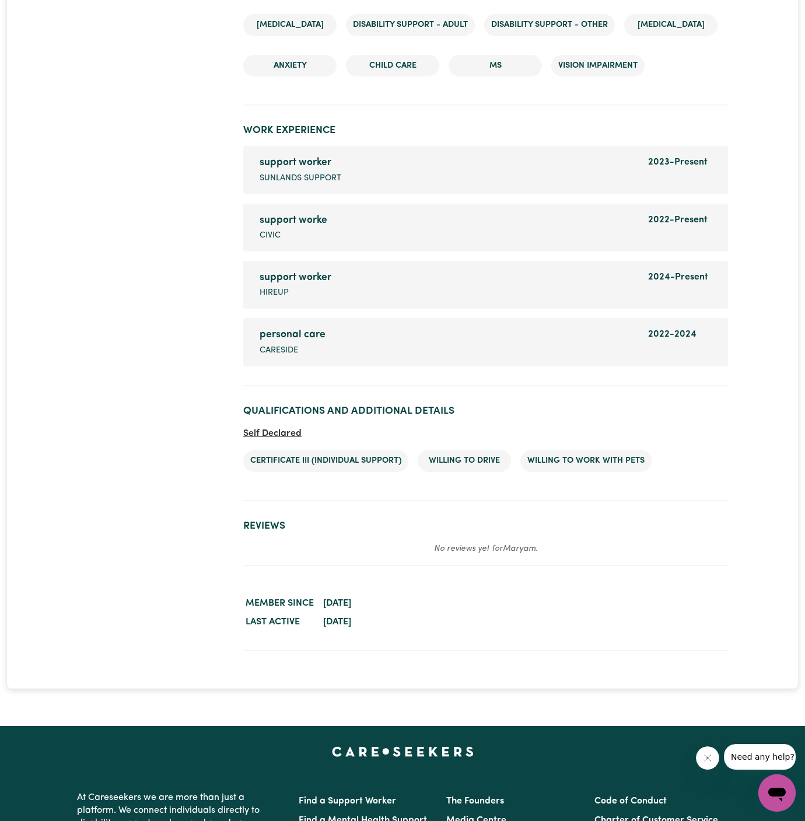
scroll to position [1914, 0]
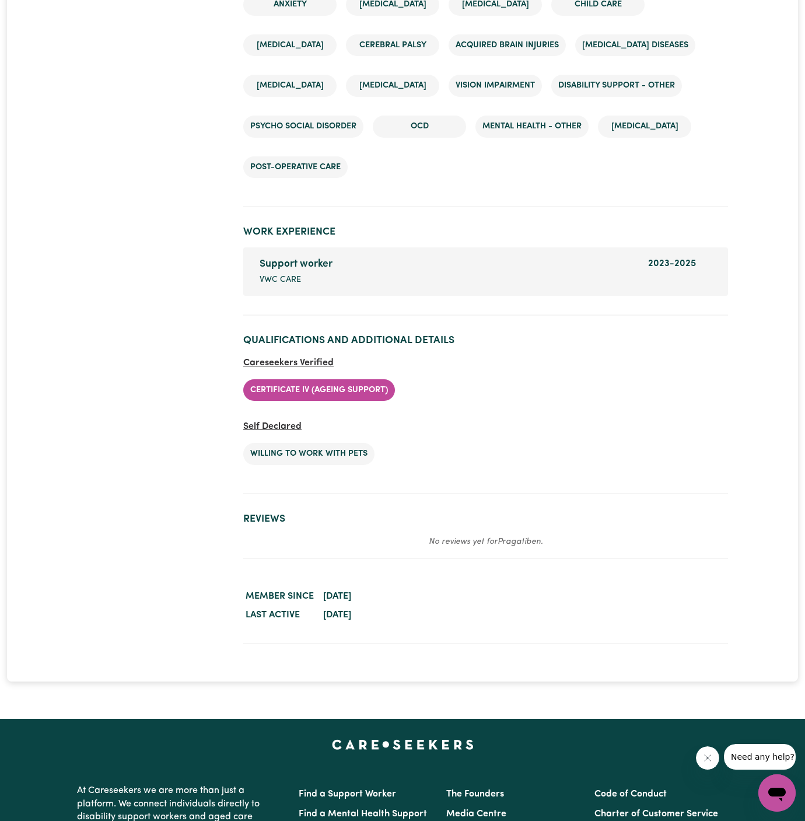
scroll to position [2267, 0]
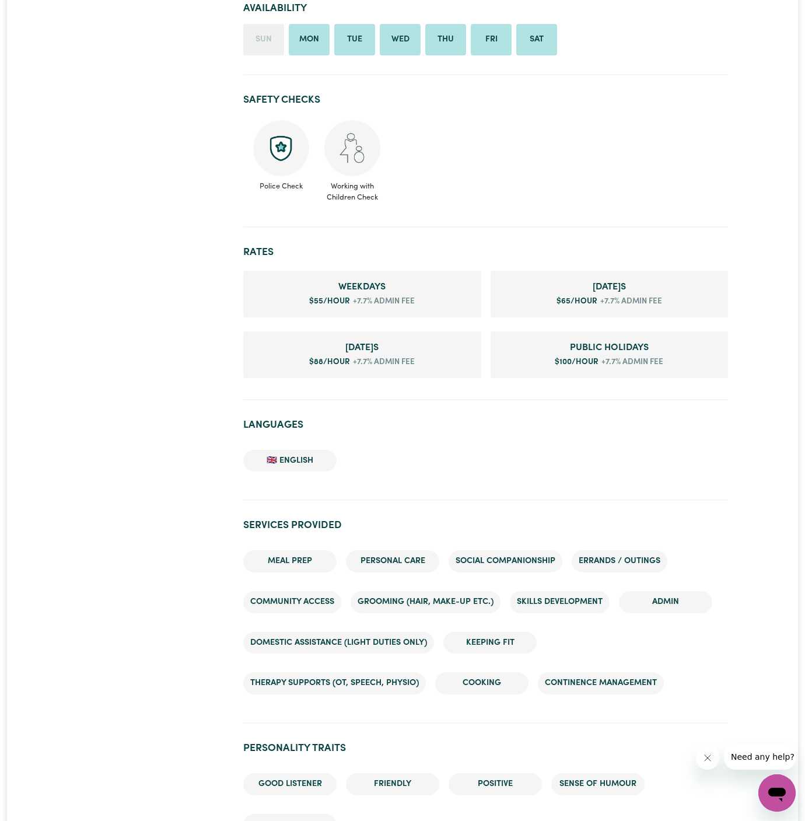
scroll to position [420, 0]
